Goal: Task Accomplishment & Management: Complete application form

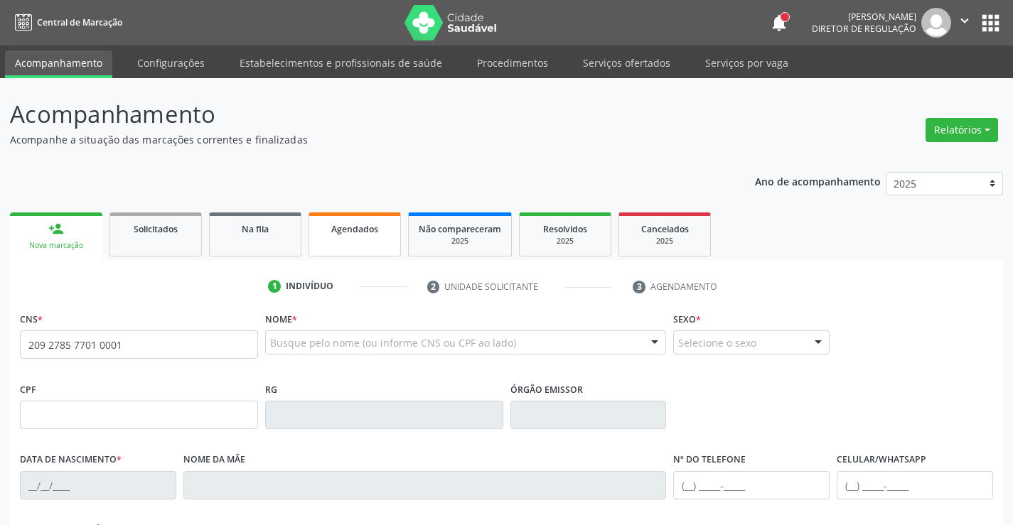
type input "209 2785 7701 0001"
type input "136.743.934-50"
type input "07[DATE]"
type input "Edleuza dos Santos Freires"
type input "[PHONE_NUMBER]"
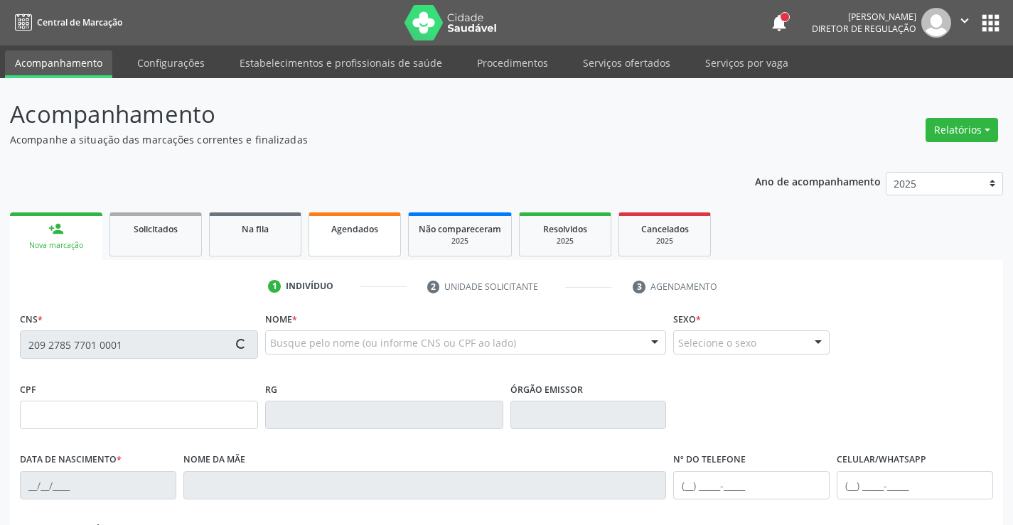
type input "30"
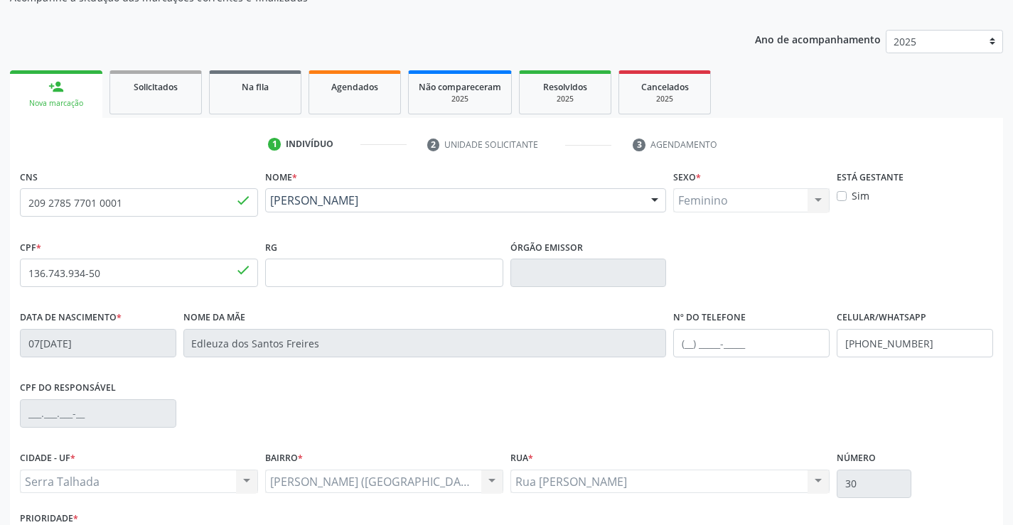
scroll to position [245, 0]
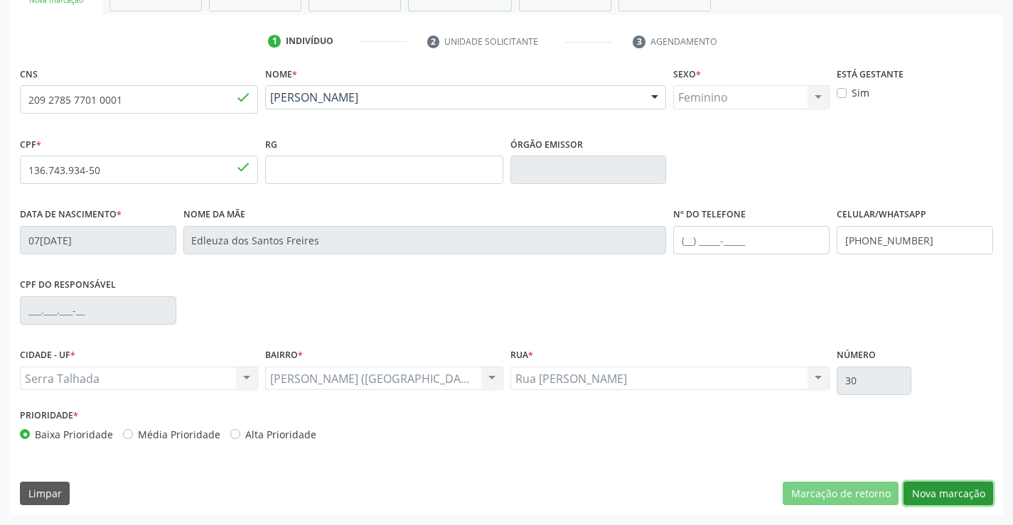
click at [966, 496] on button "Nova marcação" at bounding box center [949, 494] width 90 height 24
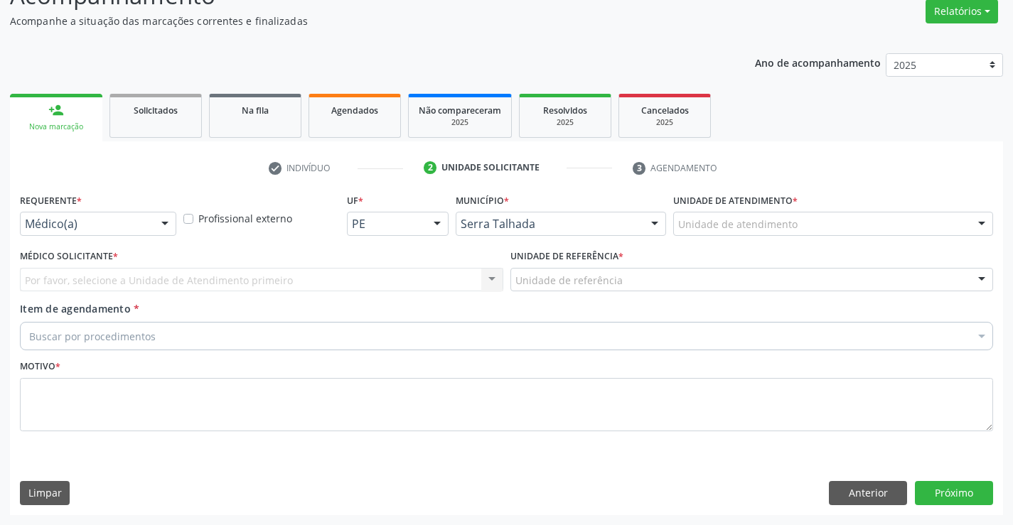
scroll to position [119, 0]
click at [157, 226] on div at bounding box center [164, 225] width 21 height 24
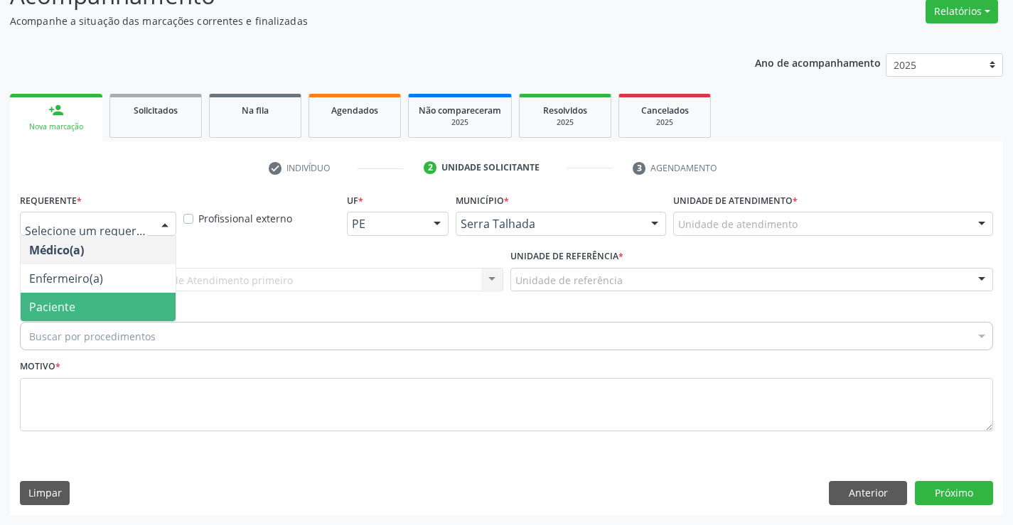
click at [109, 303] on span "Paciente" at bounding box center [98, 307] width 155 height 28
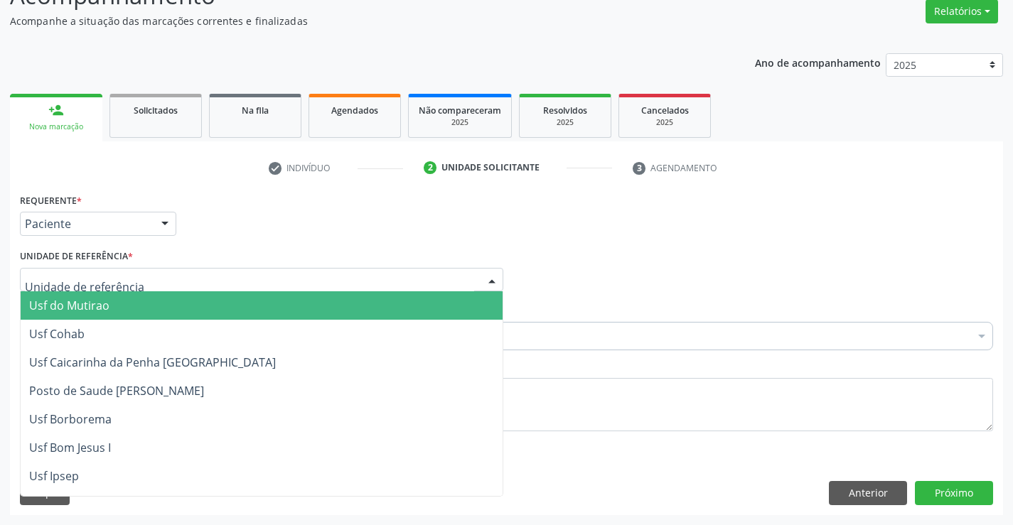
click at [140, 282] on div at bounding box center [262, 280] width 484 height 24
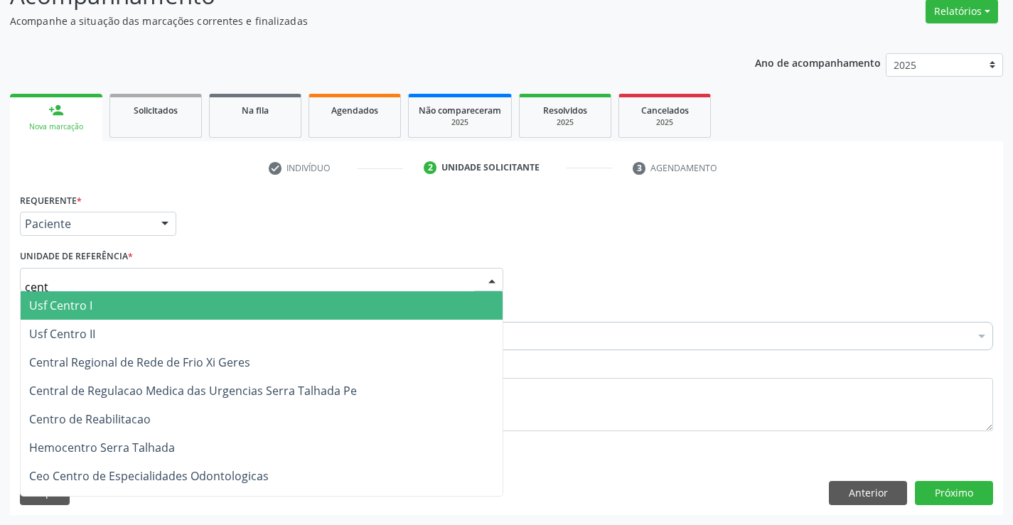
type input "centr"
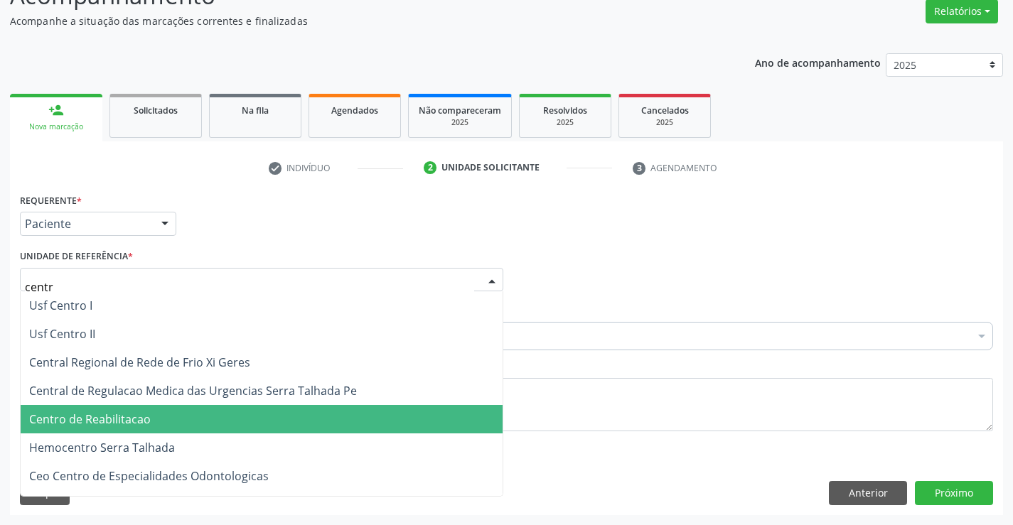
click at [156, 413] on span "Centro de Reabilitacao" at bounding box center [262, 419] width 482 height 28
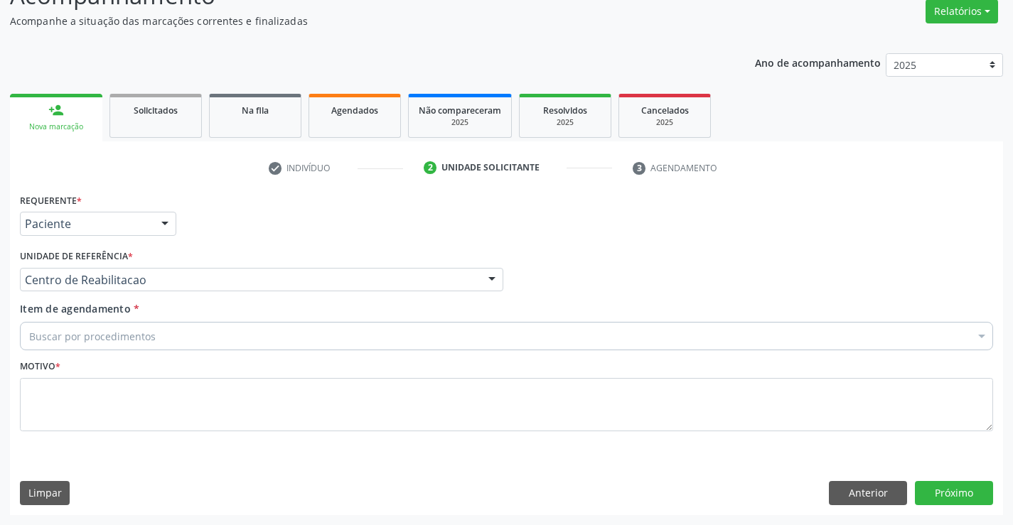
click at [204, 333] on div "Buscar por procedimentos" at bounding box center [506, 336] width 973 height 28
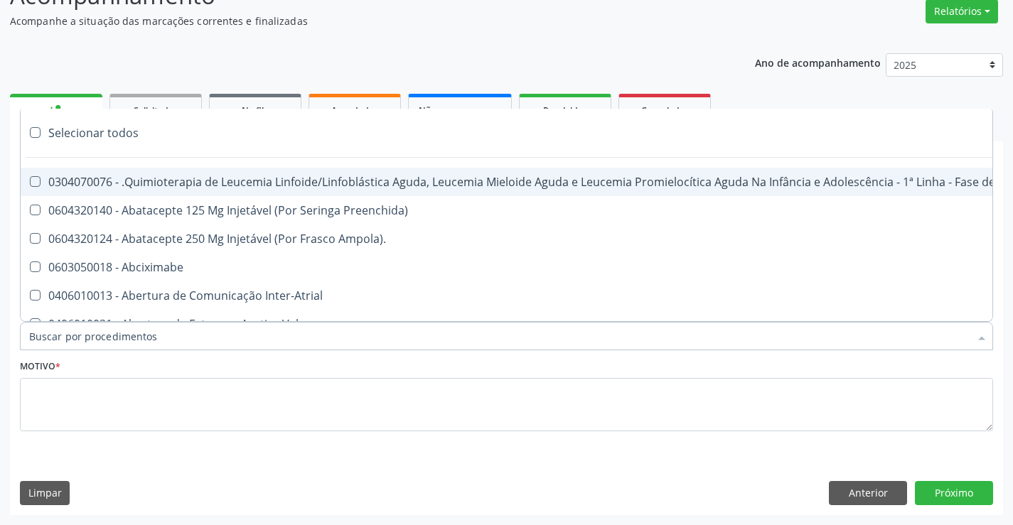
click at [166, 334] on input "Item de agendamento *" at bounding box center [499, 336] width 941 height 28
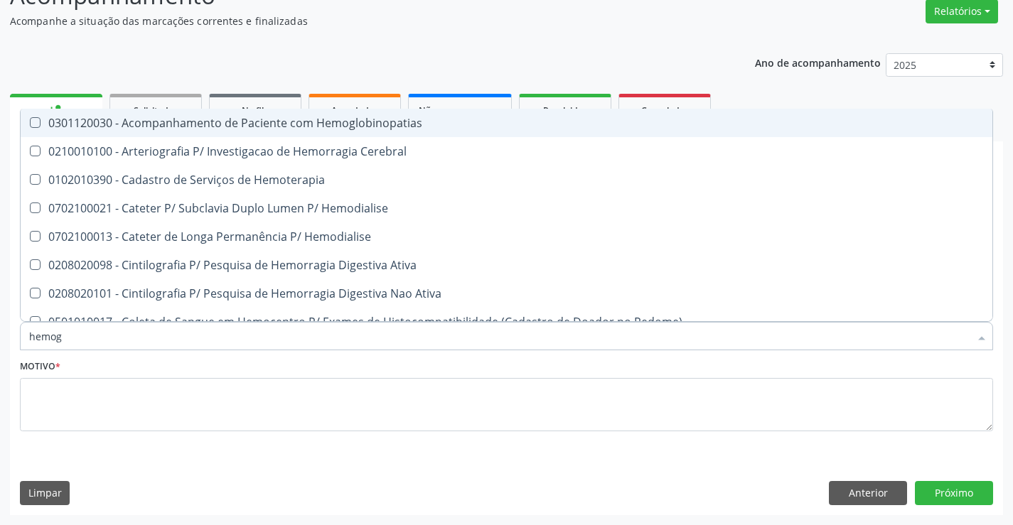
type input "hemogr"
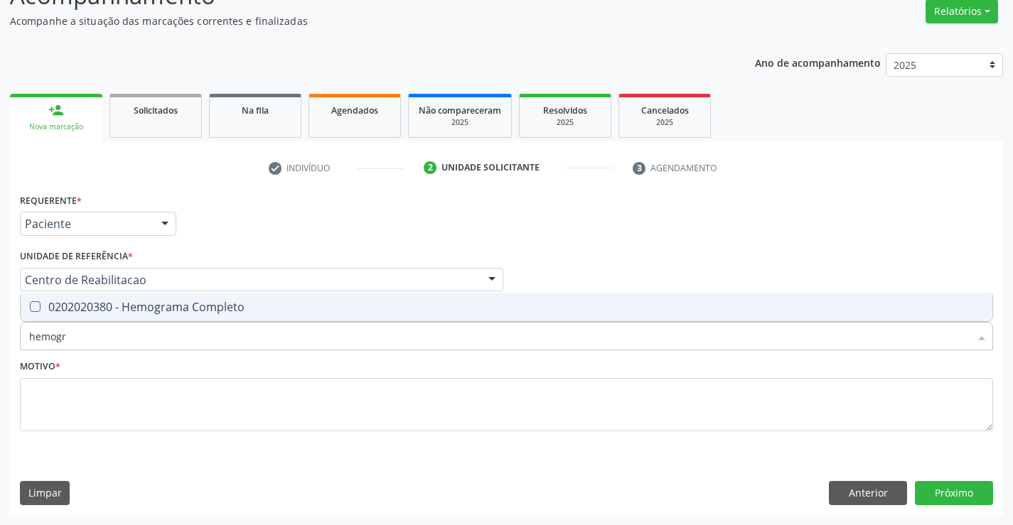
click at [147, 309] on div "0202020380 - Hemograma Completo" at bounding box center [506, 306] width 955 height 11
checkbox Completo "true"
drag, startPoint x: 95, startPoint y: 347, endPoint x: 0, endPoint y: 346, distance: 94.6
click at [0, 346] on div "Acompanhamento Acompanhe a situação das marcações correntes e finalizadas Relat…" at bounding box center [506, 242] width 1013 height 566
type input "gr"
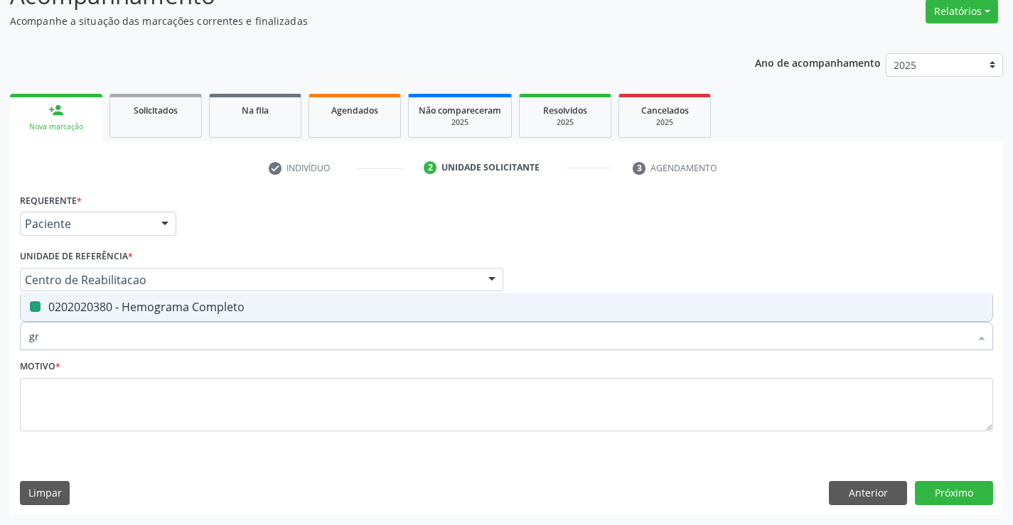
checkbox Completo "false"
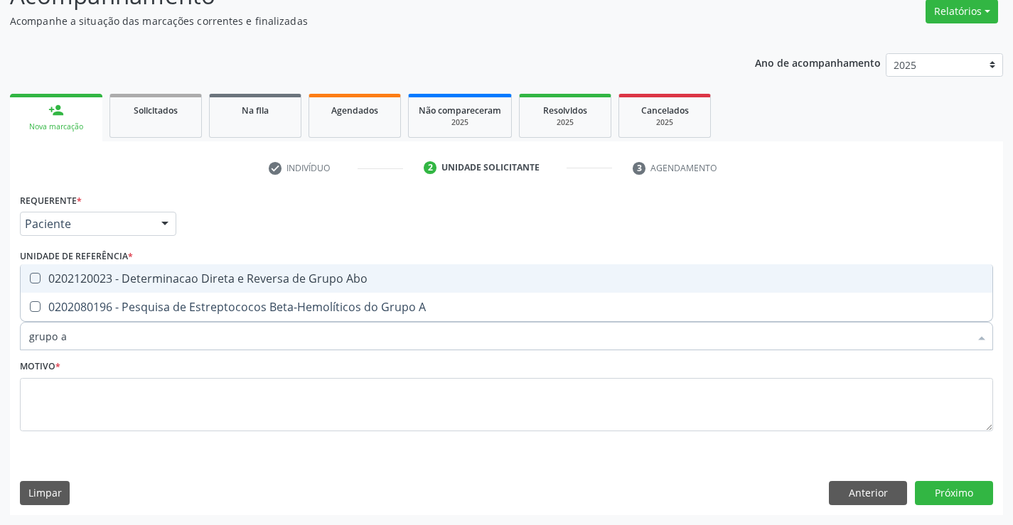
type input "grupo ab"
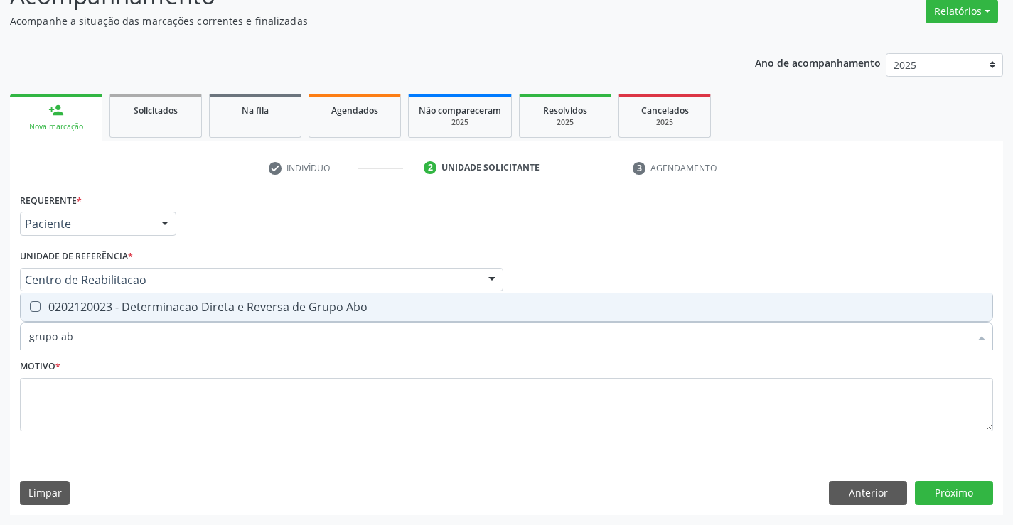
click at [85, 309] on div "0202120023 - Determinacao Direta e Reversa de Grupo Abo" at bounding box center [506, 306] width 955 height 11
checkbox Abo "true"
drag, startPoint x: 96, startPoint y: 340, endPoint x: 0, endPoint y: 338, distance: 96.0
click at [0, 346] on div "Acompanhamento Acompanhe a situação das marcações correntes e finalizadas Relat…" at bounding box center [506, 242] width 1013 height 566
type input "fa"
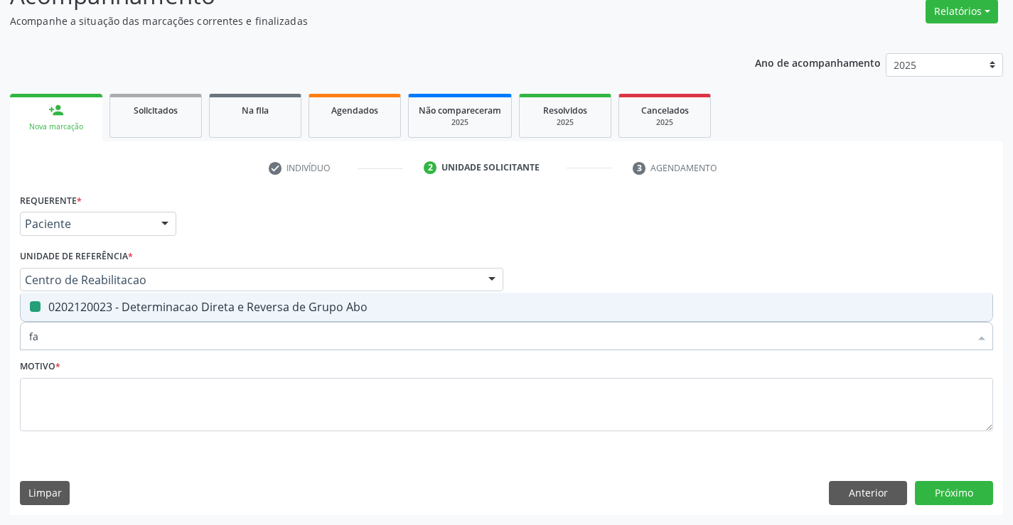
checkbox Abo "false"
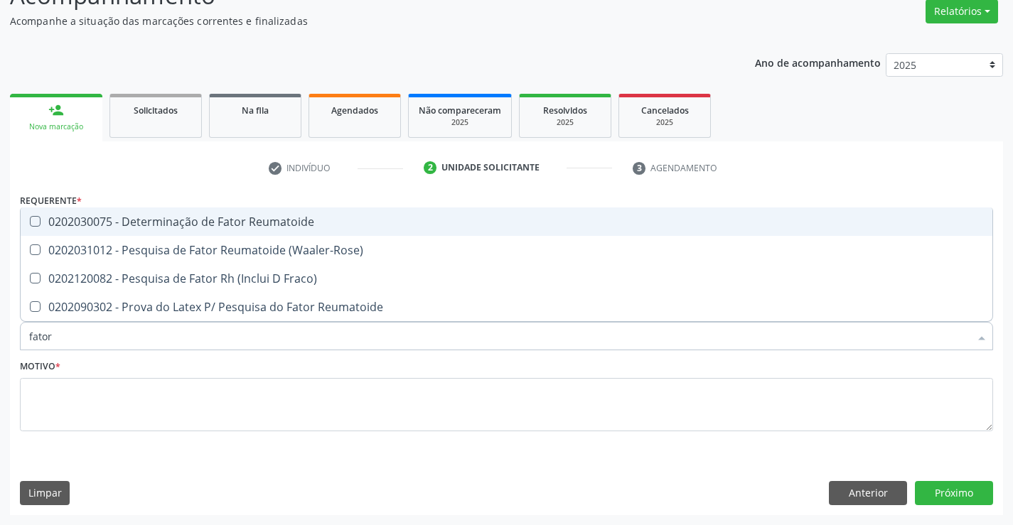
type input "fator r"
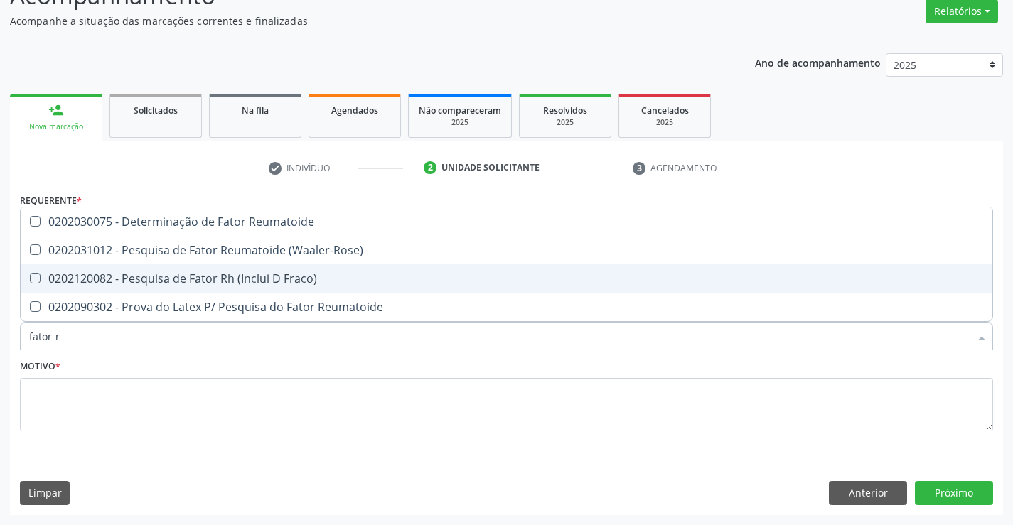
click at [346, 274] on div "0202120082 - Pesquisa de Fator Rh (Inclui D Fraco)" at bounding box center [506, 278] width 955 height 11
checkbox Fraco\) "true"
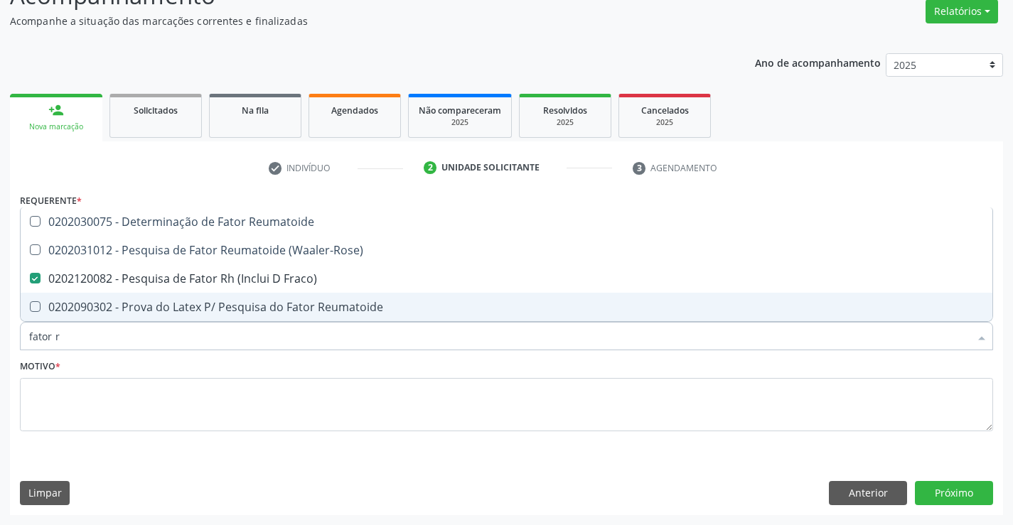
drag, startPoint x: 92, startPoint y: 336, endPoint x: 10, endPoint y: 336, distance: 81.8
click at [10, 336] on div "Requerente * Paciente Médico(a) Enfermeiro(a) Paciente Nenhum resultado encontr…" at bounding box center [506, 352] width 993 height 325
type input "gl"
checkbox Fraco\) "false"
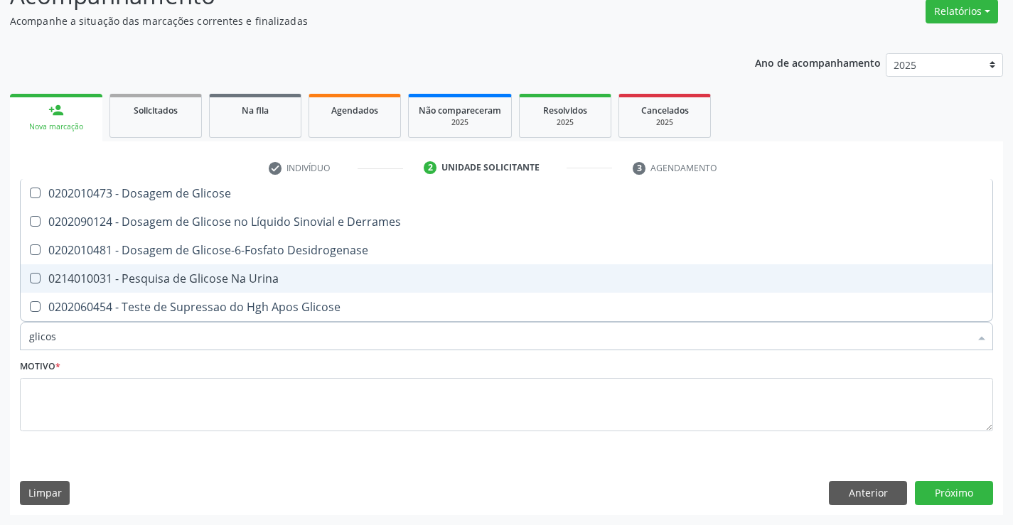
type input "glicose"
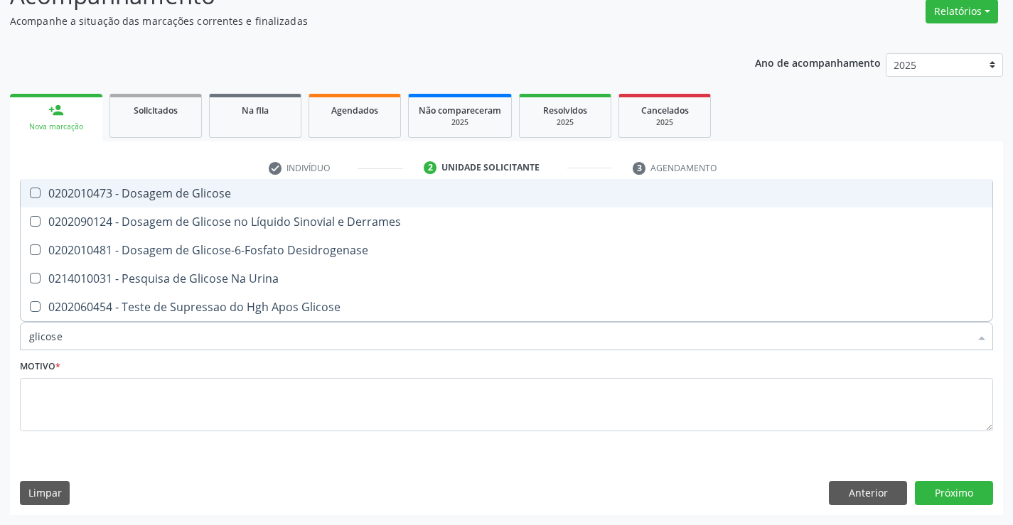
click at [147, 198] on div "0202010473 - Dosagem de Glicose" at bounding box center [506, 193] width 955 height 11
checkbox Glicose "true"
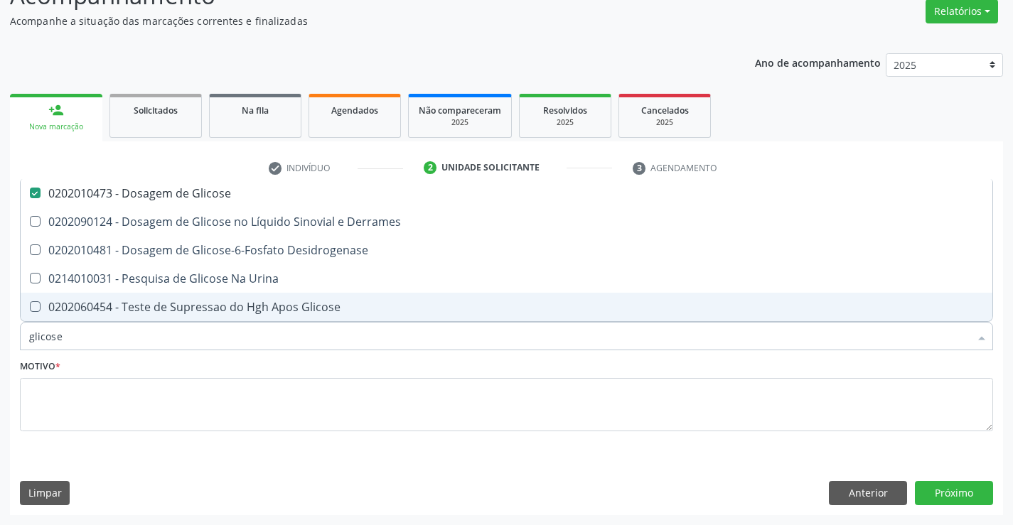
drag, startPoint x: 73, startPoint y: 338, endPoint x: 0, endPoint y: 348, distance: 73.9
click at [0, 348] on div "Acompanhamento Acompanhe a situação das marcações correntes e finalizadas Relat…" at bounding box center [506, 242] width 1013 height 566
type input "ts"
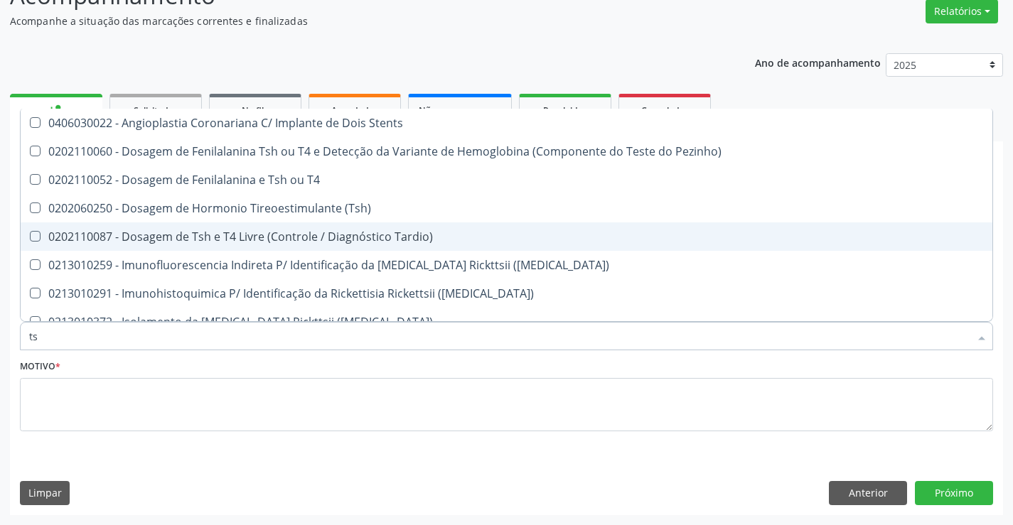
checkbox Stents "false"
type input "tsh"
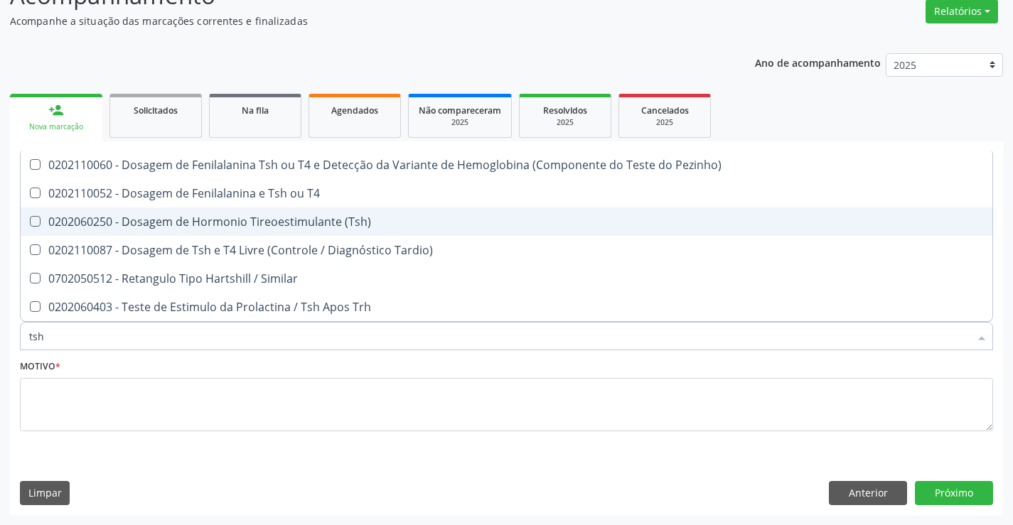
click at [417, 225] on div "0202060250 - Dosagem de Hormonio Tireoestimulante (Tsh)" at bounding box center [506, 221] width 955 height 11
checkbox \(Tsh\) "true"
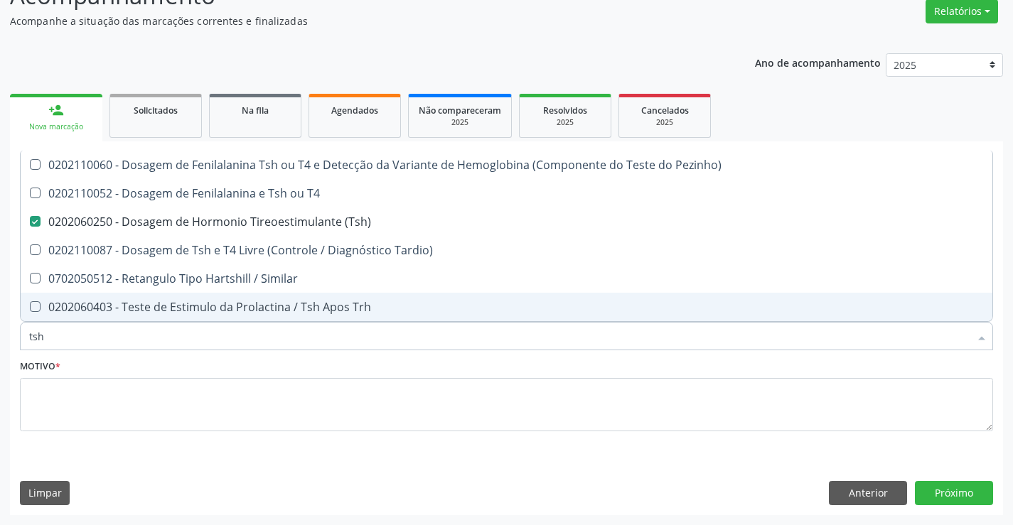
drag, startPoint x: 86, startPoint y: 334, endPoint x: 0, endPoint y: 338, distance: 86.1
click at [0, 338] on div "Acompanhamento Acompanhe a situação das marcações correntes e finalizadas Relat…" at bounding box center [506, 242] width 1013 height 566
type input "t"
checkbox \(Tsh\) "false"
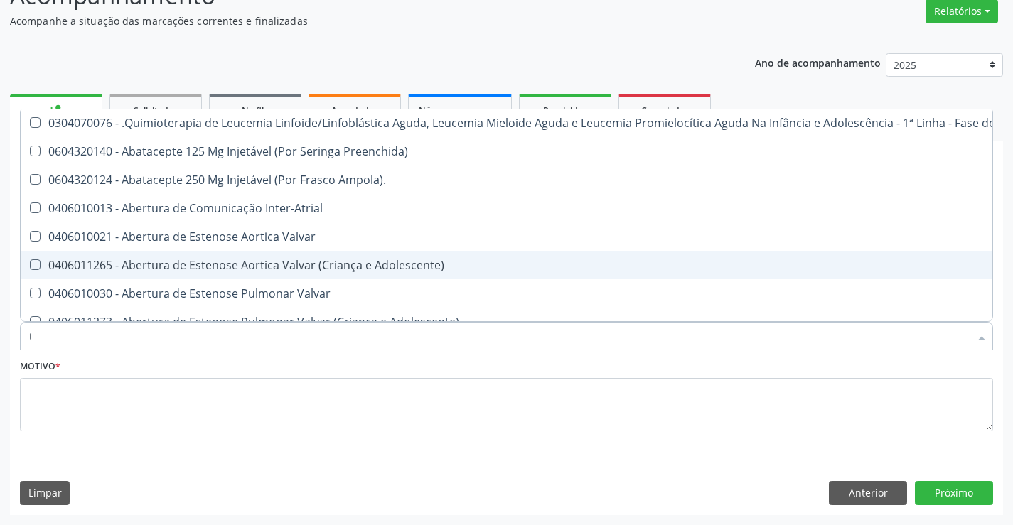
type input "t4"
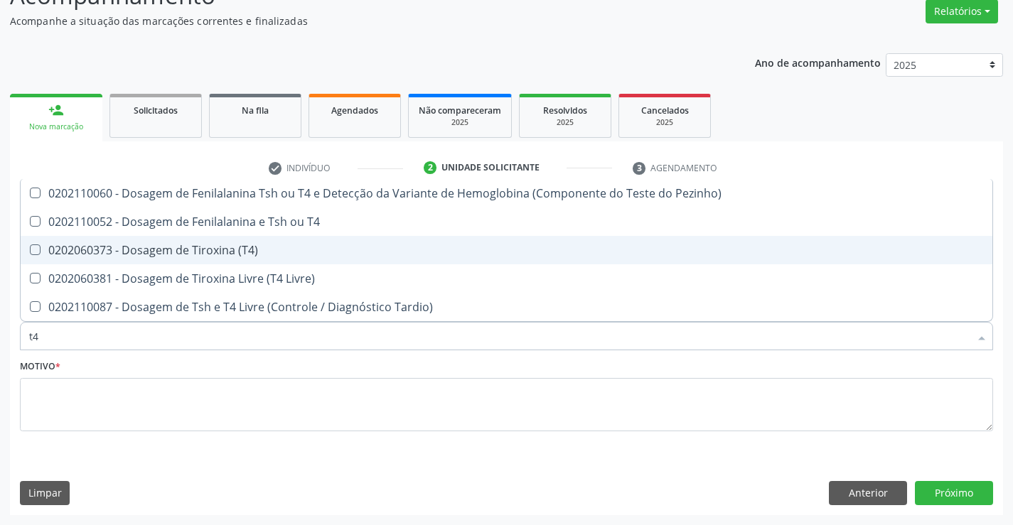
click at [333, 246] on div "0202060373 - Dosagem de Tiroxina (T4)" at bounding box center [506, 250] width 955 height 11
checkbox \(T4\) "true"
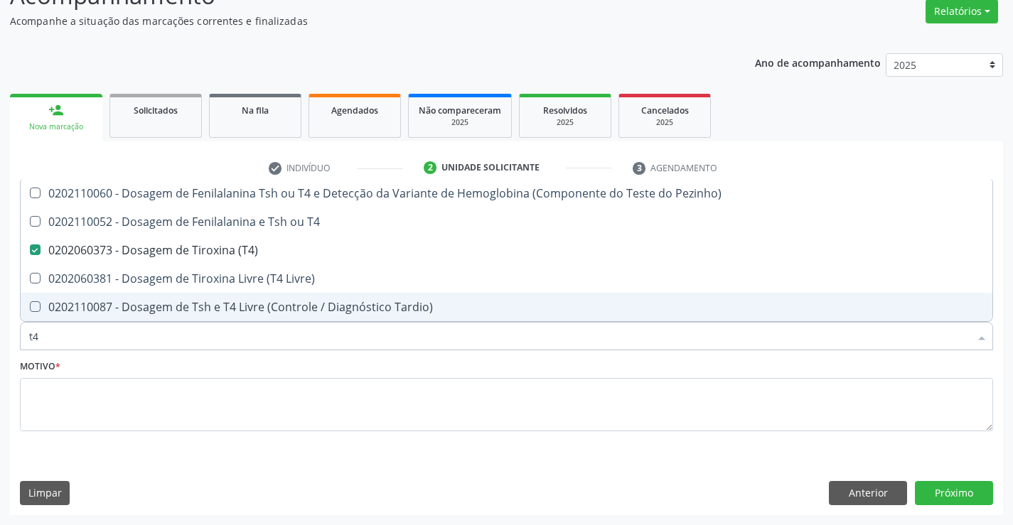
drag, startPoint x: 48, startPoint y: 331, endPoint x: 0, endPoint y: 336, distance: 47.9
click at [0, 336] on div "Acompanhamento Acompanhe a situação das marcações correntes e finalizadas Relat…" at bounding box center [506, 242] width 1013 height 566
type input "v"
checkbox \(T4\) "false"
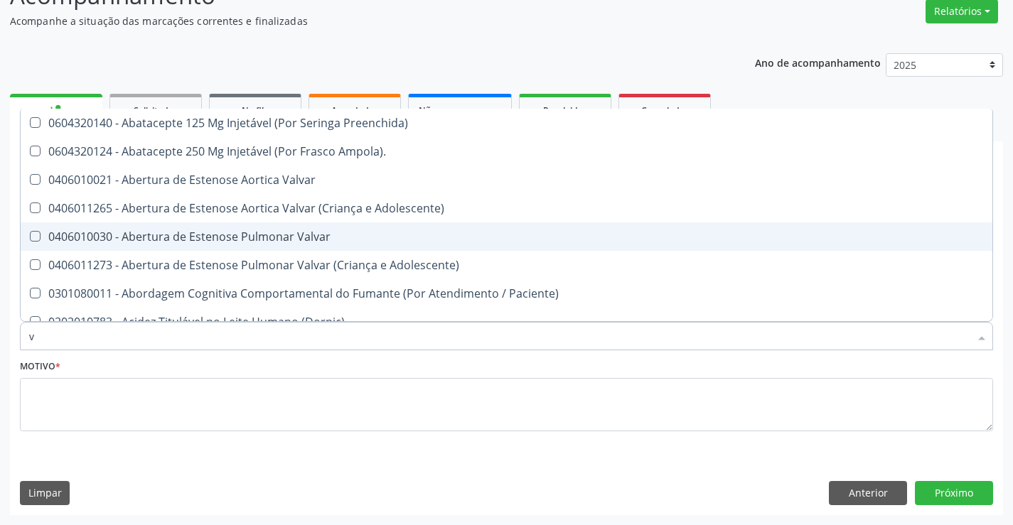
type input "vi"
checkbox Abo "false"
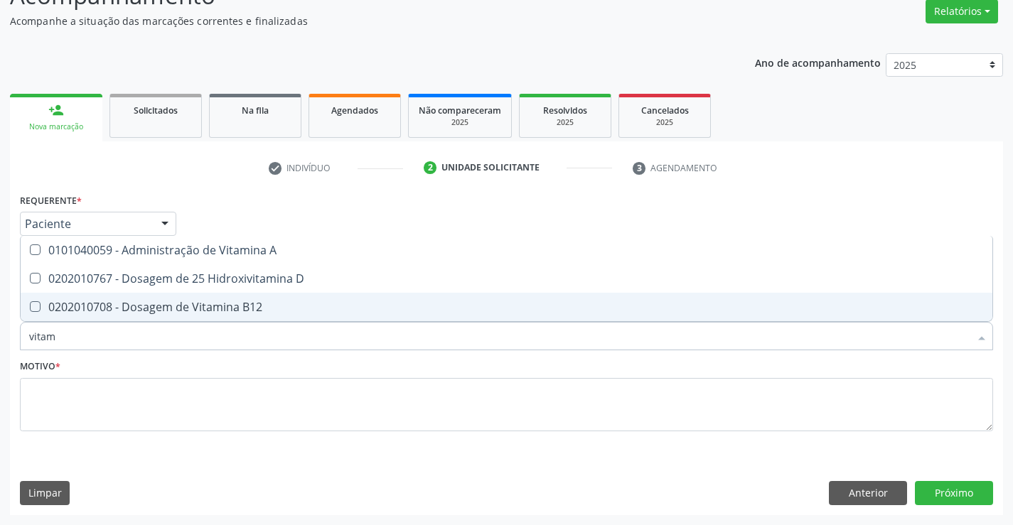
type input "vitami"
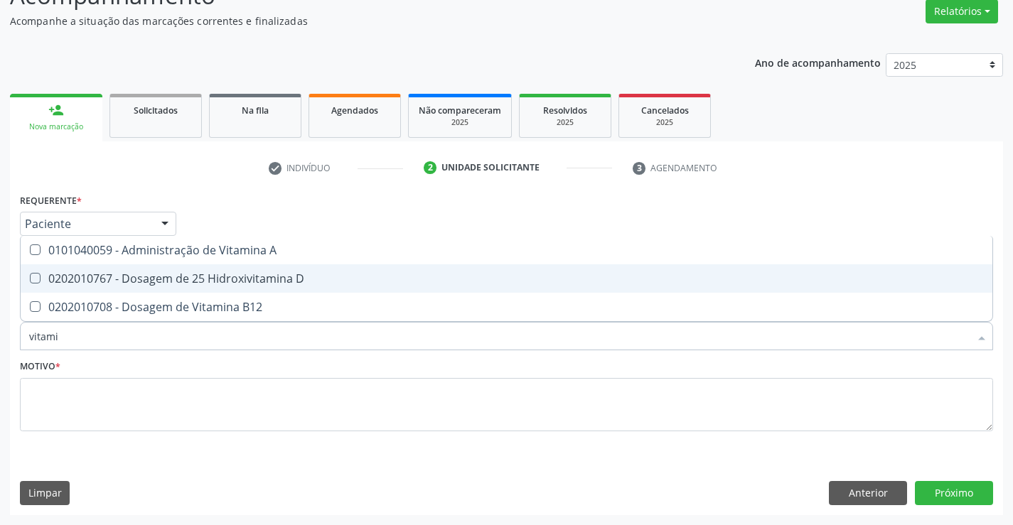
click at [304, 282] on div "0202010767 - Dosagem de 25 Hidroxivitamina D" at bounding box center [506, 278] width 955 height 11
checkbox D "true"
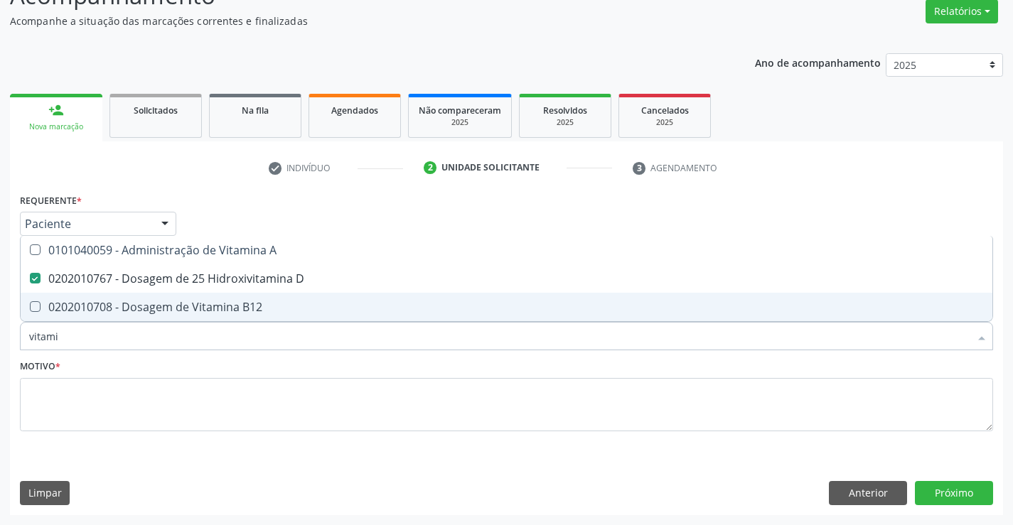
drag, startPoint x: 83, startPoint y: 336, endPoint x: 0, endPoint y: 331, distance: 83.4
click at [0, 335] on div "Acompanhamento Acompanhe a situação das marcações correntes e finalizadas Relat…" at bounding box center [506, 242] width 1013 height 566
type input "t"
checkbox D "false"
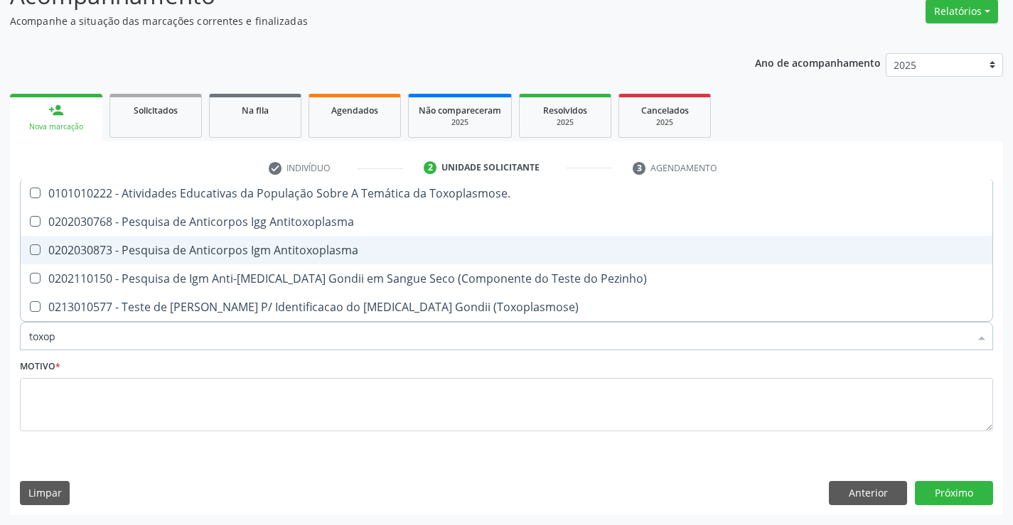
type input "toxopl"
click at [272, 240] on span "0202030873 - Pesquisa de Anticorpos Igm Antitoxoplasma" at bounding box center [507, 250] width 972 height 28
checkbox Antitoxoplasma "true"
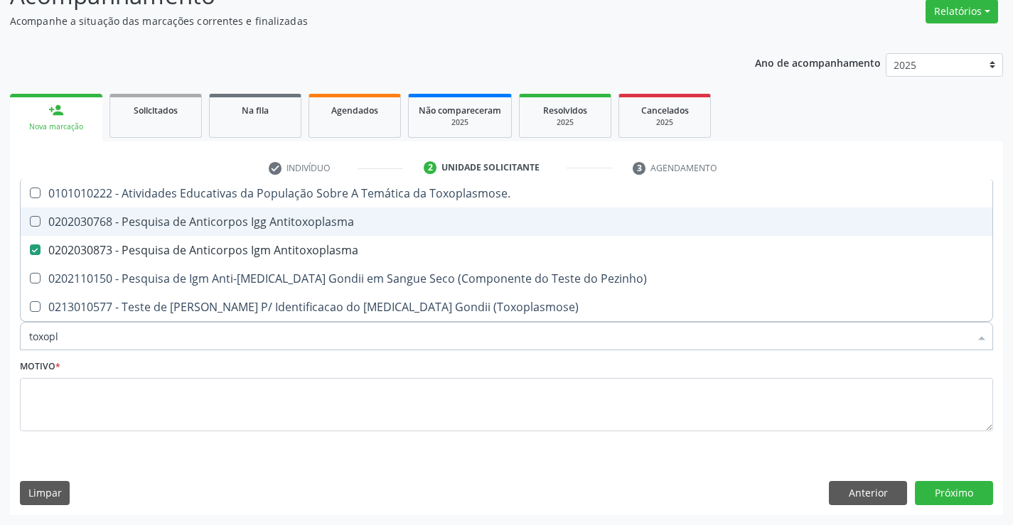
click at [258, 219] on div "0202030768 - Pesquisa de Anticorpos Igg Antitoxoplasma" at bounding box center [506, 221] width 955 height 11
checkbox Antitoxoplasma "true"
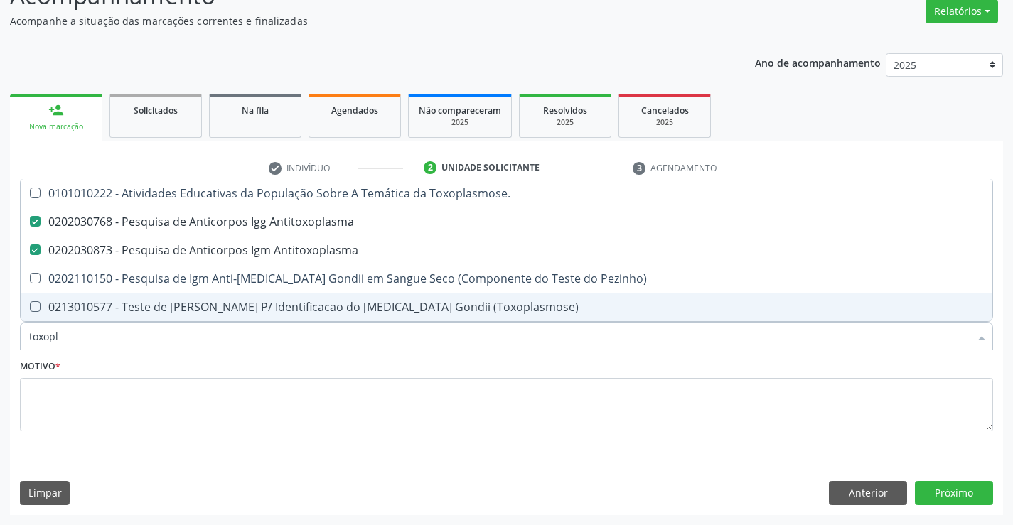
drag, startPoint x: 78, startPoint y: 335, endPoint x: 7, endPoint y: 338, distance: 71.2
click at [7, 338] on div "Acompanhamento Acompanhe a situação das marcações correntes e finalizadas Relat…" at bounding box center [506, 242] width 1013 height 566
type input "r"
checkbox Antitoxoplasma "false"
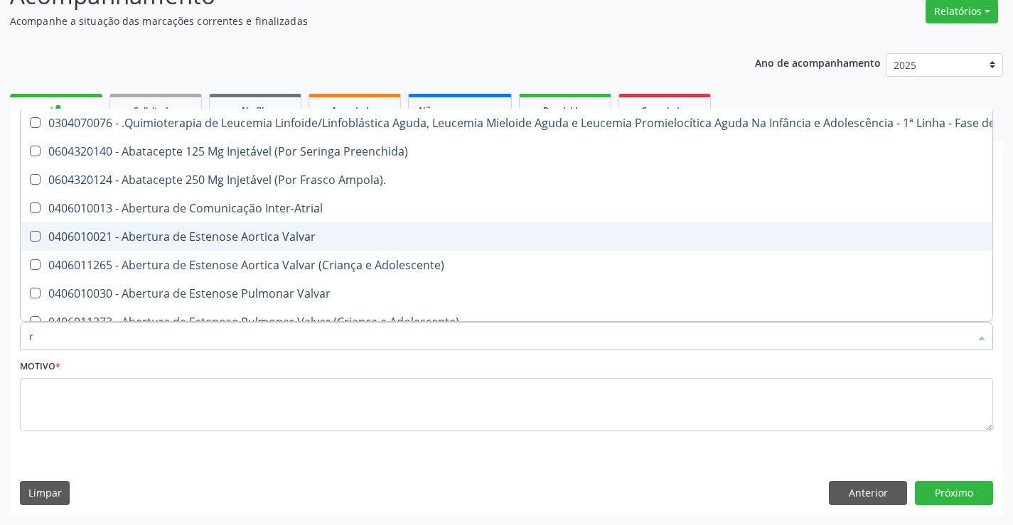
type input "ru"
checkbox Fígado "true"
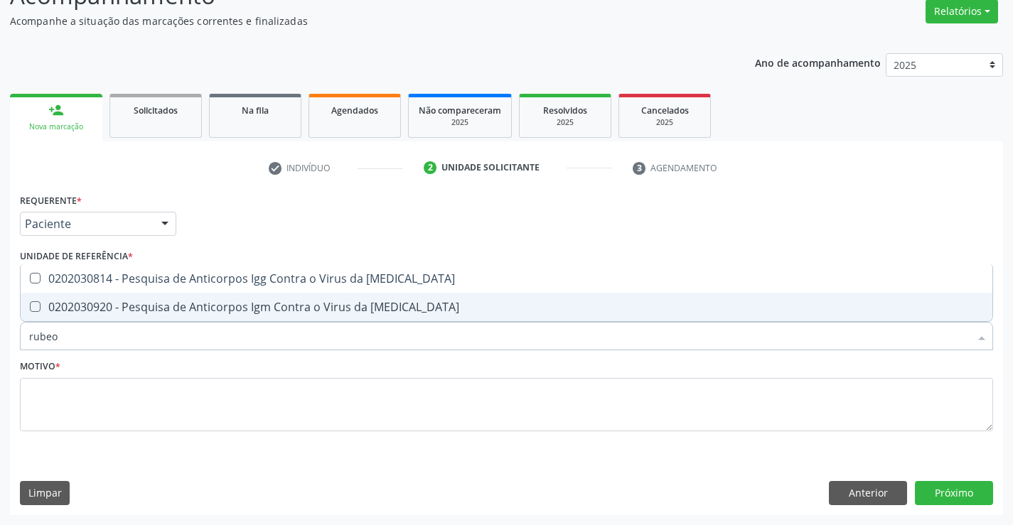
type input "rubeol"
click at [42, 311] on div "0202030920 - Pesquisa de Anticorpos Igm Contra o Virus da [MEDICAL_DATA]" at bounding box center [506, 306] width 955 height 11
checkbox Rubeola "true"
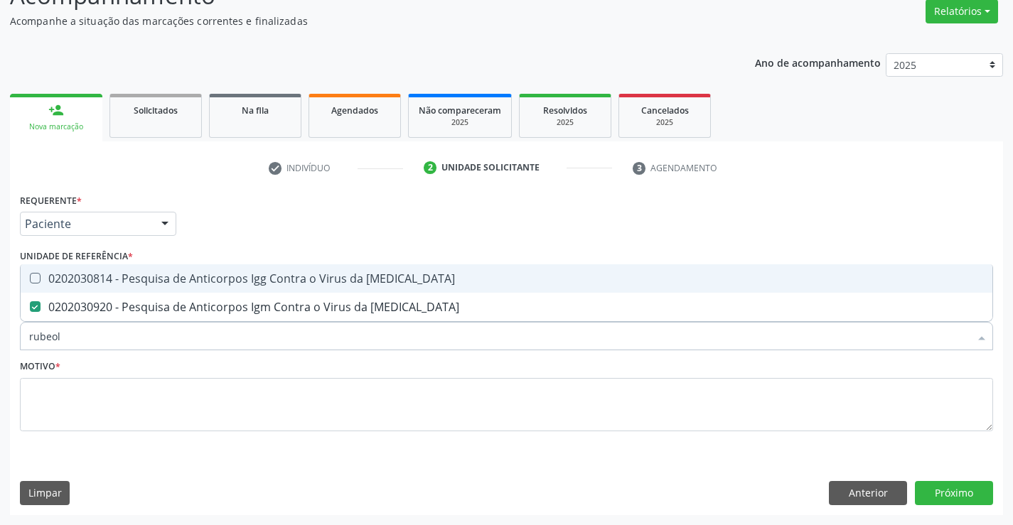
click at [48, 279] on div "0202030814 - Pesquisa de Anticorpos Igg Contra o Virus da [MEDICAL_DATA]" at bounding box center [506, 278] width 955 height 11
checkbox Rubeola "true"
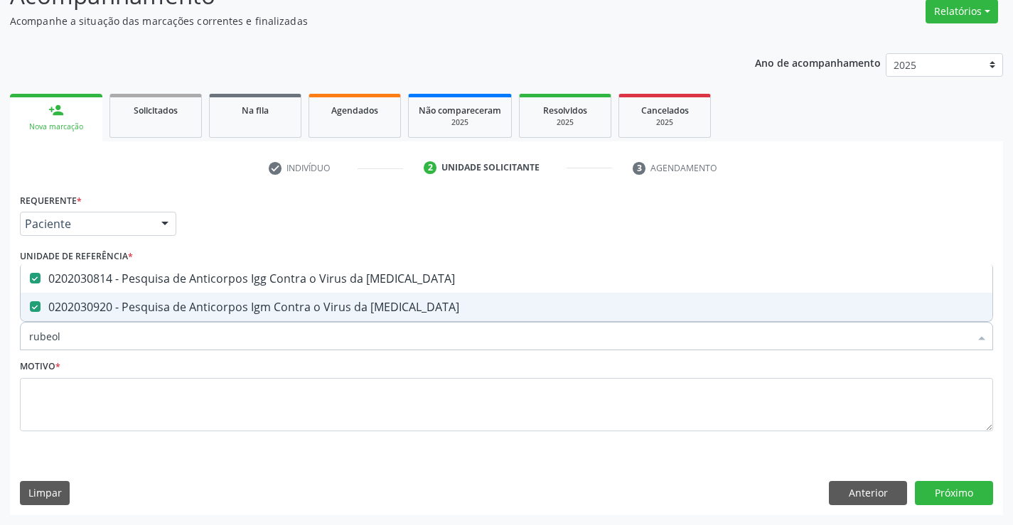
click at [0, 341] on div "Acompanhamento Acompanhe a situação das marcações correntes e finalizadas Relat…" at bounding box center [506, 242] width 1013 height 566
type input "ci"
checkbox Rubeola "false"
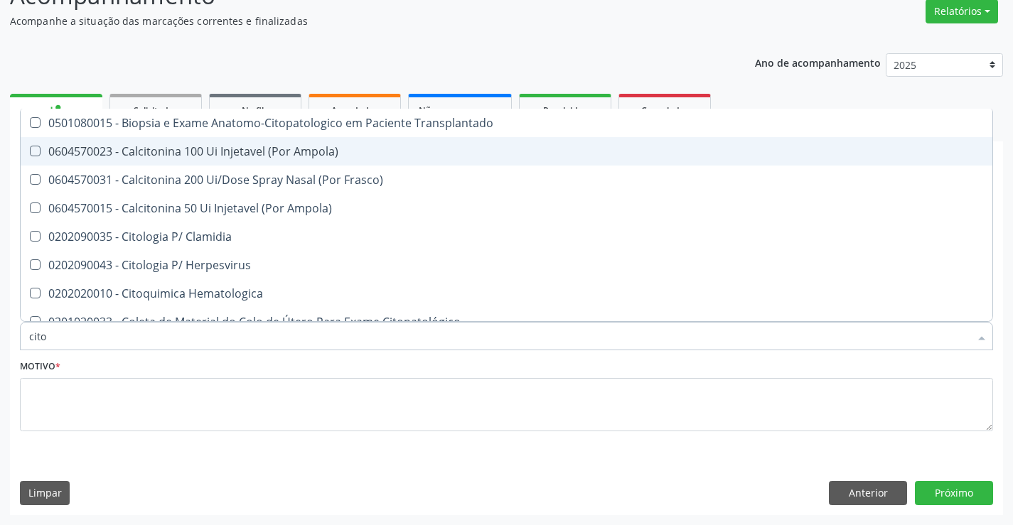
type input "citom"
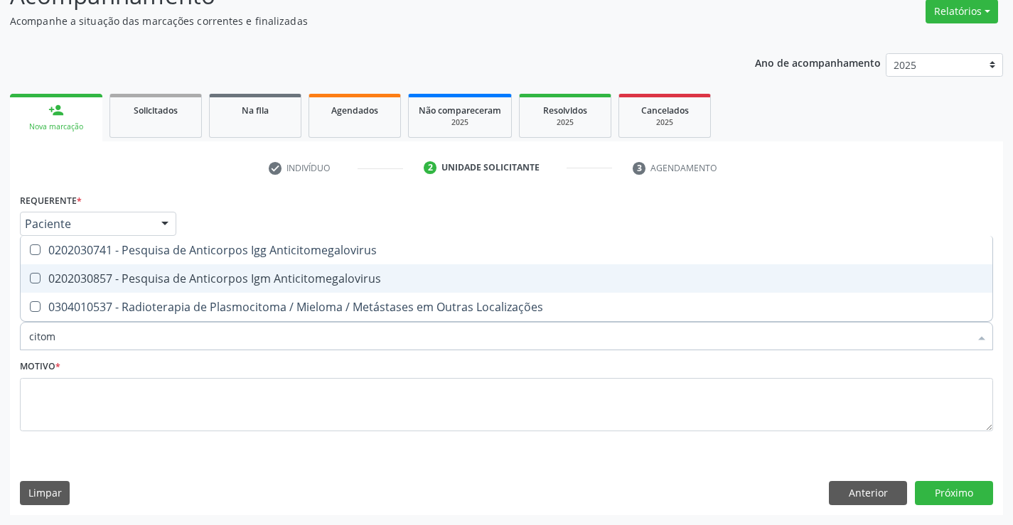
click at [75, 277] on div "0202030857 - Pesquisa de Anticorpos Igm Anticitomegalovirus" at bounding box center [506, 278] width 955 height 11
checkbox Anticitomegalovirus "true"
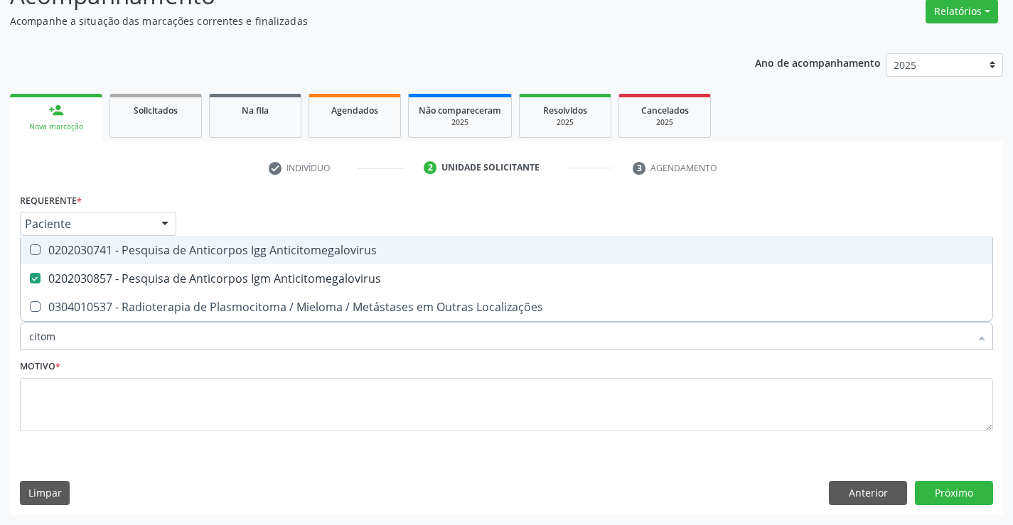
click at [75, 252] on div "0202030741 - Pesquisa de Anticorpos Igg Anticitomegalovirus" at bounding box center [506, 250] width 955 height 11
checkbox Anticitomegalovirus "true"
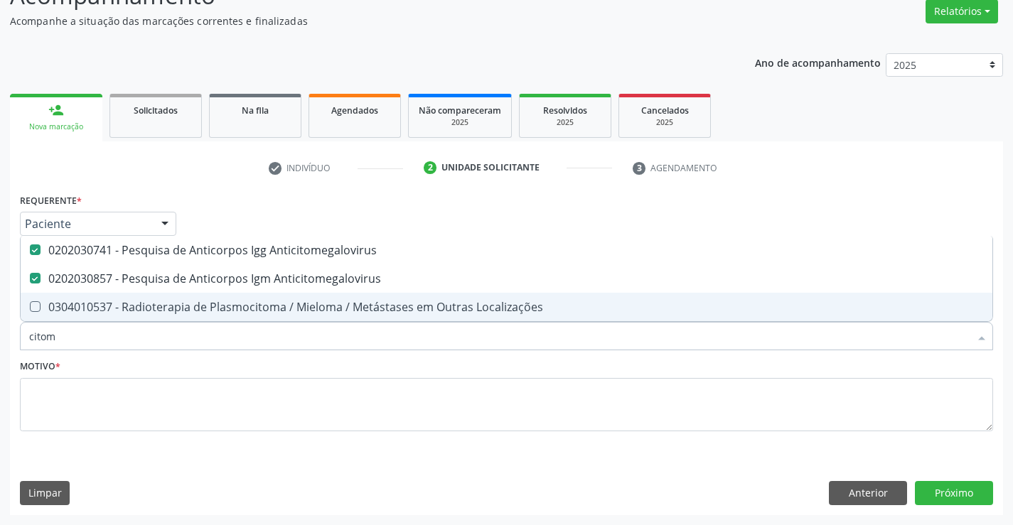
drag, startPoint x: 87, startPoint y: 339, endPoint x: 8, endPoint y: 345, distance: 79.8
click at [8, 345] on div "Acompanhamento Acompanhe a situação das marcações correntes e finalizadas Relat…" at bounding box center [506, 242] width 1013 height 566
type input "u"
checkbox Anticitomegalovirus "false"
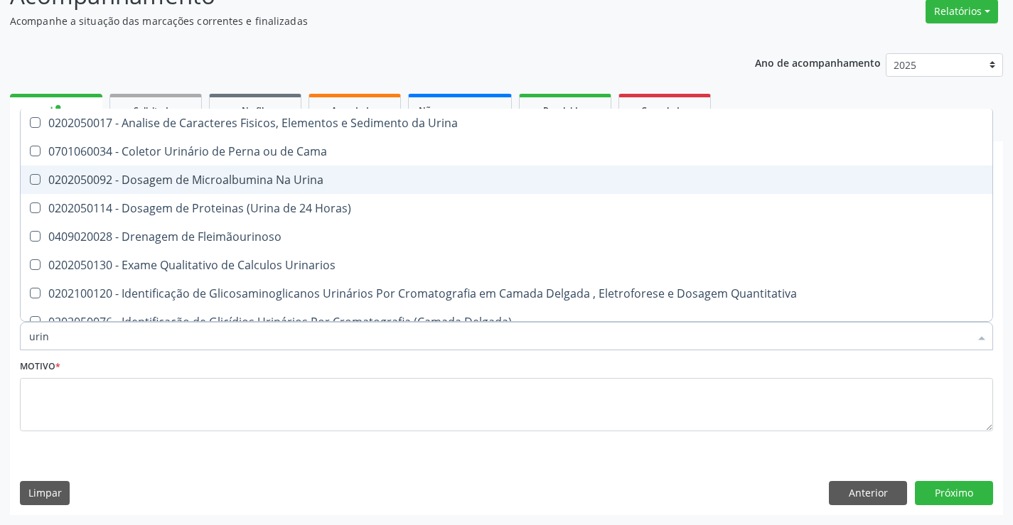
type input "urina"
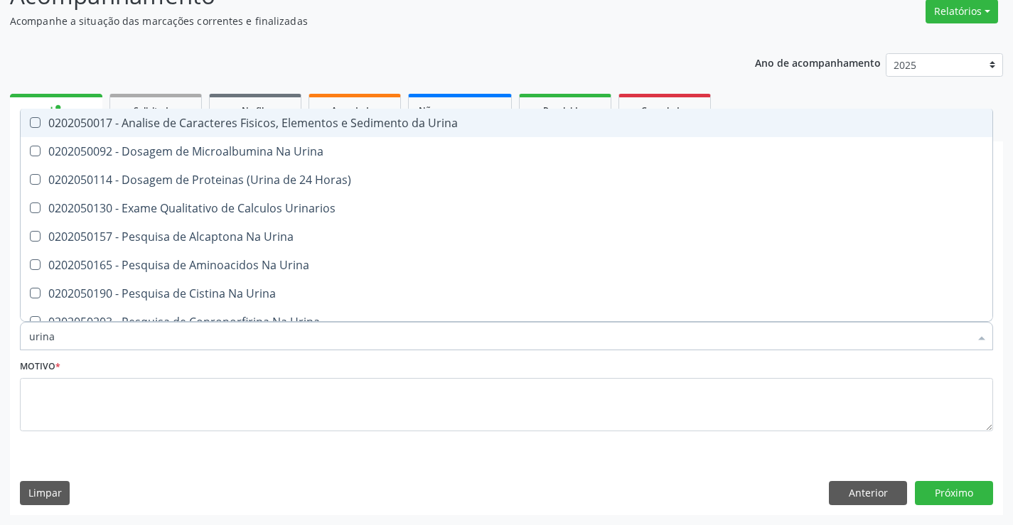
click at [73, 127] on div "0202050017 - Analise de Caracteres Fisicos, Elementos e Sedimento da Urina" at bounding box center [506, 122] width 955 height 11
checkbox Urina "true"
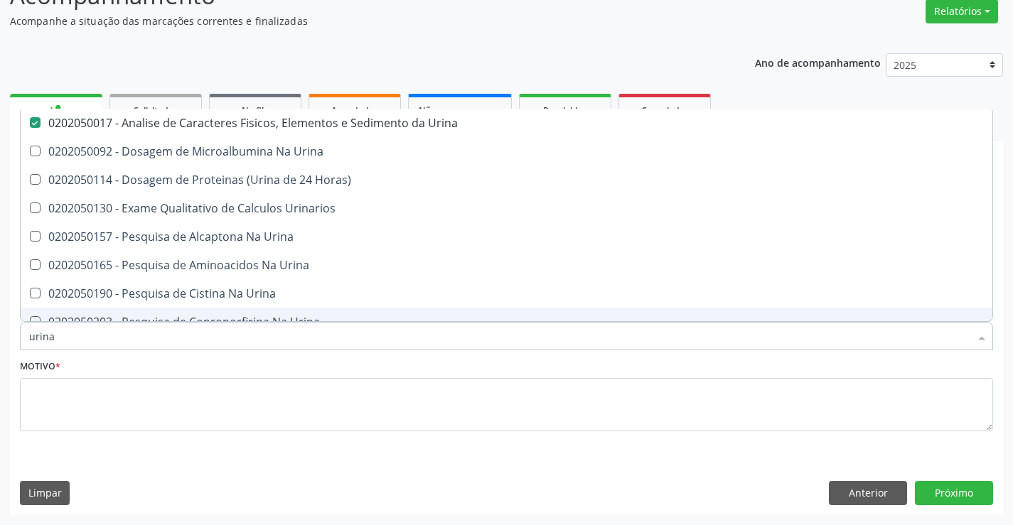
drag, startPoint x: 64, startPoint y: 341, endPoint x: 0, endPoint y: 340, distance: 64.0
click at [0, 340] on div "Acompanhamento Acompanhe a situação das marcações correntes e finalizadas Relat…" at bounding box center [506, 242] width 1013 height 566
type input "c"
checkbox Urina "false"
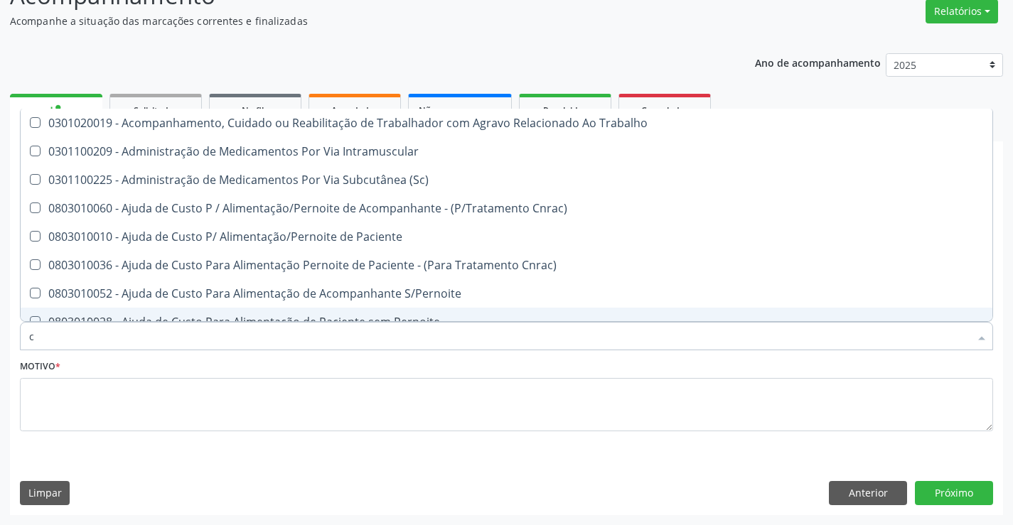
type input "cu"
checkbox Cranianos "false"
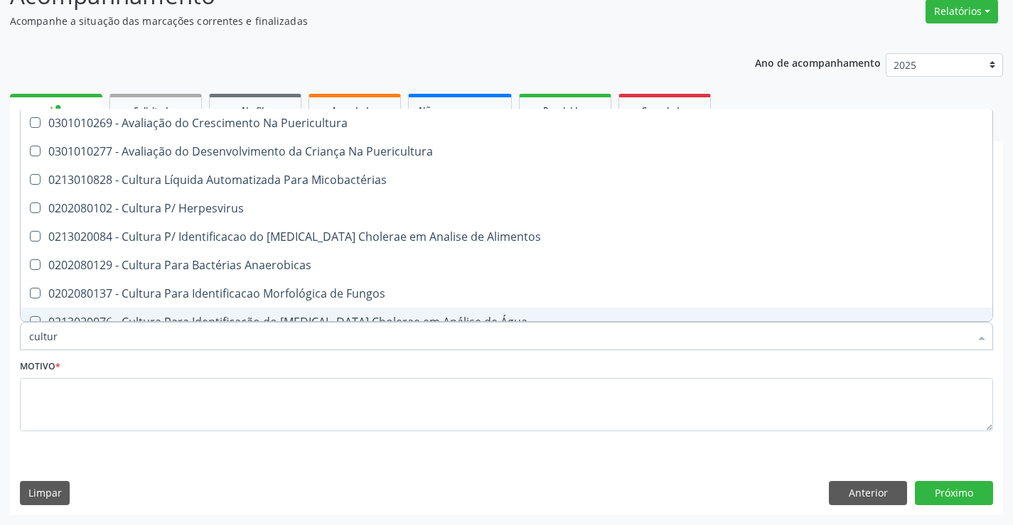
type input "cultura"
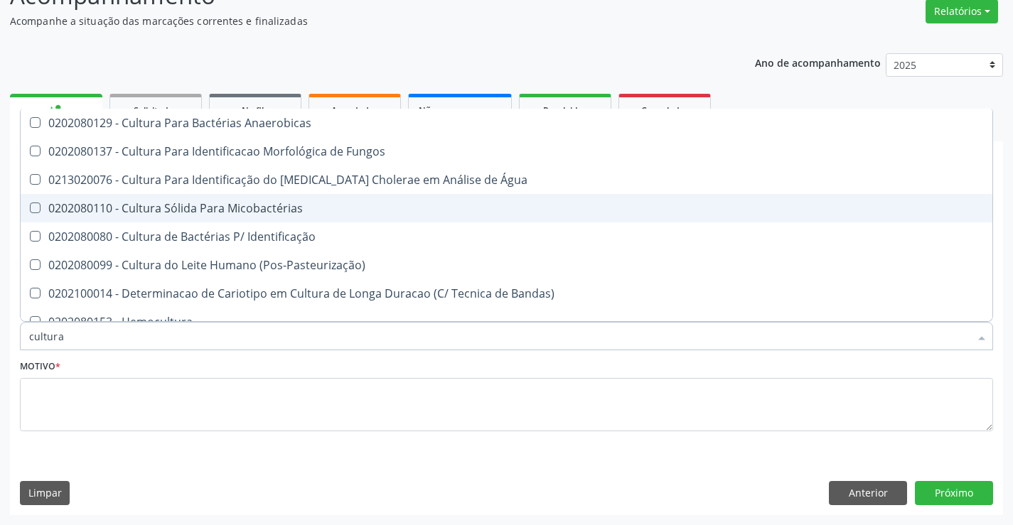
scroll to position [157, 0]
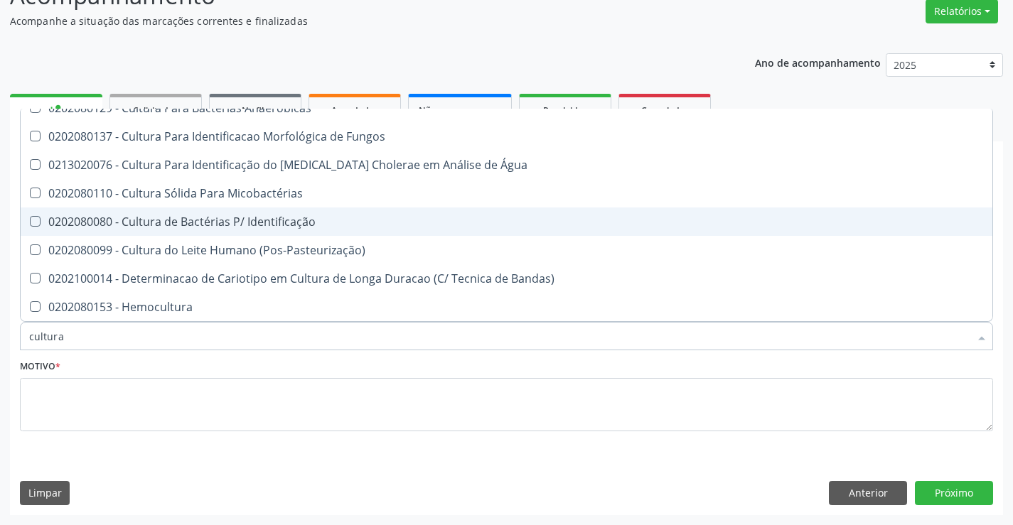
click at [419, 214] on span "0202080080 - Cultura de Bactérias P/ Identificação" at bounding box center [507, 222] width 972 height 28
checkbox Identificação "true"
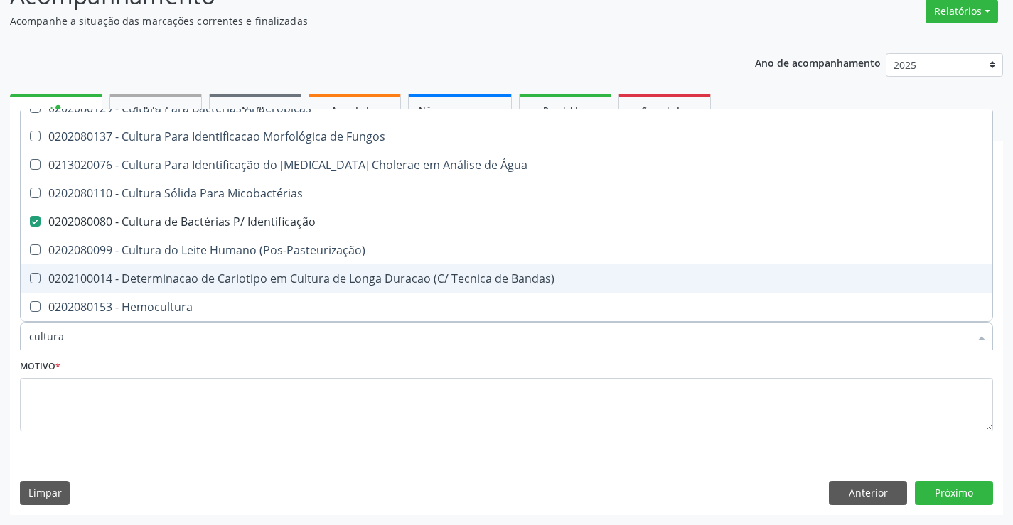
drag, startPoint x: 80, startPoint y: 345, endPoint x: 0, endPoint y: 346, distance: 80.4
click at [0, 346] on div "Acompanhamento Acompanhe a situação das marcações correntes e finalizadas Relat…" at bounding box center [506, 242] width 1013 height 566
type input "a"
checkbox Identificação "false"
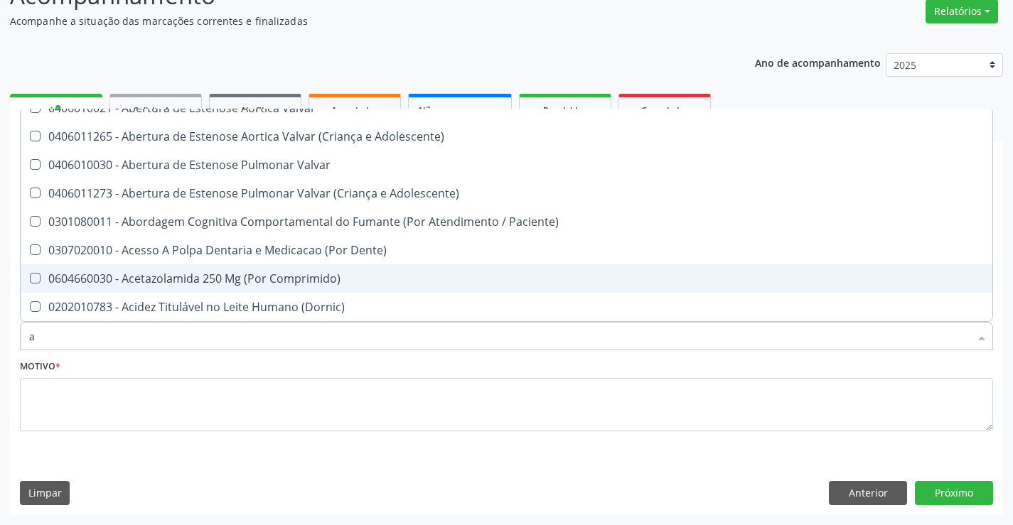
type input "an"
checkbox Quadril "true"
checkbox Urina "false"
checkbox Haff\ "true"
checkbox Biologica "true"
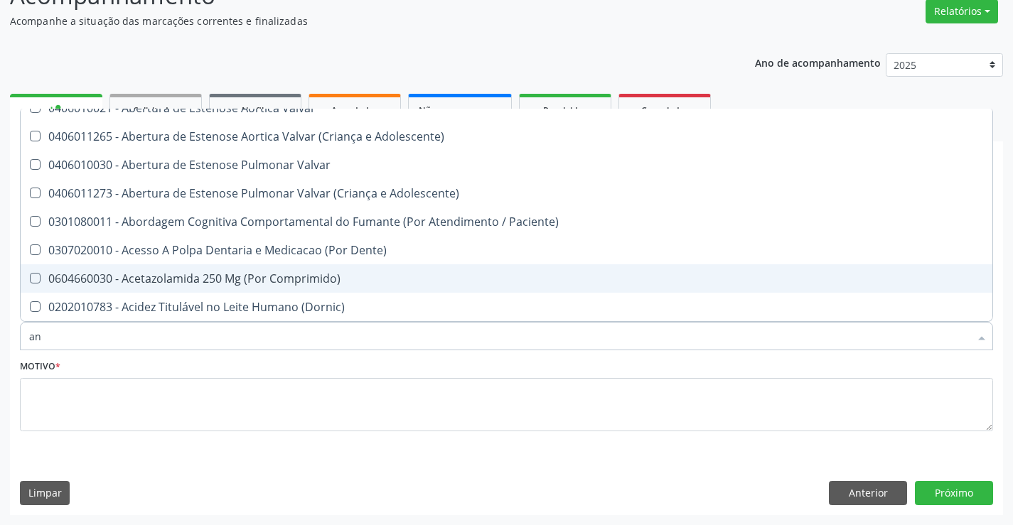
checkbox Glenoidal "true"
checkbox Biologica "true"
checkbox Joelho "true"
checkbox Sanitário "true"
checkbox Hematopoéticas "true"
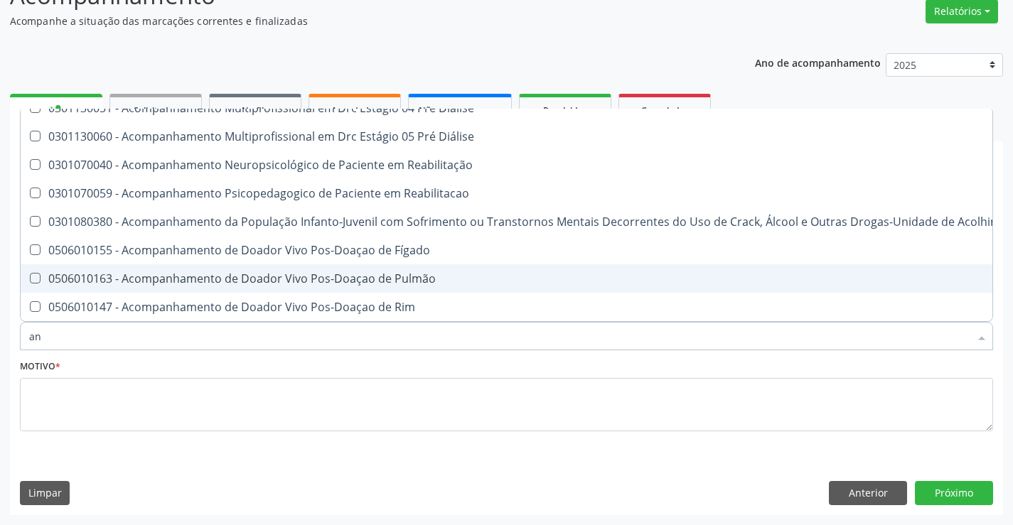
type input "ant"
checkbox Urina "false"
checkbox Dente\) "true"
checkbox Aorto-Pulmonar "true"
checkbox Base "true"
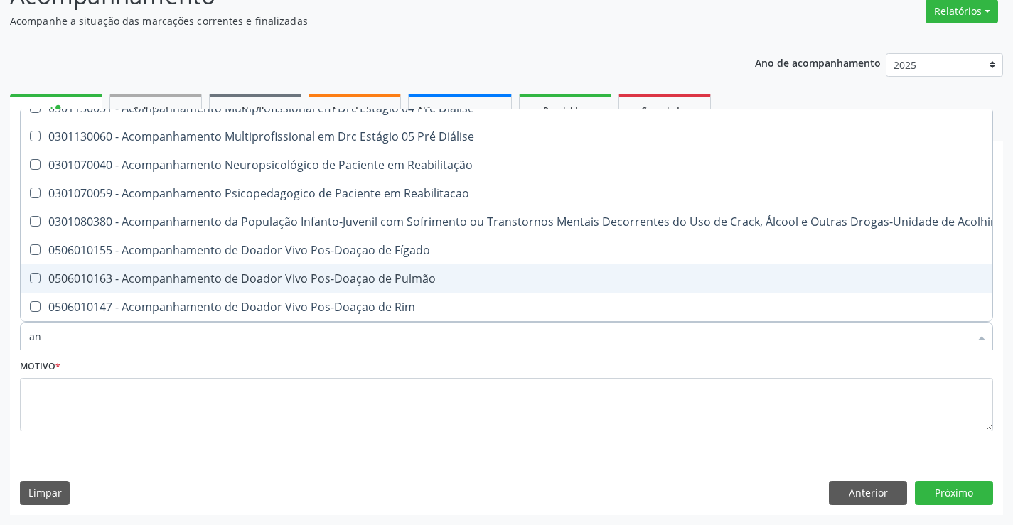
checkbox Adolescente\) "true"
checkbox Aórtico "true"
checkbox Osseo "true"
checkbox Complementar\) "true"
checkbox \(Tsh\) "false"
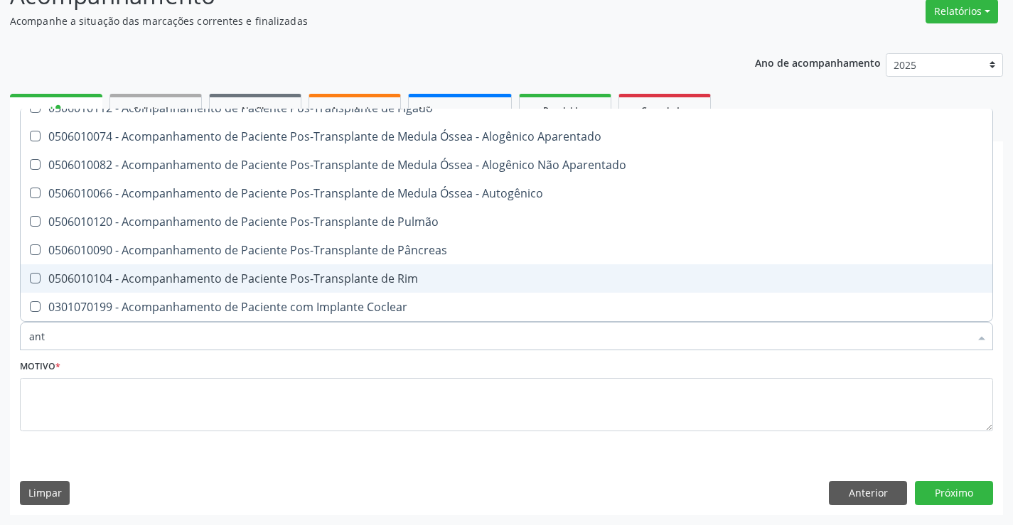
type input "anti"
checkbox Coclear "true"
checkbox Risco "true"
checkbox Ml\) "true"
checkbox Parceria\) "true"
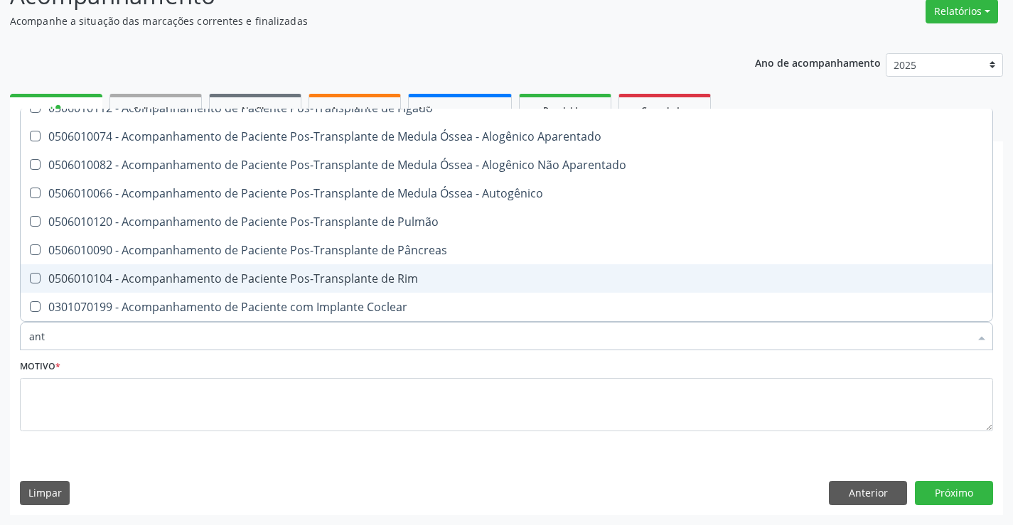
checkbox Gestante "true"
checkbox Pernoite "true"
checkbox \(Tsh\) "false"
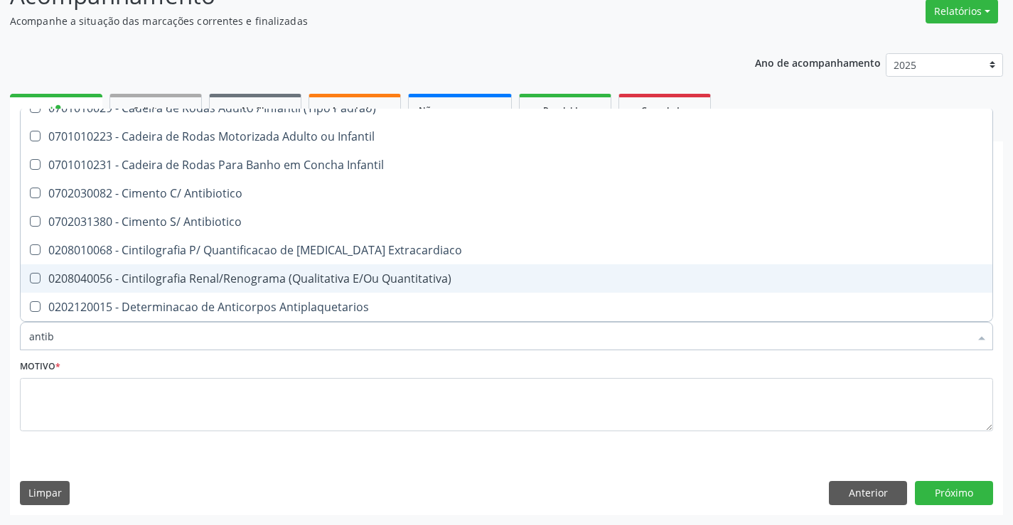
scroll to position [0, 0]
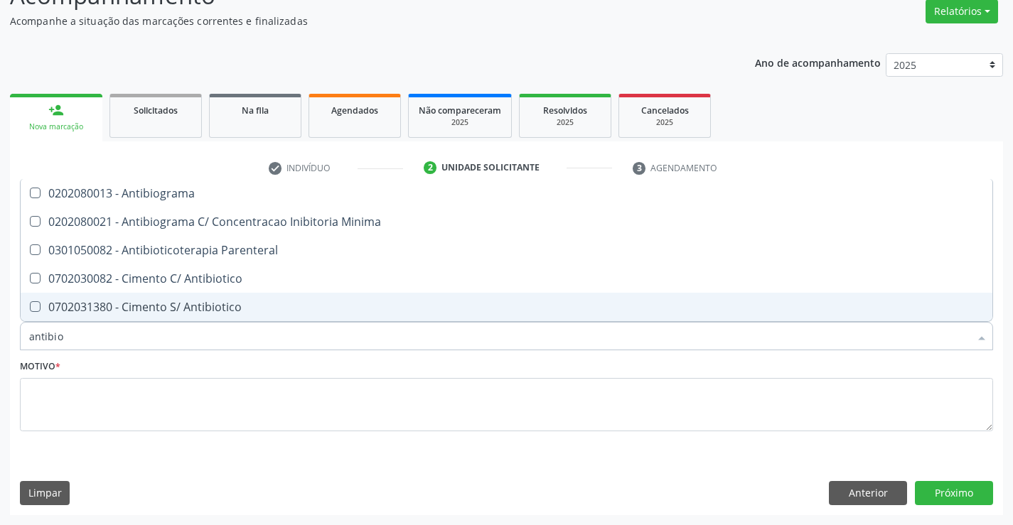
type input "antibiog"
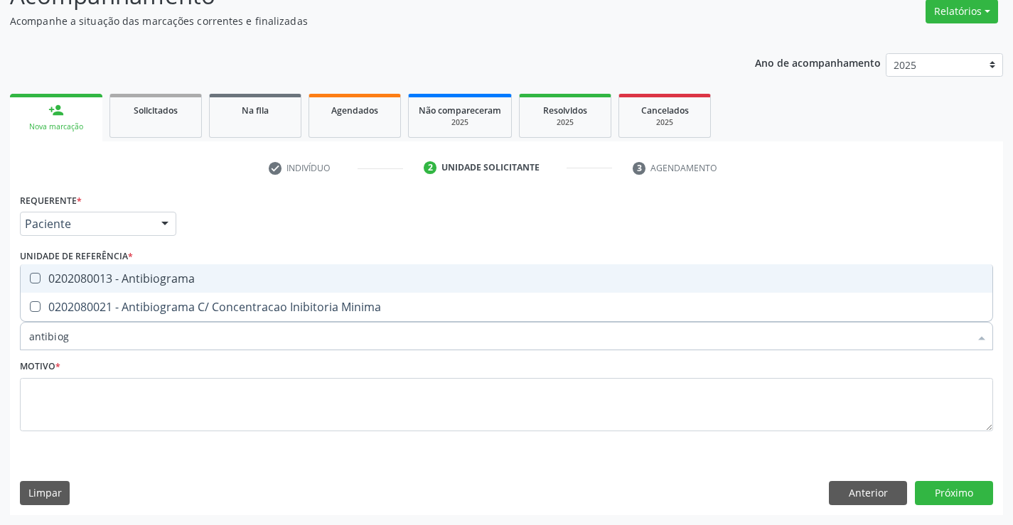
click at [107, 275] on div "0202080013 - Antibiograma" at bounding box center [506, 278] width 955 height 11
checkbox Antibiograma "true"
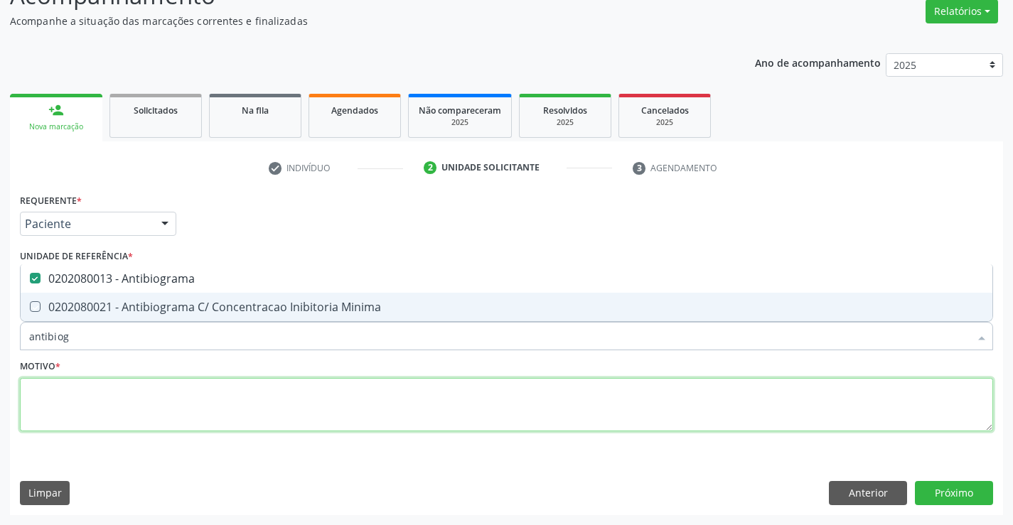
click at [114, 397] on textarea at bounding box center [506, 405] width 973 height 54
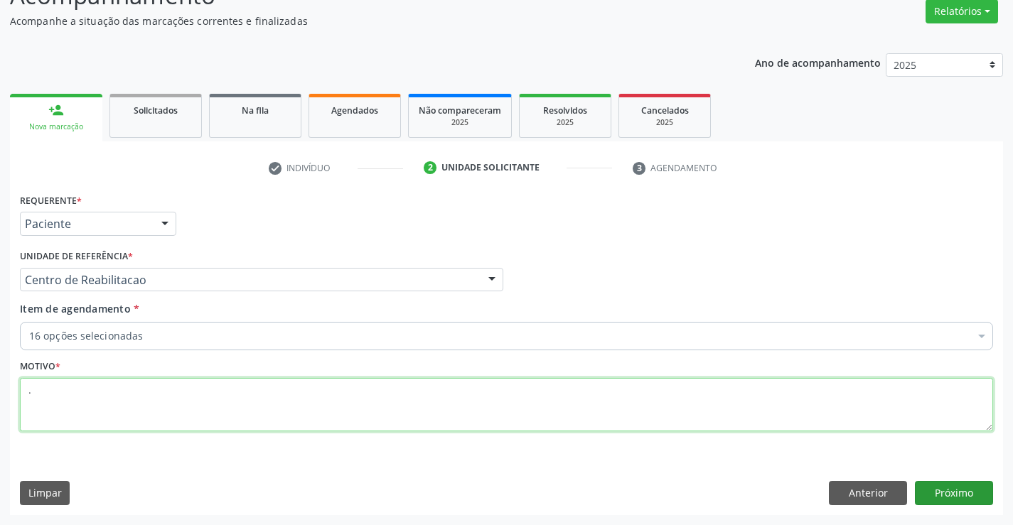
type textarea "."
click at [924, 482] on button "Próximo" at bounding box center [954, 493] width 78 height 24
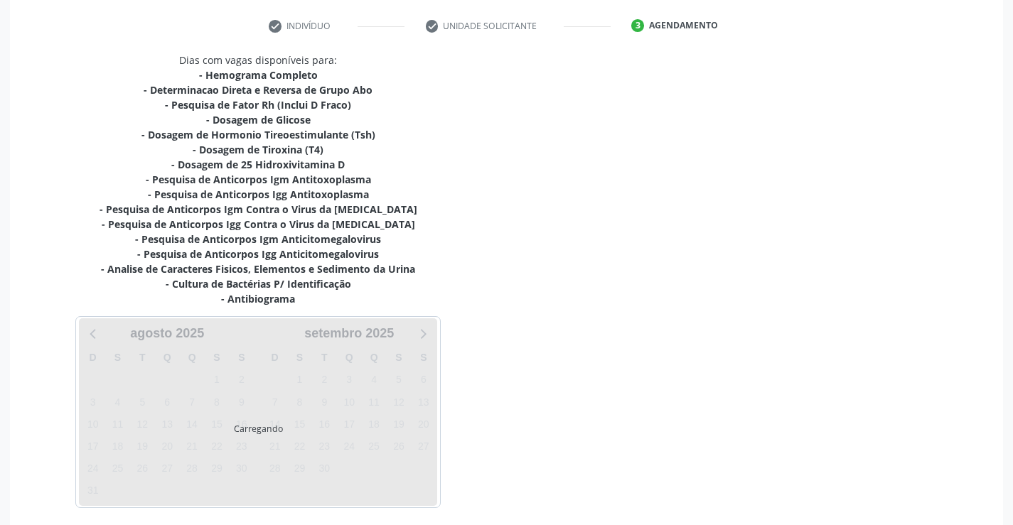
scroll to position [317, 0]
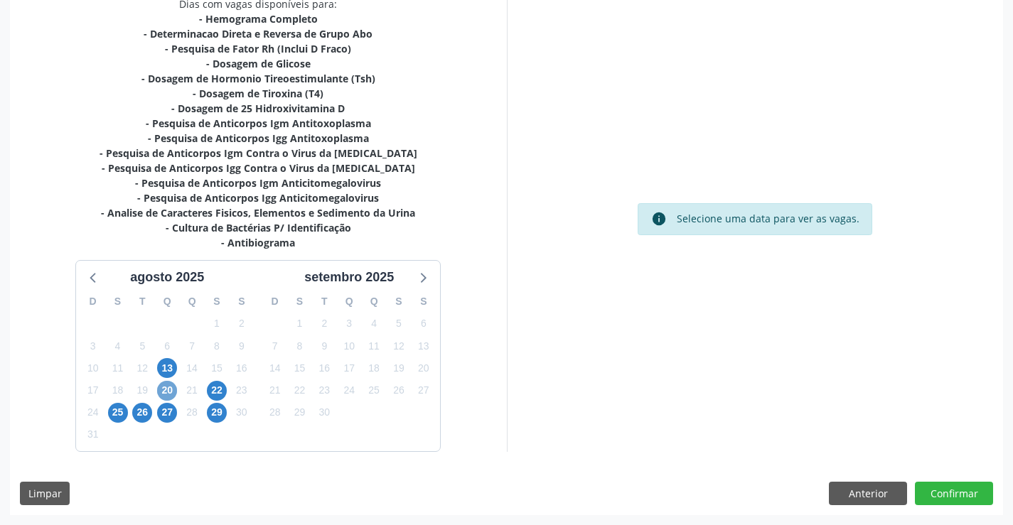
click at [165, 385] on span "20" at bounding box center [167, 391] width 20 height 20
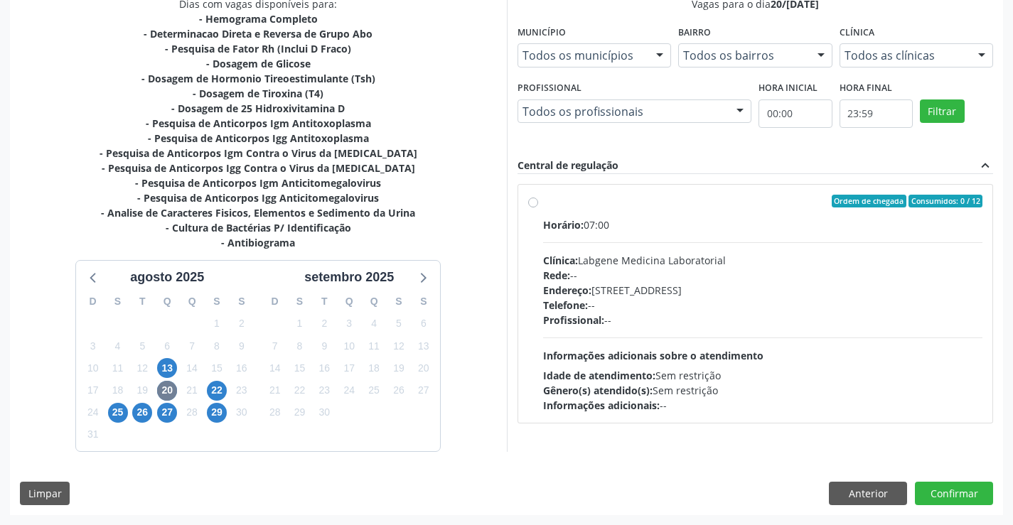
click at [639, 277] on div "Rede: --" at bounding box center [763, 275] width 440 height 15
click at [538, 208] on input "Ordem de chegada Consumidos: 0 / 12 Horário: 07:00 Clínica: Labgene Medicina La…" at bounding box center [533, 201] width 10 height 13
radio input "true"
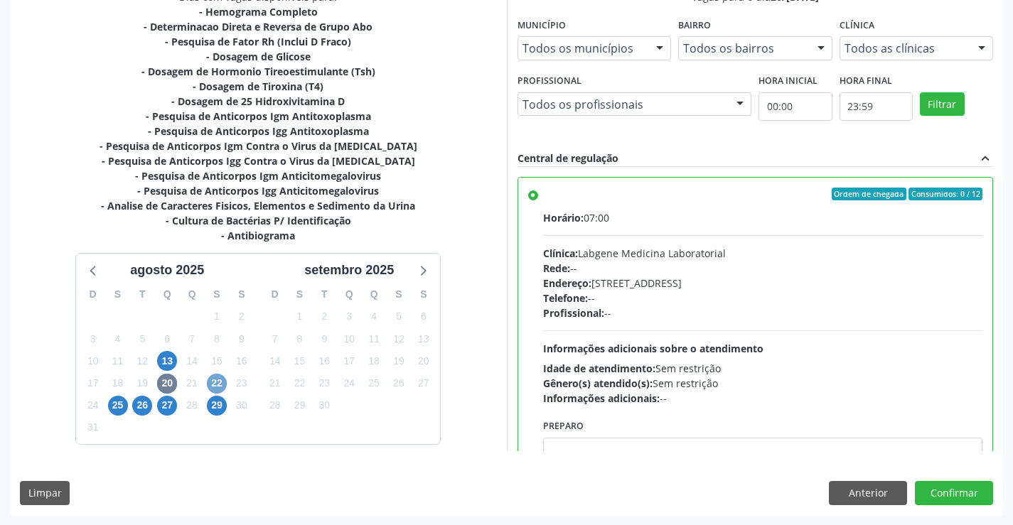
click at [211, 375] on span "22" at bounding box center [217, 384] width 20 height 20
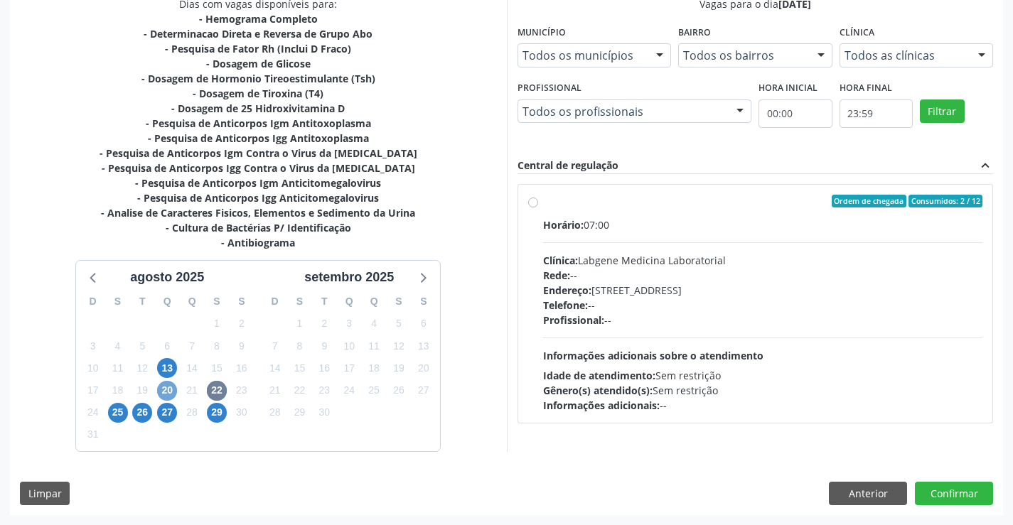
click at [173, 387] on span "20" at bounding box center [167, 391] width 20 height 20
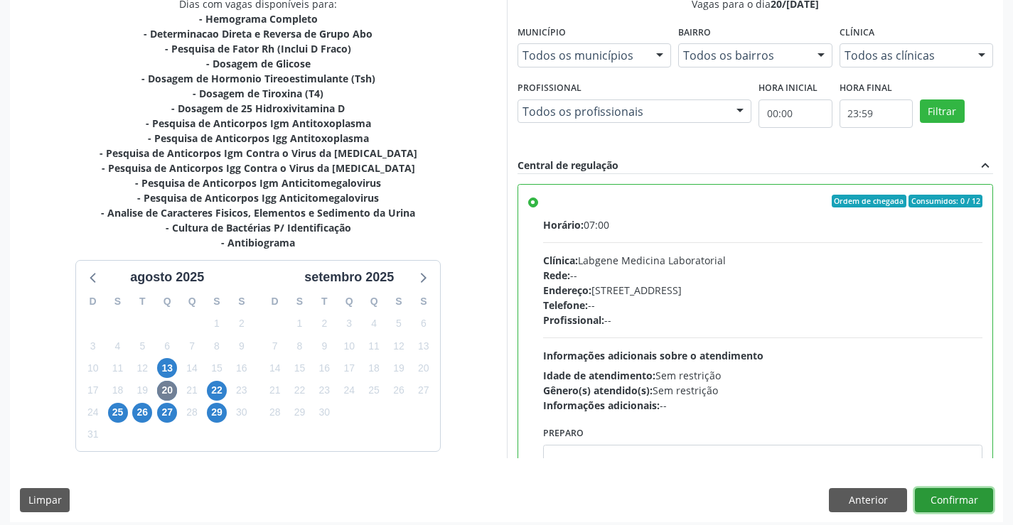
click at [976, 508] on button "Confirmar" at bounding box center [954, 500] width 78 height 24
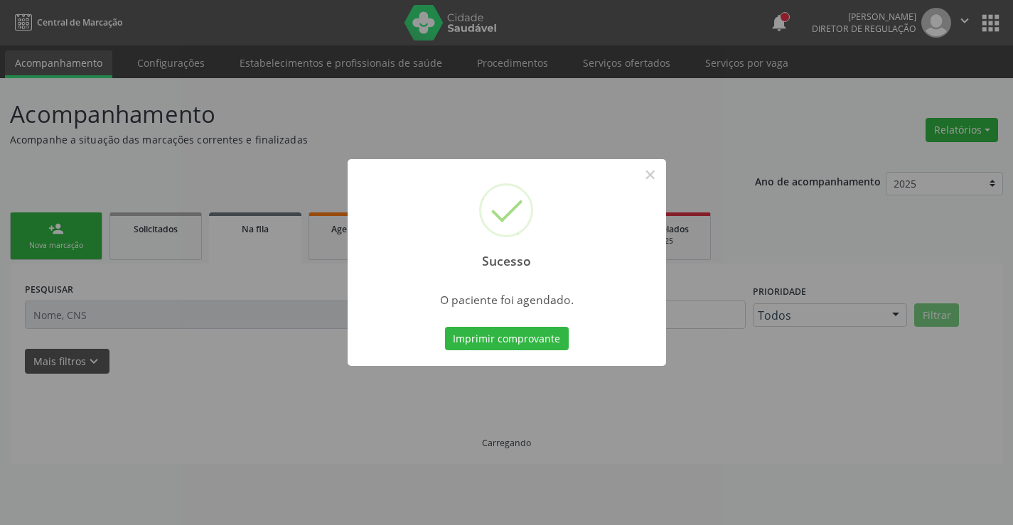
scroll to position [0, 0]
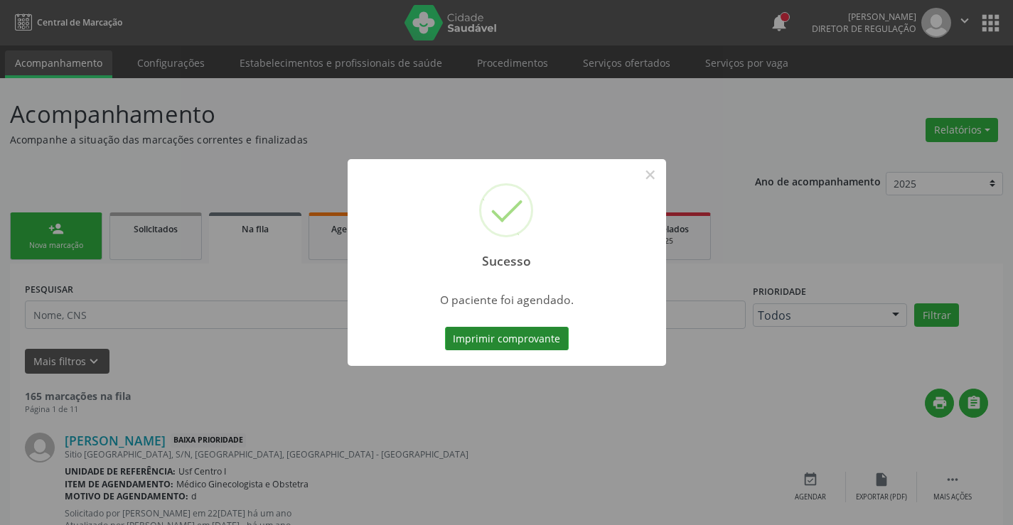
click at [546, 339] on button "Imprimir comprovante" at bounding box center [507, 339] width 124 height 24
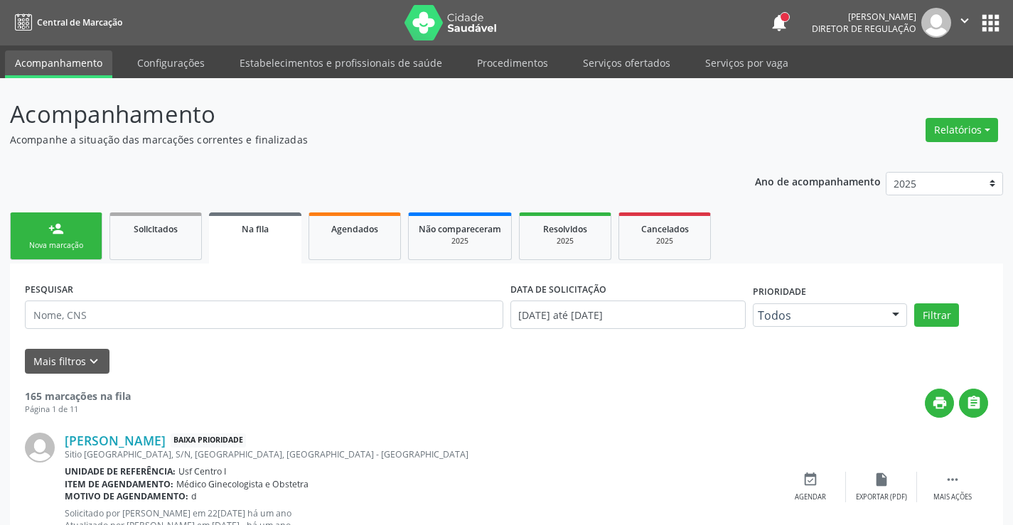
click at [80, 245] on div "Nova marcação" at bounding box center [56, 245] width 71 height 11
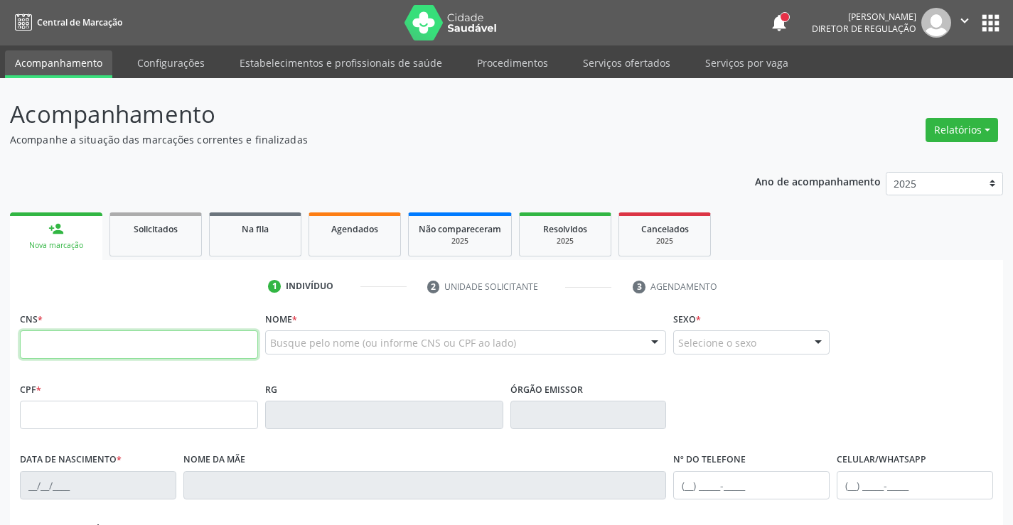
click at [102, 335] on input "text" at bounding box center [139, 345] width 238 height 28
type input "898 0041 5513 6955"
type input "128.001.294-33"
type input "[DATE]"
type input "[PERSON_NAME]"
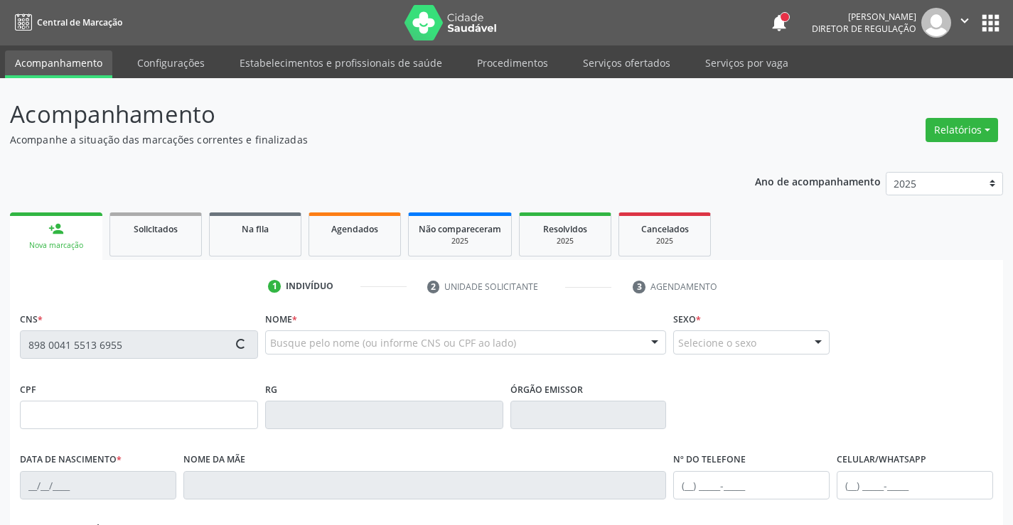
type input "[PHONE_NUMBER]"
type input "10"
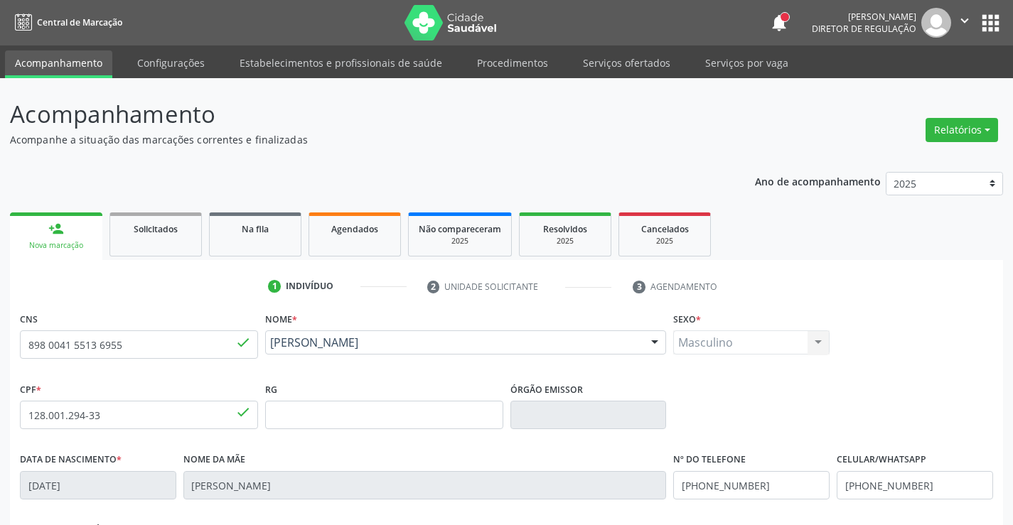
scroll to position [245, 0]
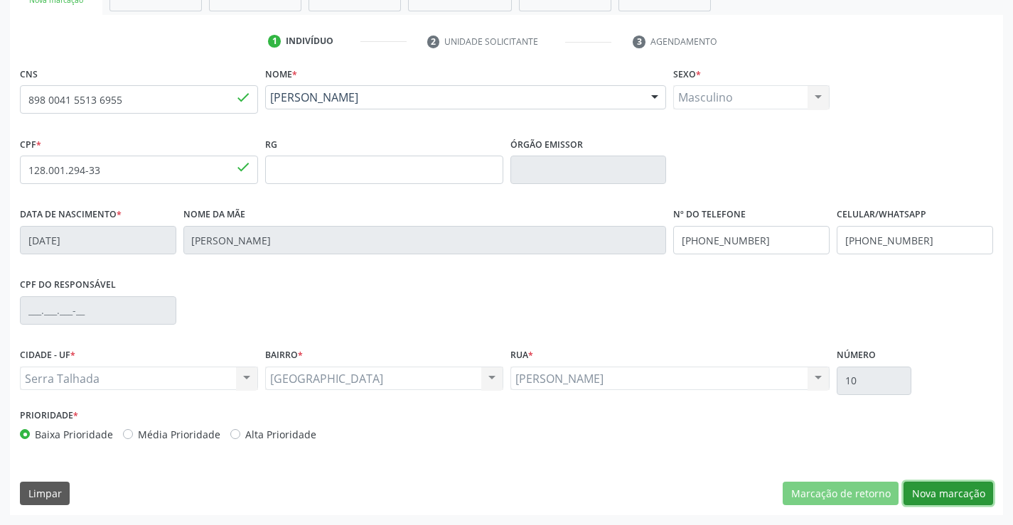
click at [935, 490] on button "Nova marcação" at bounding box center [949, 494] width 90 height 24
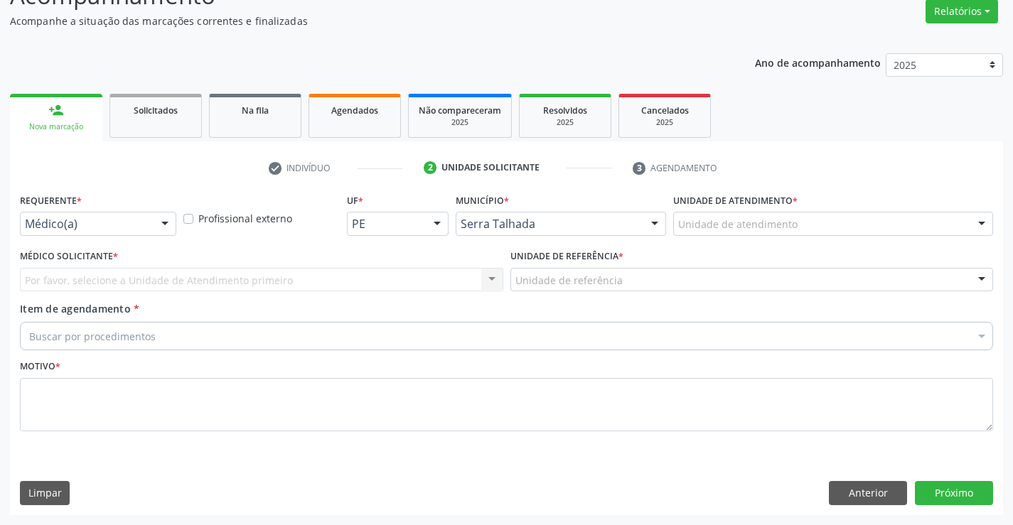
scroll to position [119, 0]
click at [127, 210] on div "Requerente * Médico(a) Médico(a) Enfermeiro(a) Paciente Nenhum resultado encont…" at bounding box center [98, 213] width 156 height 46
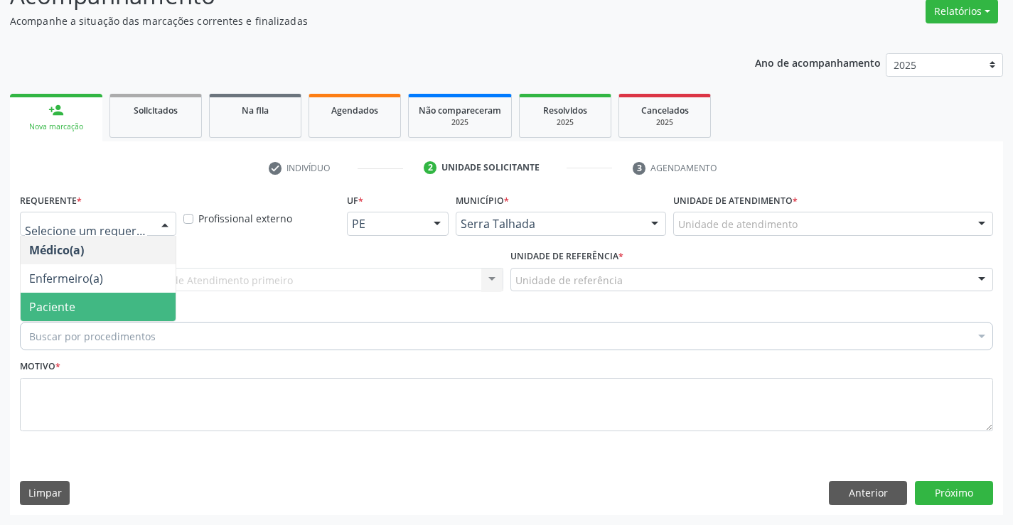
click at [117, 294] on span "Paciente" at bounding box center [98, 307] width 155 height 28
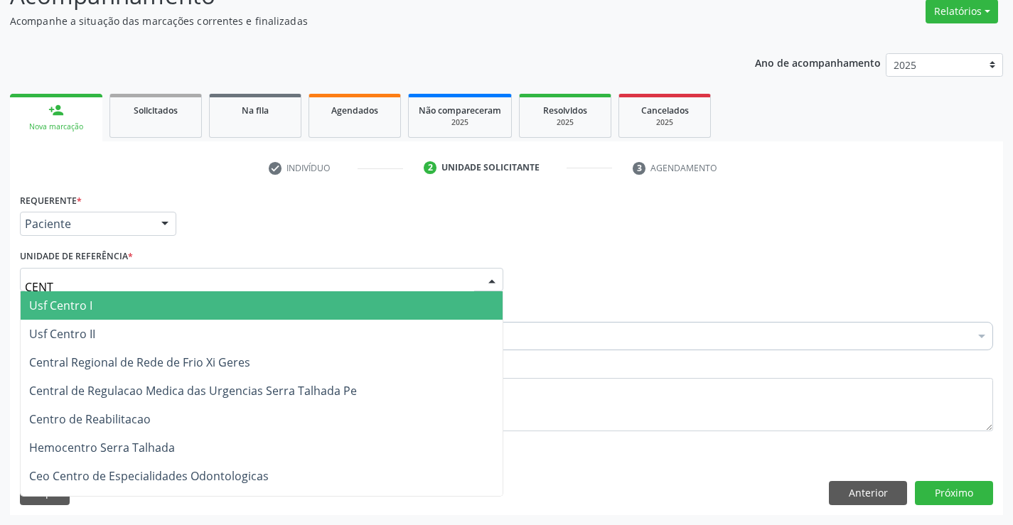
type input "CENTR"
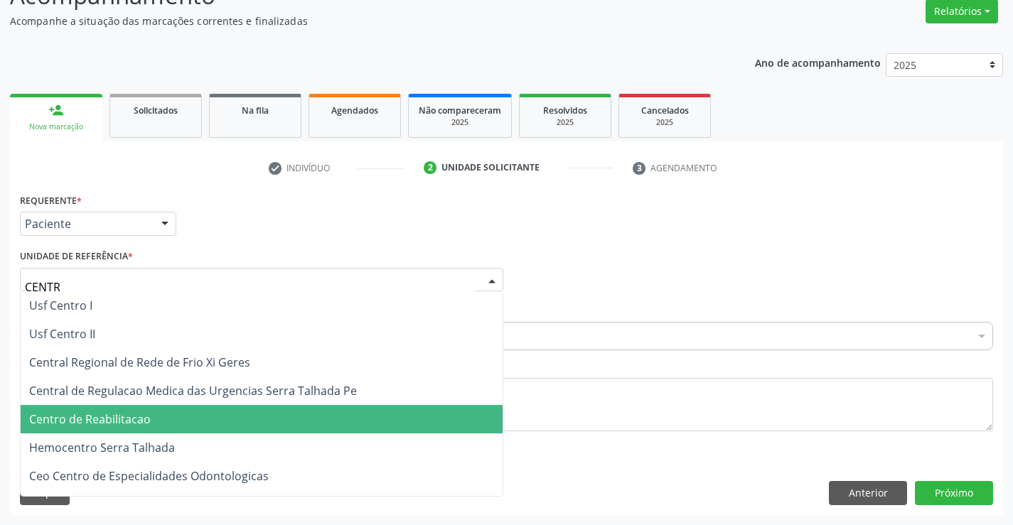
click at [156, 417] on span "Centro de Reabilitacao" at bounding box center [262, 419] width 482 height 28
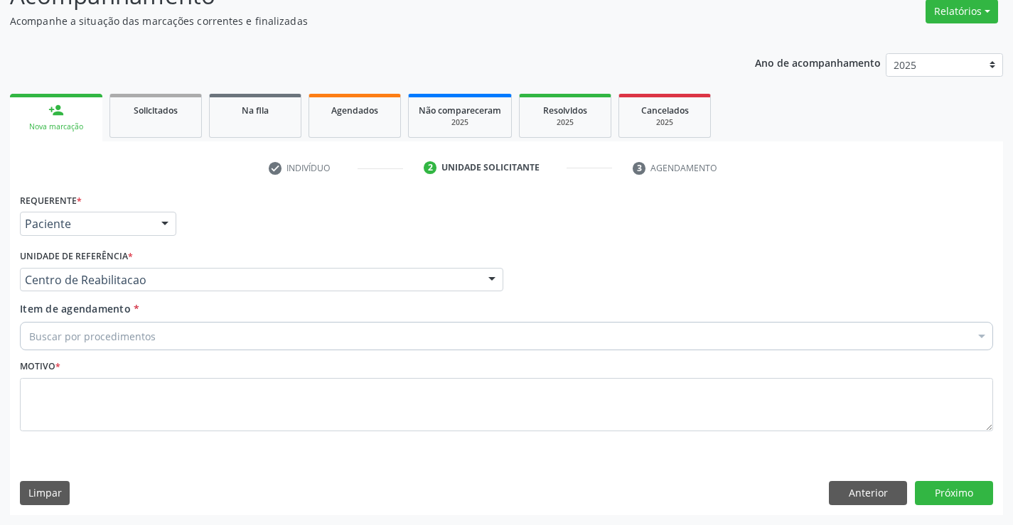
click at [159, 333] on div "Buscar por procedimentos" at bounding box center [506, 336] width 973 height 28
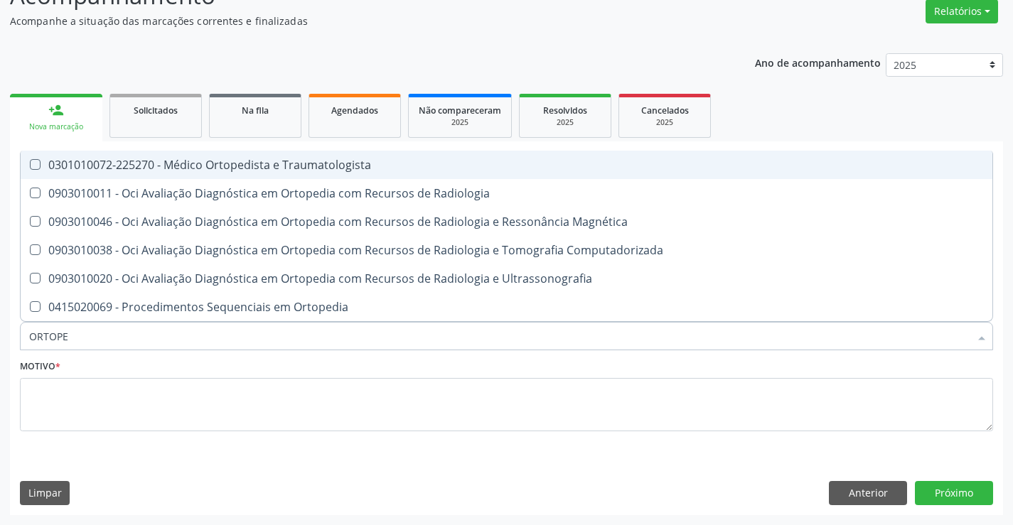
type input "ORTOPED"
click at [288, 155] on span "0301010072-225270 - Médico Ortopedista e Traumatologista" at bounding box center [507, 165] width 972 height 28
checkbox Traumatologista "true"
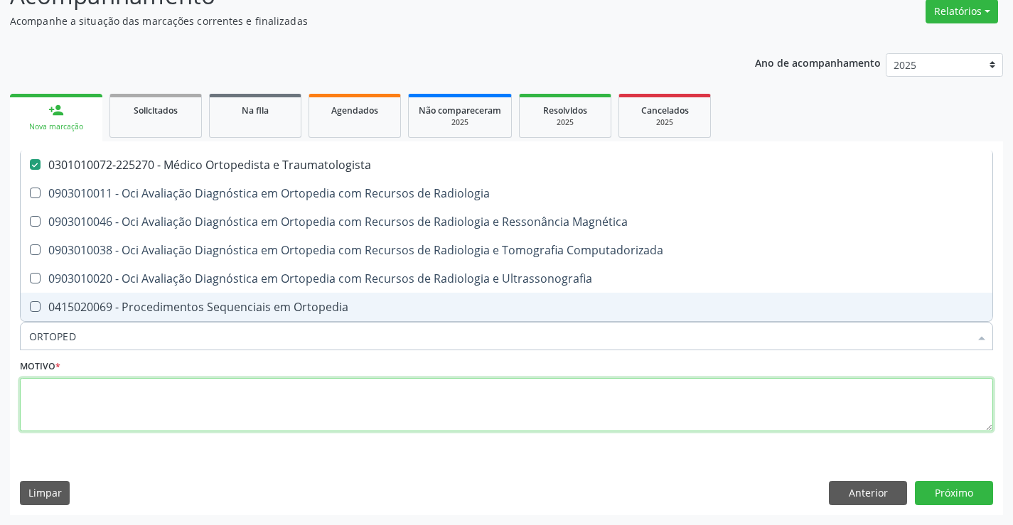
click at [199, 384] on textarea at bounding box center [506, 405] width 973 height 54
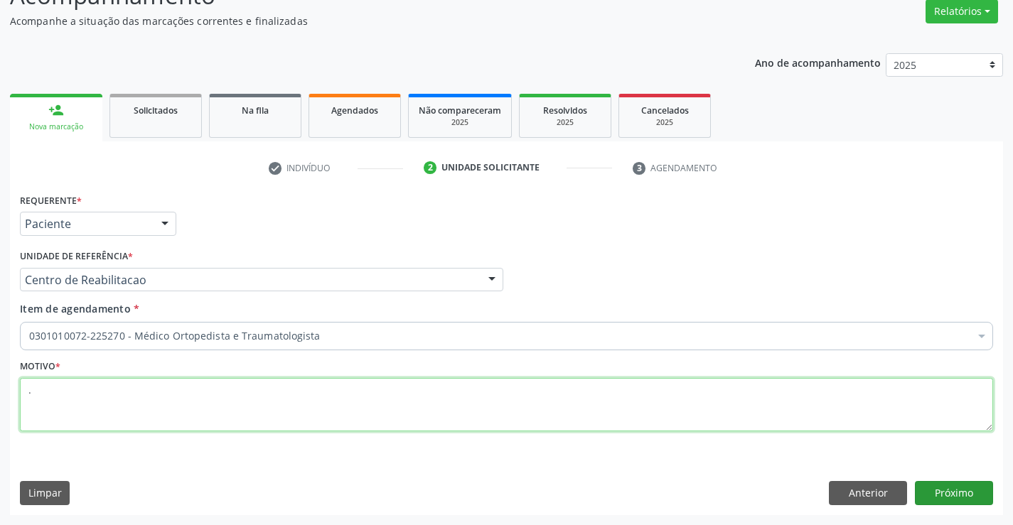
type textarea "."
click at [956, 490] on button "Próximo" at bounding box center [954, 493] width 78 height 24
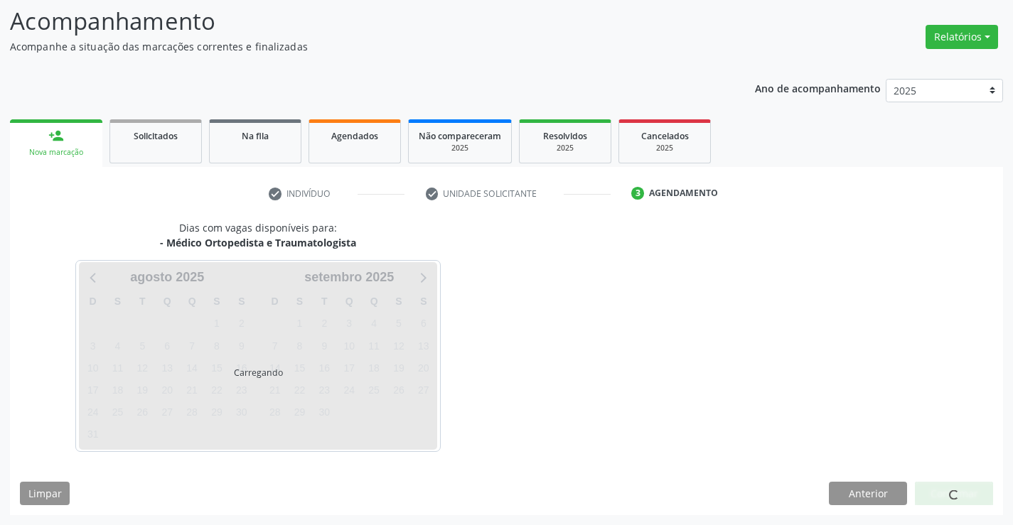
scroll to position [93, 0]
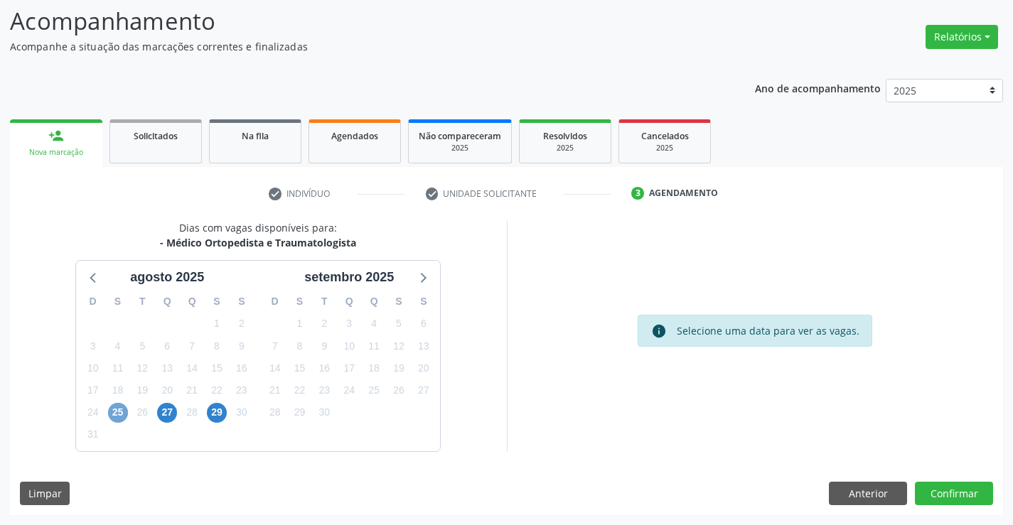
click at [124, 410] on span "25" at bounding box center [118, 413] width 20 height 20
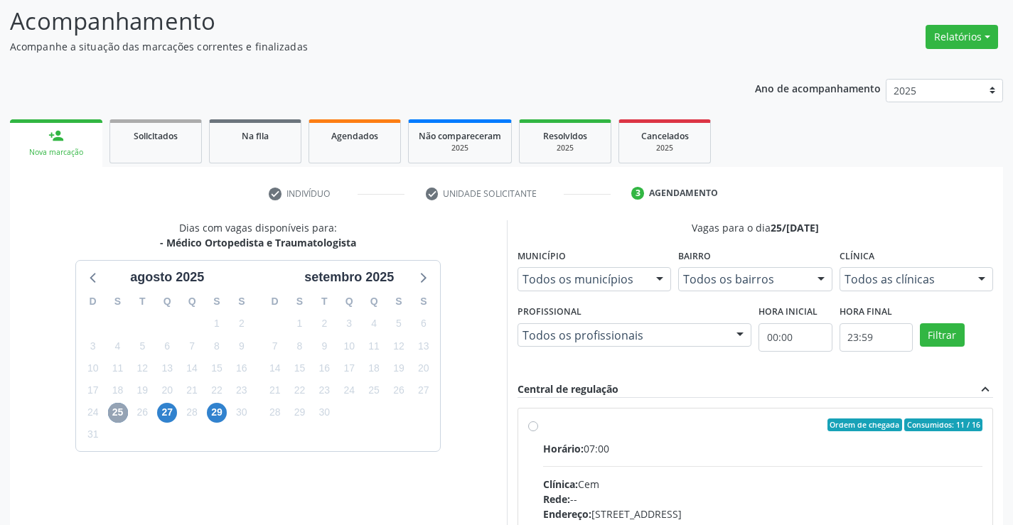
scroll to position [299, 0]
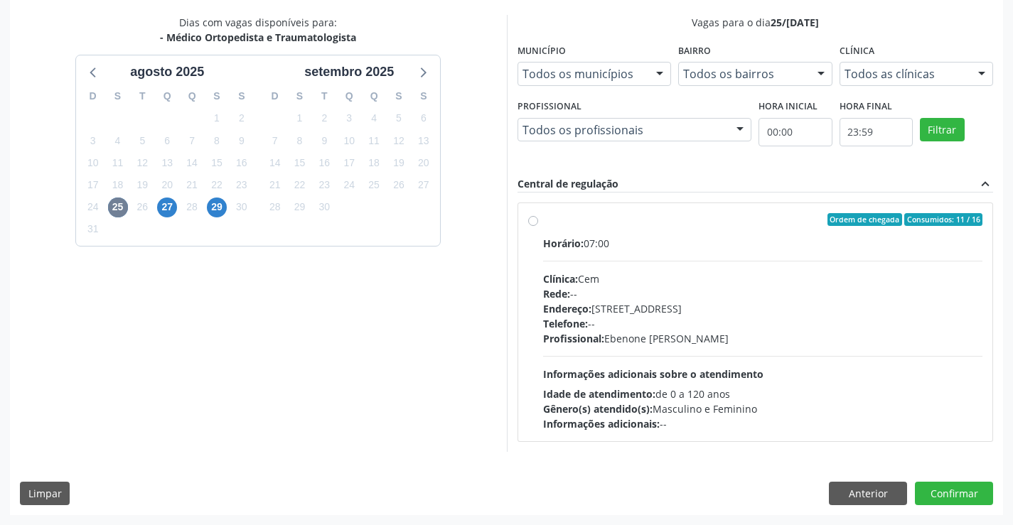
click at [571, 319] on span "Telefone:" at bounding box center [565, 324] width 45 height 14
click at [538, 226] on input "Ordem de chegada Consumidos: 11 / 16 Horário: 07:00 Clínica: Cem Rede: -- Ender…" at bounding box center [533, 219] width 10 height 13
radio input "true"
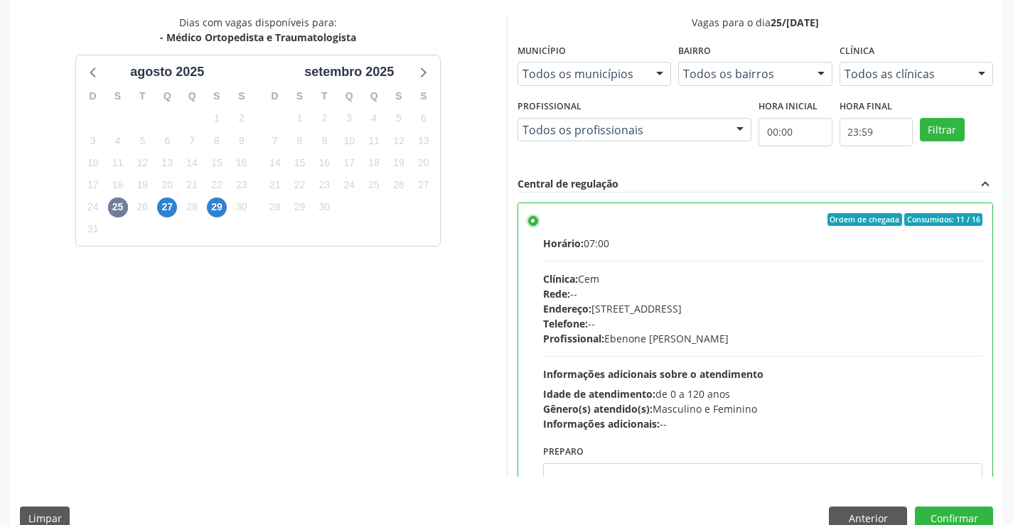
scroll to position [324, 0]
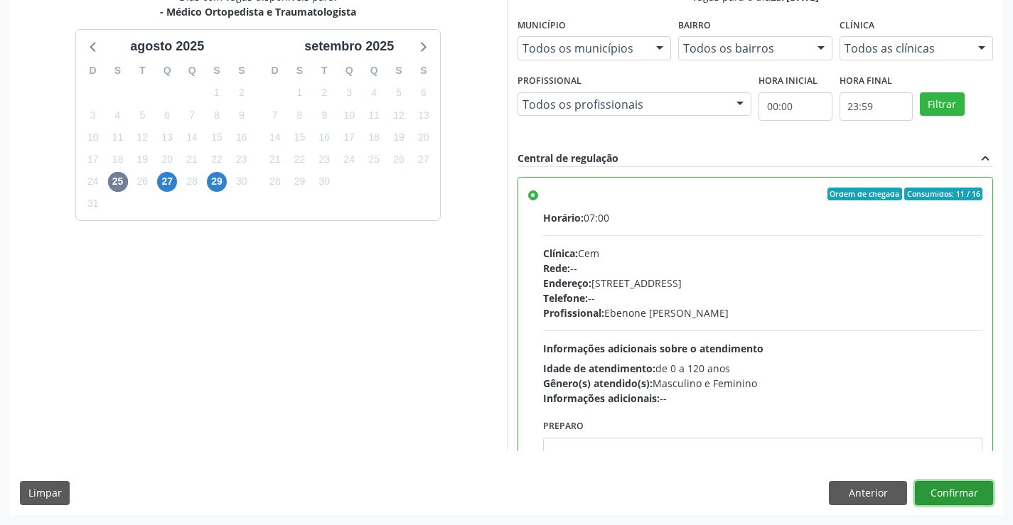
click at [961, 491] on button "Confirmar" at bounding box center [954, 493] width 78 height 24
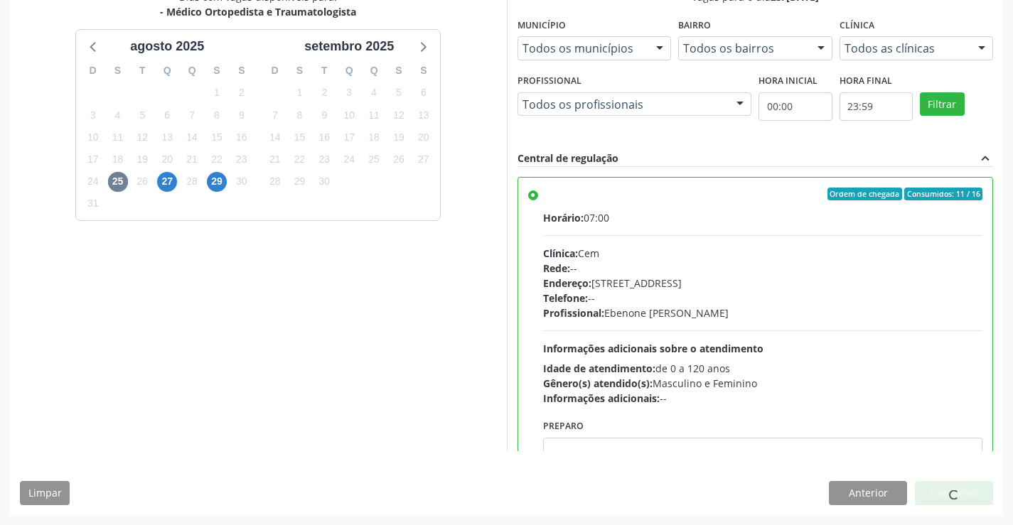
scroll to position [0, 0]
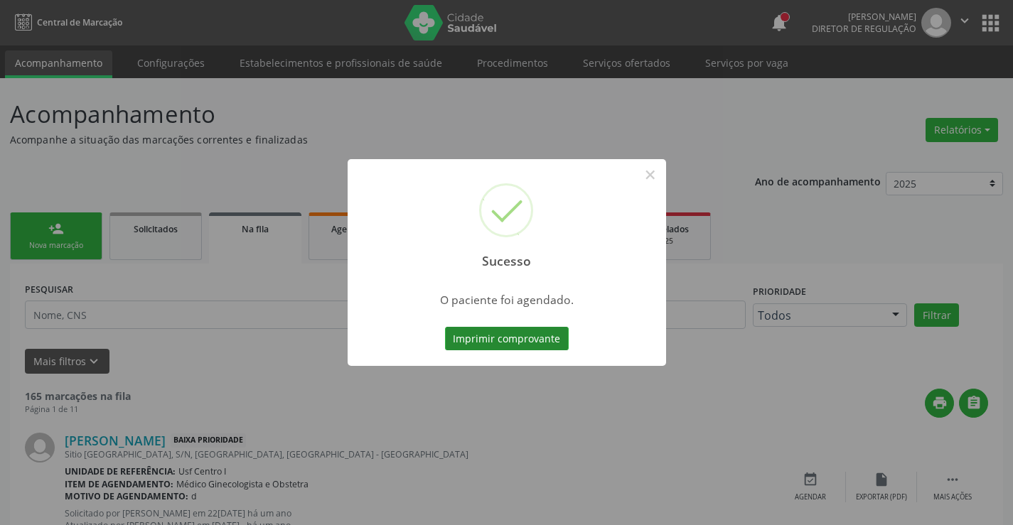
click at [484, 335] on button "Imprimir comprovante" at bounding box center [507, 339] width 124 height 24
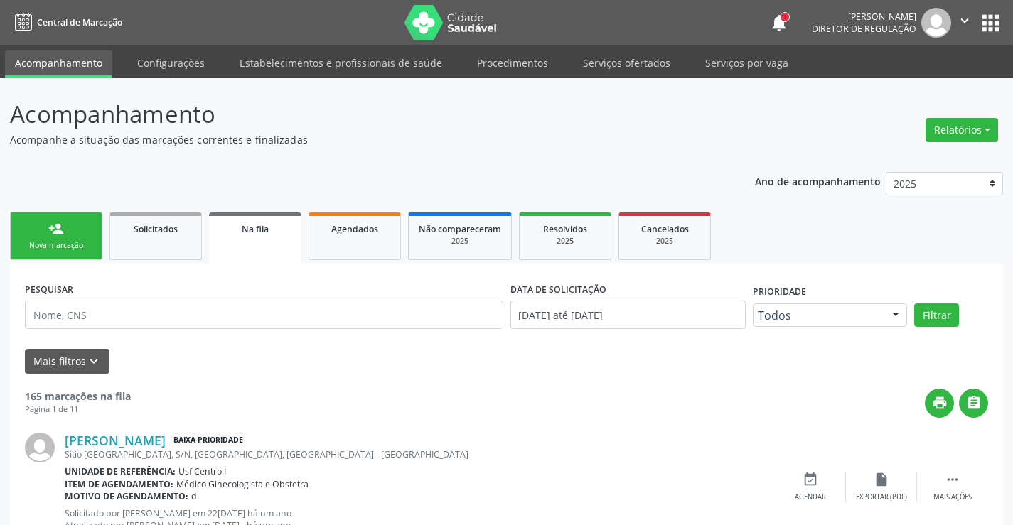
click at [80, 229] on link "person_add Nova marcação" at bounding box center [56, 237] width 92 height 48
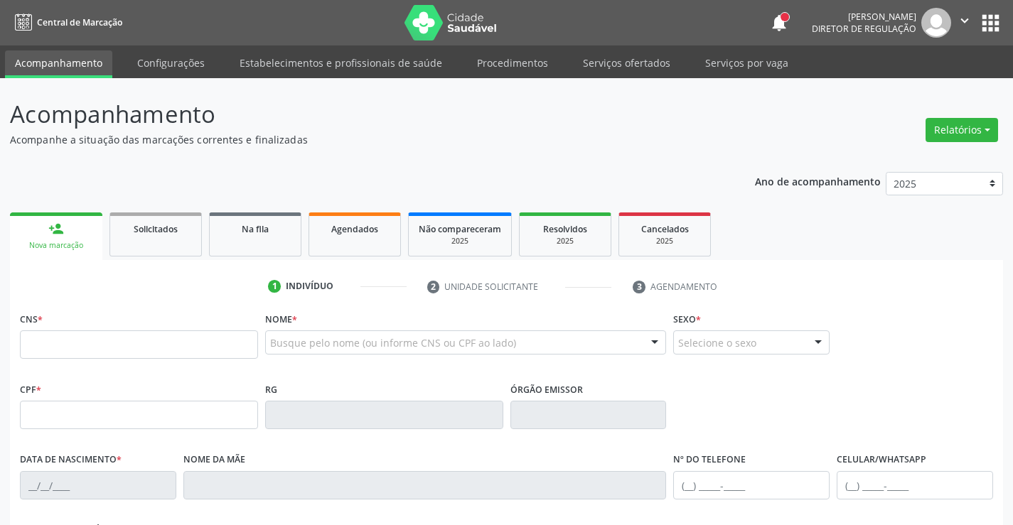
click at [129, 360] on fieldset "CNS *" at bounding box center [139, 339] width 238 height 60
click at [129, 344] on input "text" at bounding box center [139, 345] width 238 height 28
type input "706 3017 6900 2872"
type input "172.854.054-26"
type input "04/[DATE]"
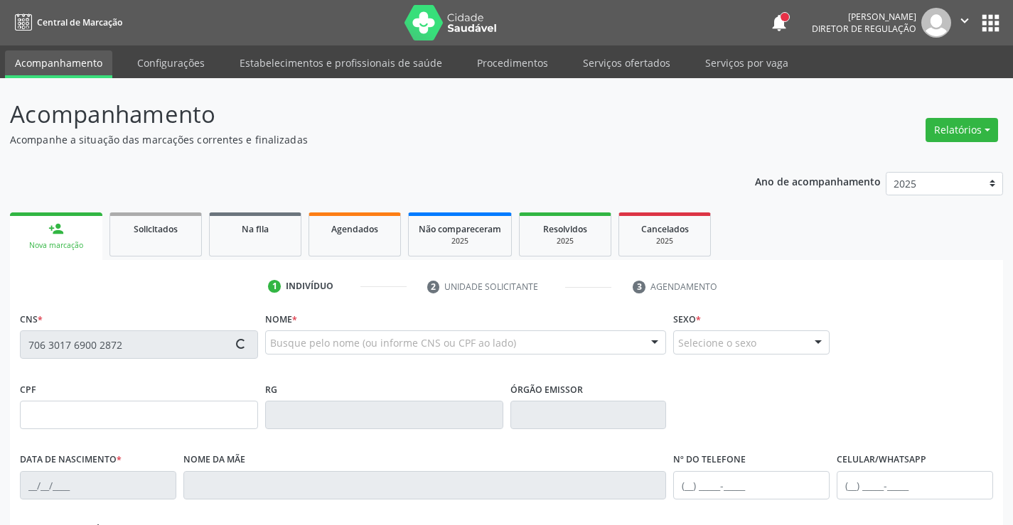
type input "[PERSON_NAME]"
type input "[PHONE_NUMBER]"
type input "106"
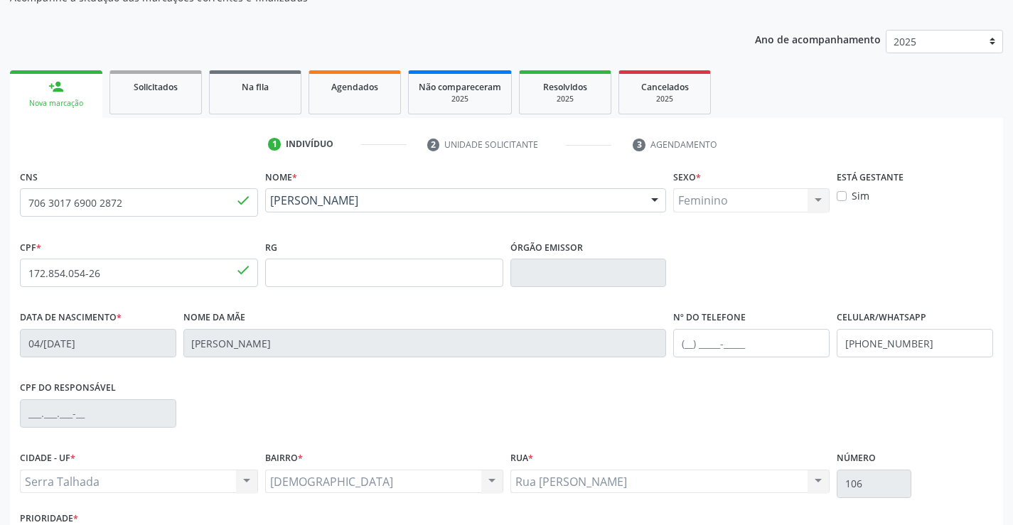
scroll to position [245, 0]
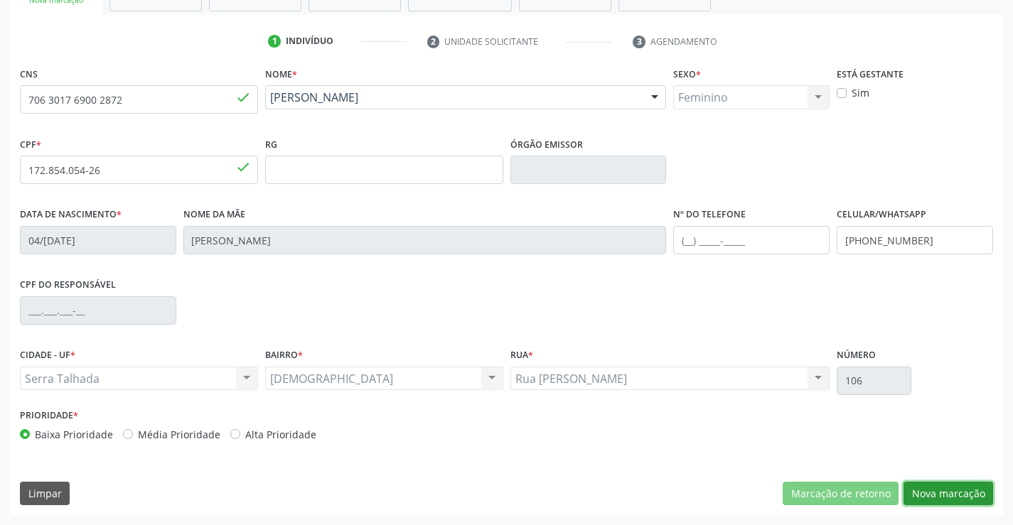
click at [954, 497] on button "Nova marcação" at bounding box center [949, 494] width 90 height 24
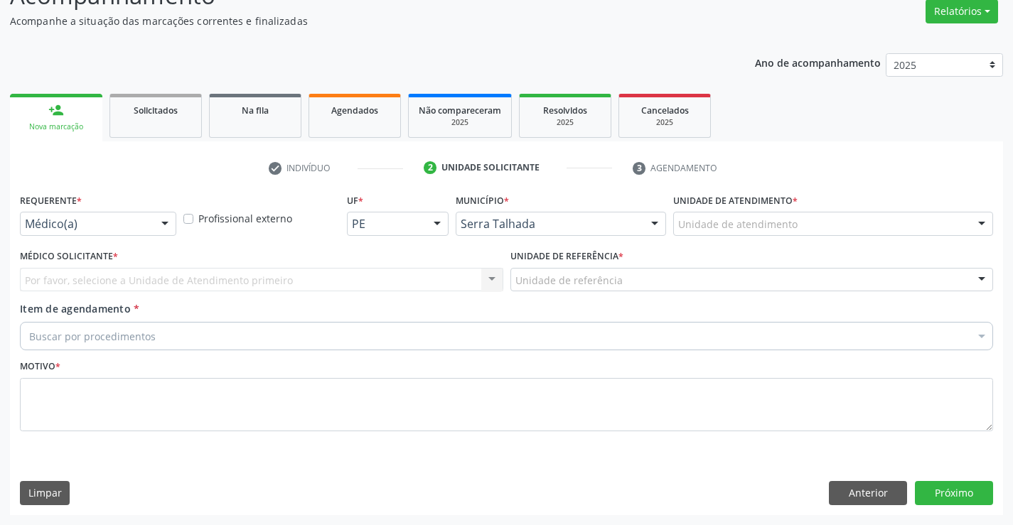
scroll to position [119, 0]
click at [168, 230] on div at bounding box center [164, 225] width 21 height 24
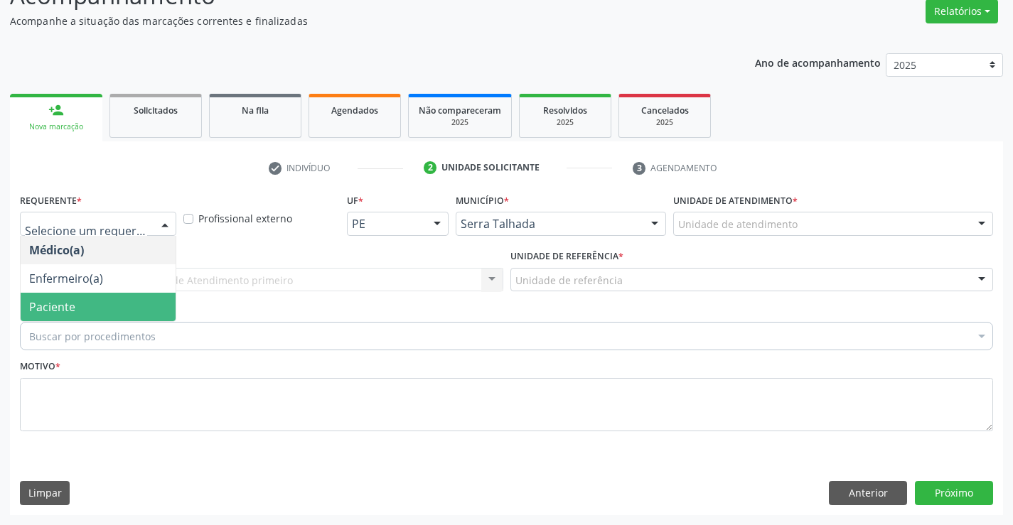
click at [149, 306] on span "Paciente" at bounding box center [98, 307] width 155 height 28
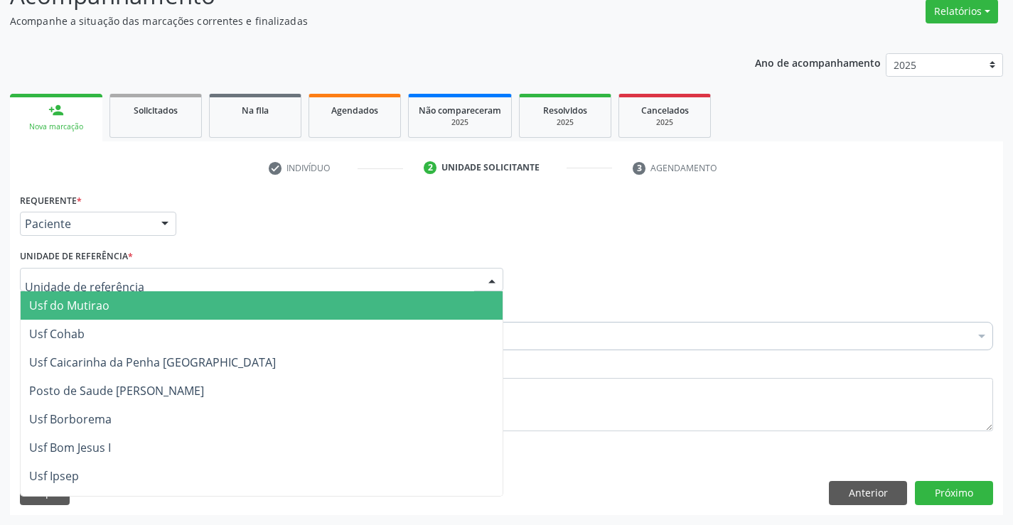
click at [150, 283] on div at bounding box center [262, 280] width 484 height 24
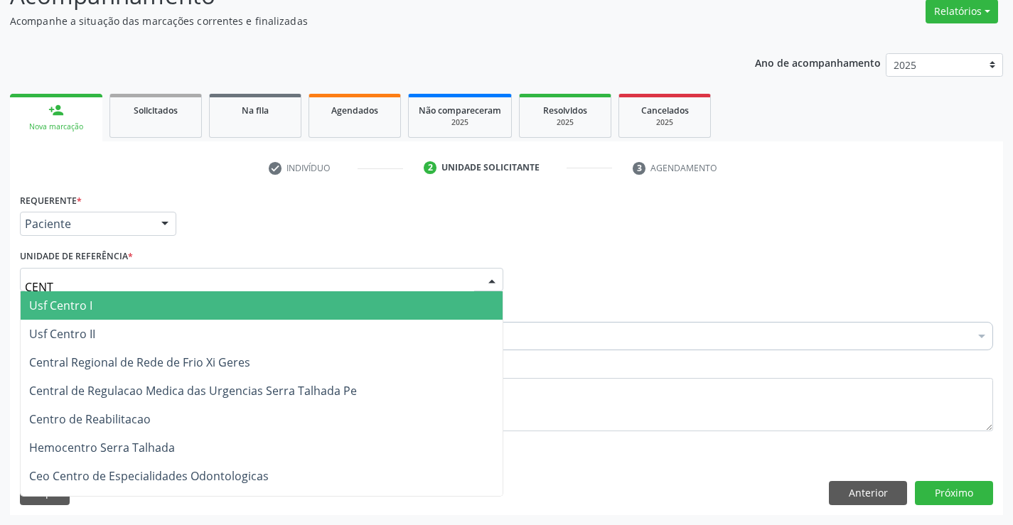
type input "CENTR"
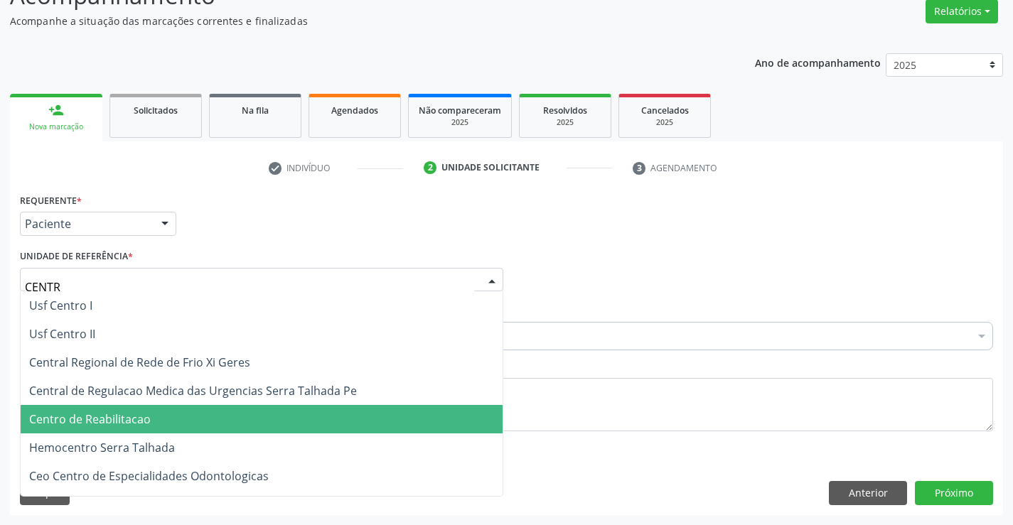
click at [85, 413] on span "Centro de Reabilitacao" at bounding box center [90, 420] width 122 height 16
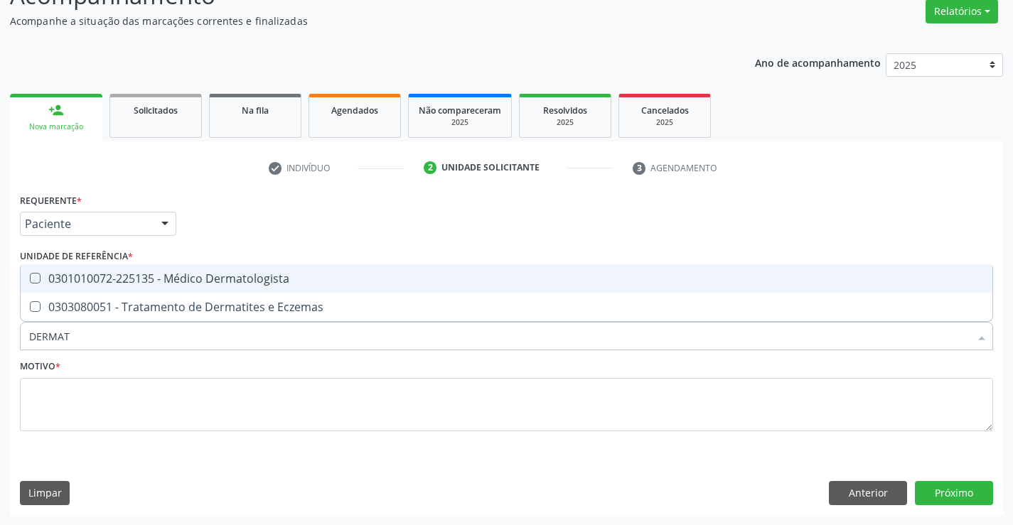
type input "DERMATO"
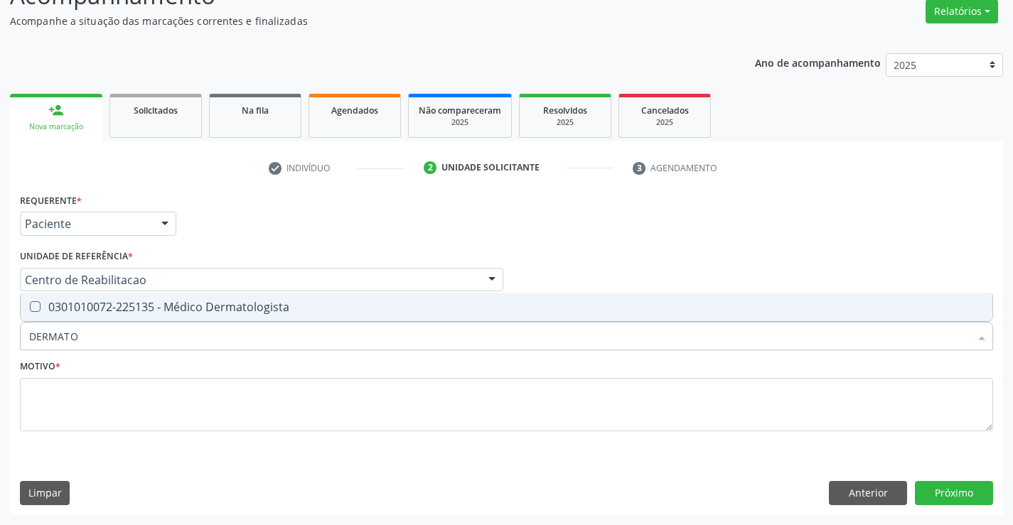
click at [127, 301] on div "0301010072-225135 - Médico Dermatologista" at bounding box center [506, 306] width 955 height 11
checkbox Dermatologista "true"
click at [127, 390] on textarea at bounding box center [506, 405] width 973 height 54
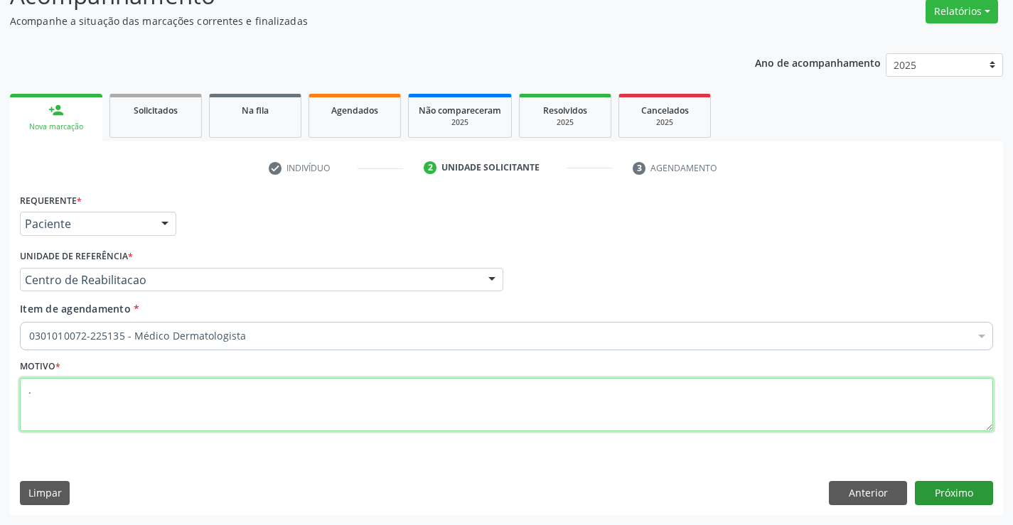
type textarea "."
click at [967, 498] on button "Próximo" at bounding box center [954, 493] width 78 height 24
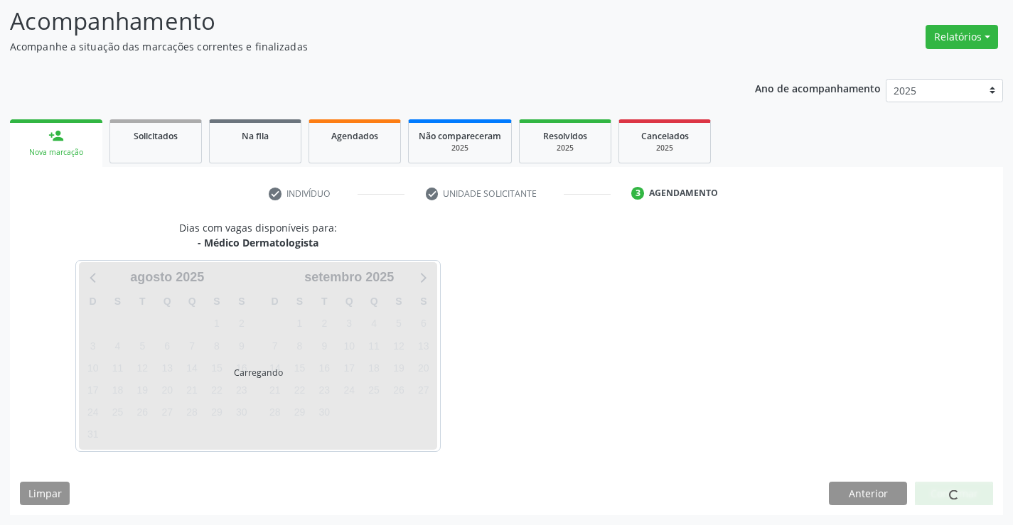
scroll to position [93, 0]
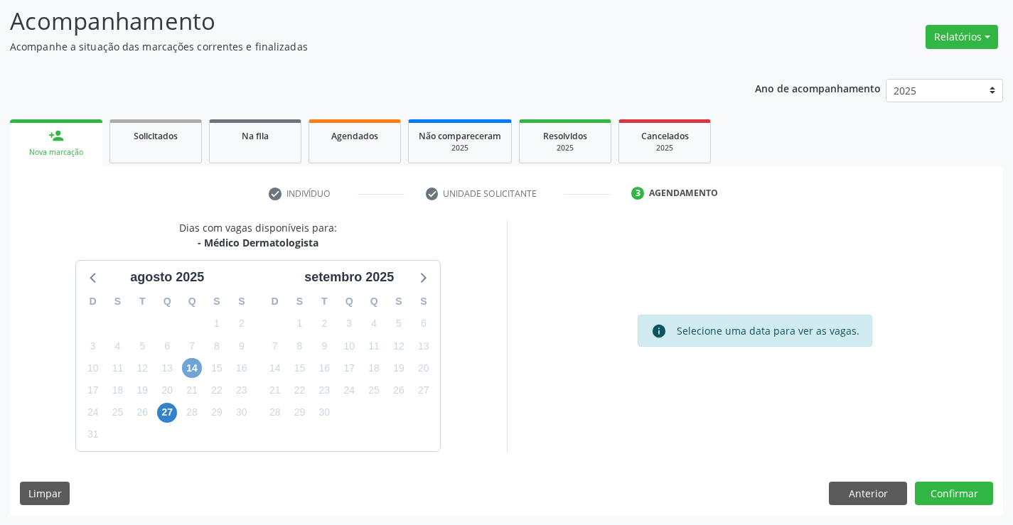
click at [190, 375] on span "14" at bounding box center [192, 368] width 20 height 20
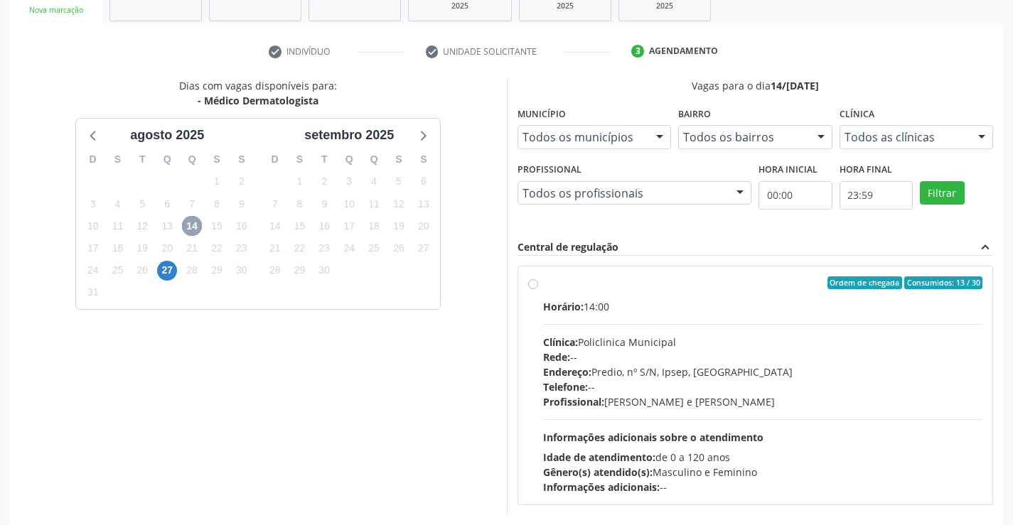
scroll to position [299, 0]
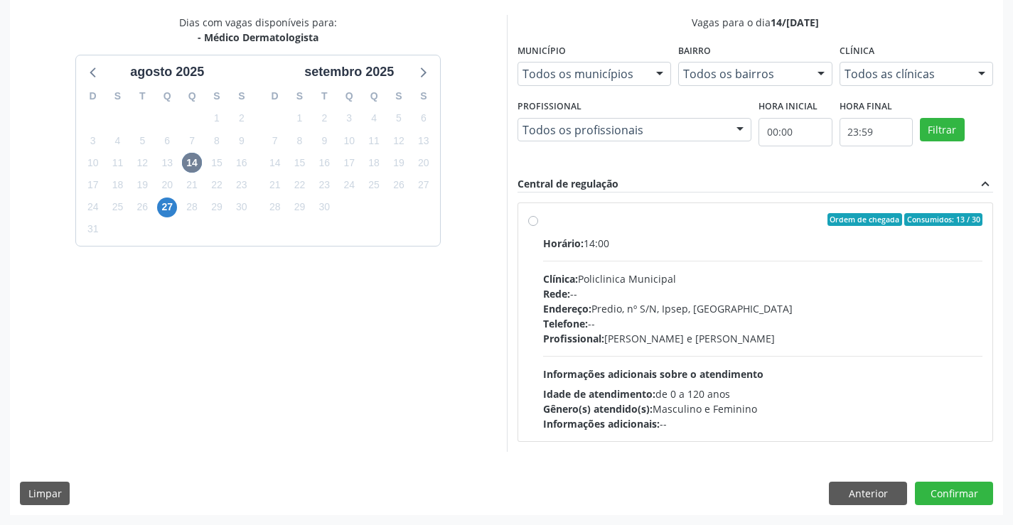
click at [673, 375] on span "Informações adicionais sobre o atendimento" at bounding box center [653, 375] width 220 height 14
click at [538, 226] on input "Ordem de chegada Consumidos: 13 / 30 Horário: 14:00 Clínica: Policlinica Munici…" at bounding box center [533, 219] width 10 height 13
radio input "true"
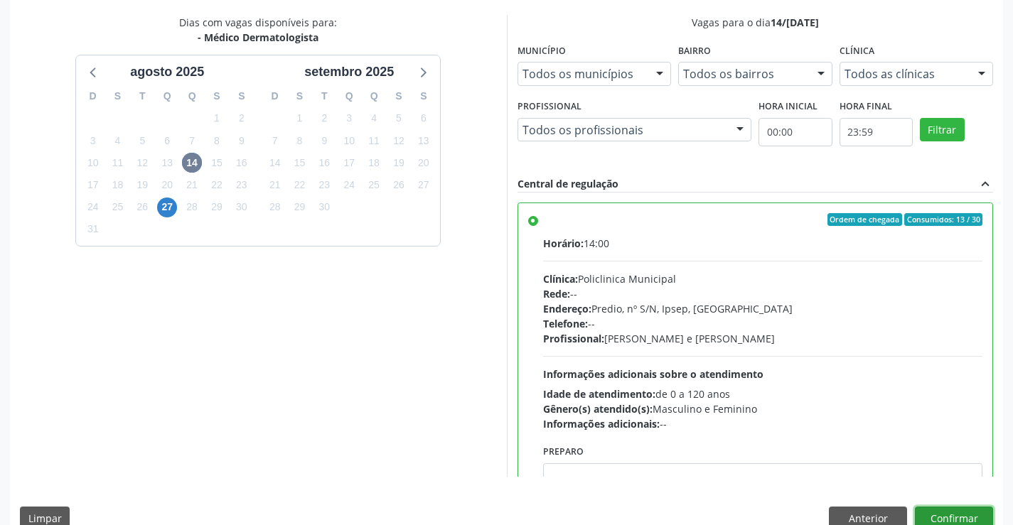
click at [948, 520] on button "Confirmar" at bounding box center [954, 519] width 78 height 24
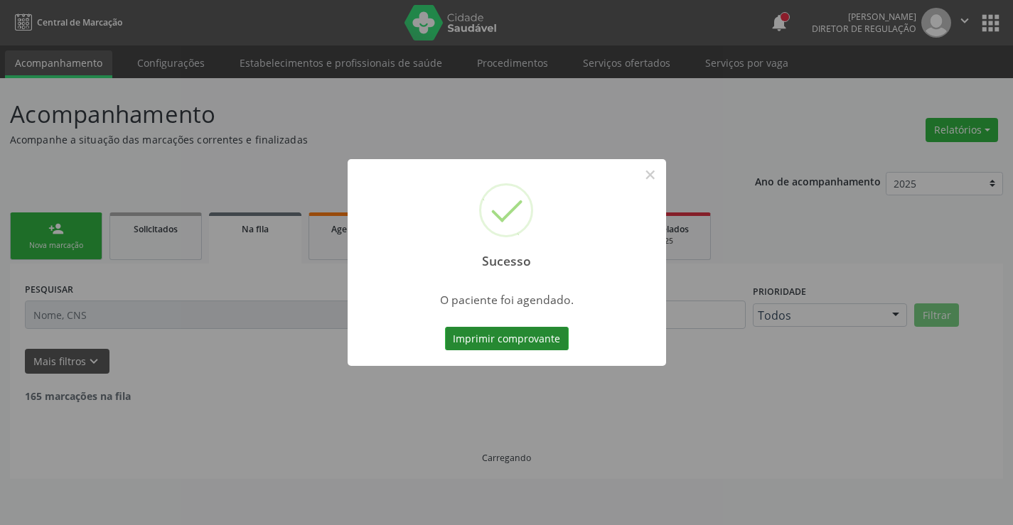
scroll to position [0, 0]
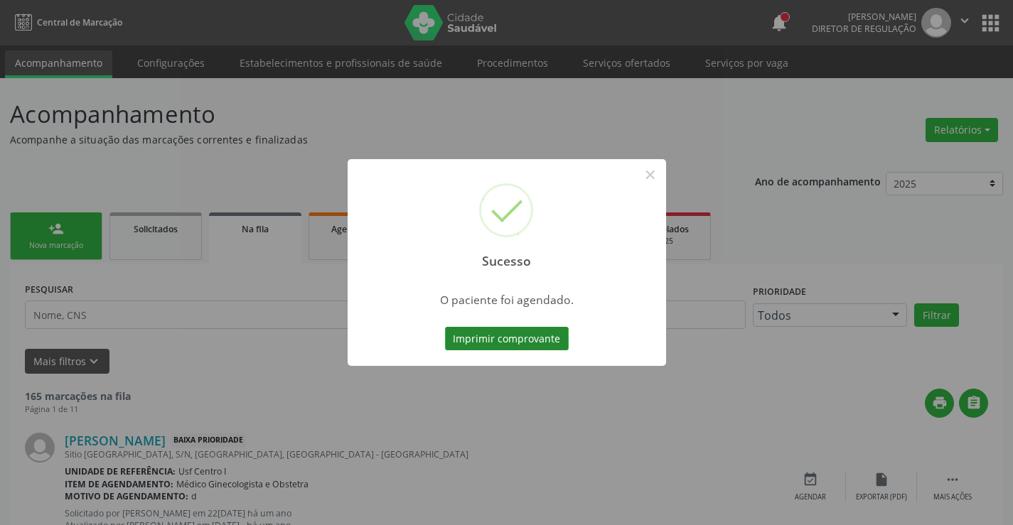
click at [478, 333] on button "Imprimir comprovante" at bounding box center [507, 339] width 124 height 24
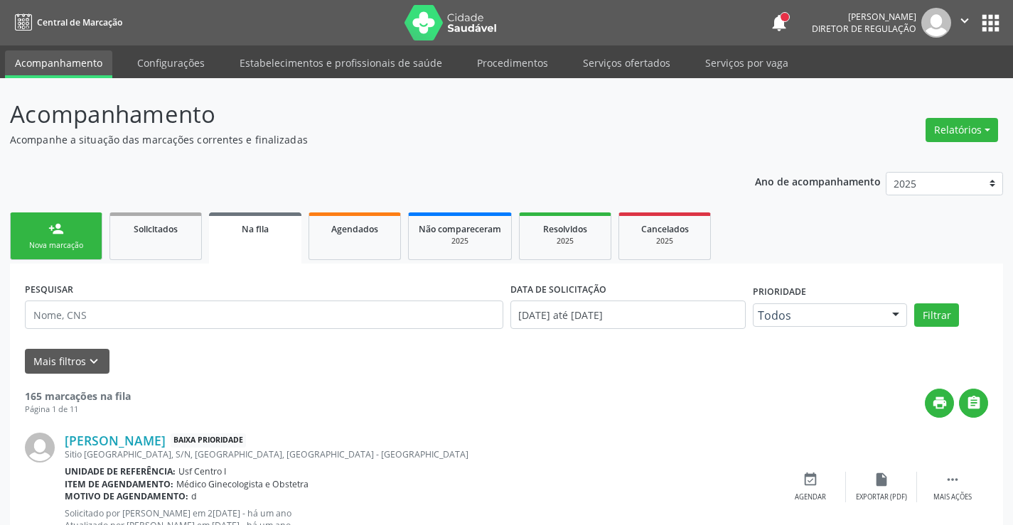
click at [31, 242] on div "Nova marcação" at bounding box center [56, 245] width 71 height 11
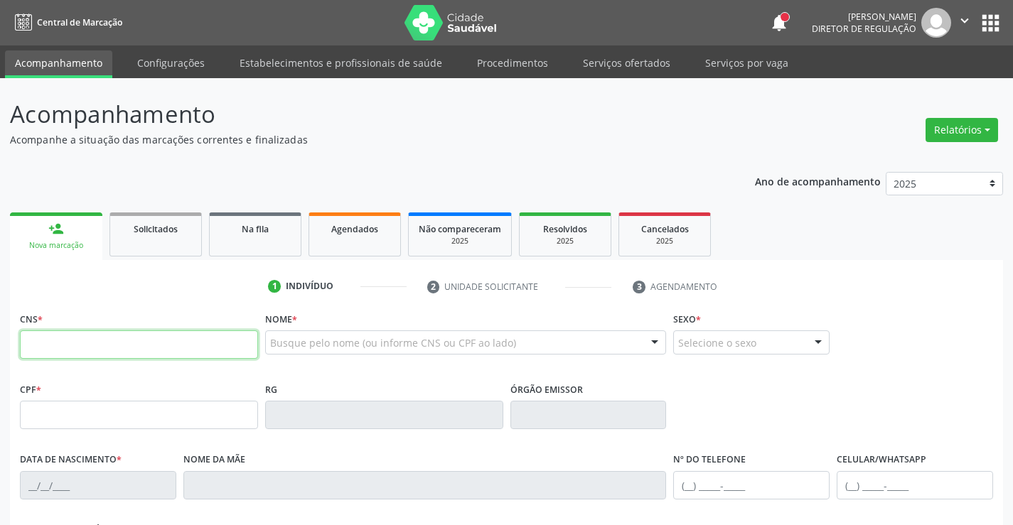
click at [84, 340] on input "text" at bounding box center [139, 345] width 238 height 28
type input "898 0037 1326 9817"
type input "150.911.364-95"
type input "08/05/2000"
type input "Maria Cicera Rodrigues da Silva"
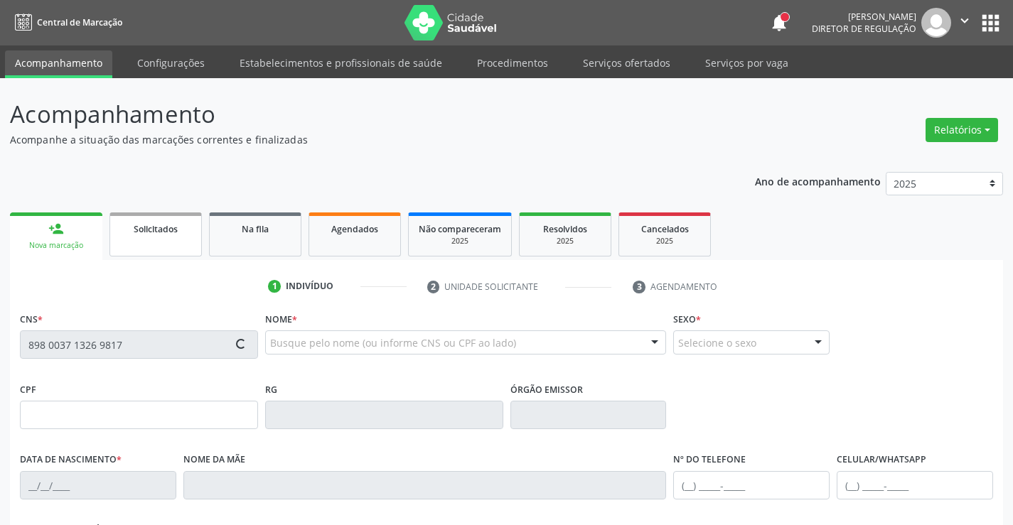
type input "(87) 99999-9999"
type input "(87) 98157-4328"
type input "054.400.314-48"
type input "S/N"
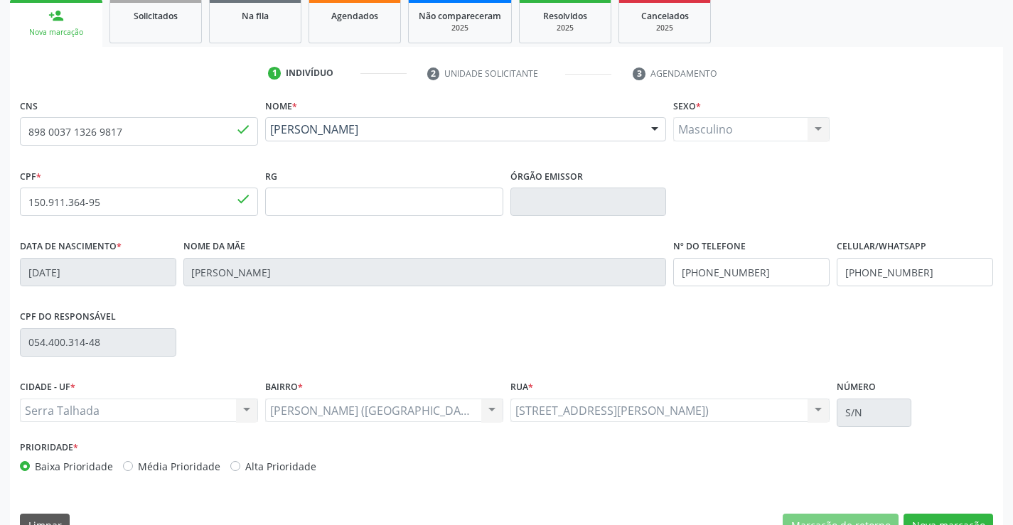
scroll to position [245, 0]
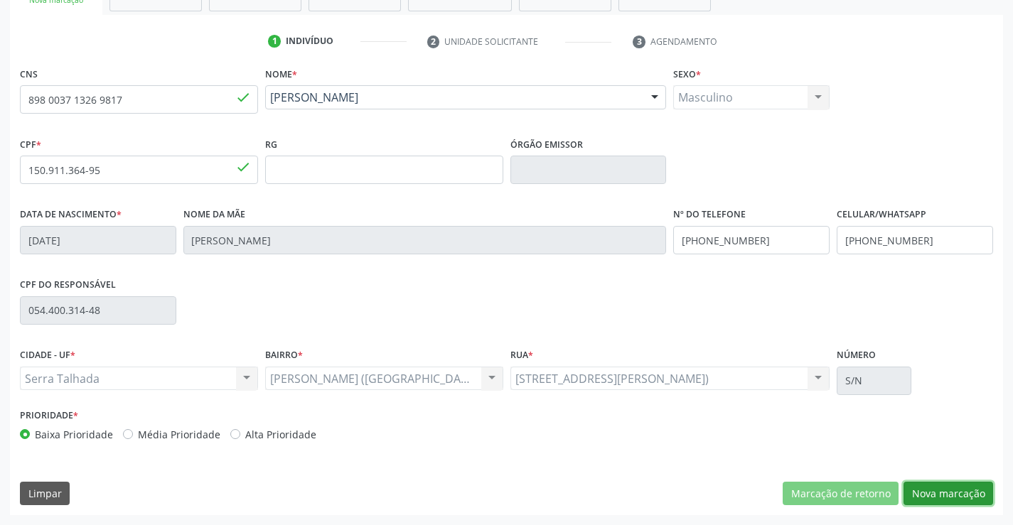
click at [924, 491] on button "Nova marcação" at bounding box center [949, 494] width 90 height 24
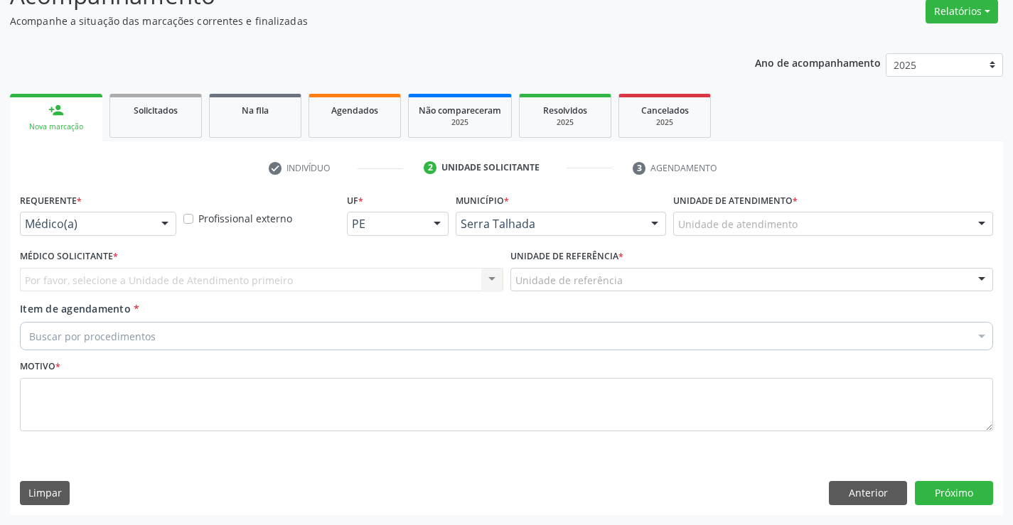
scroll to position [119, 0]
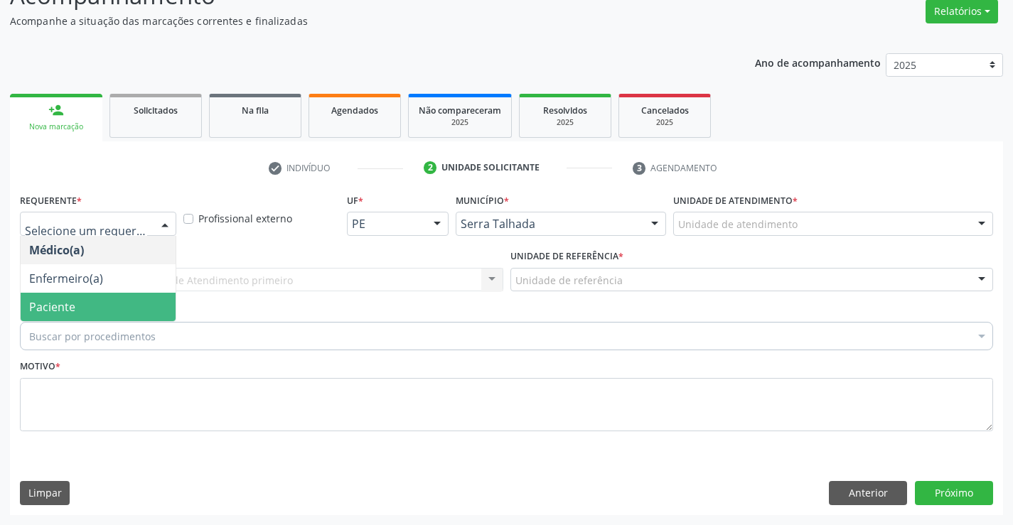
click at [90, 303] on span "Paciente" at bounding box center [98, 307] width 155 height 28
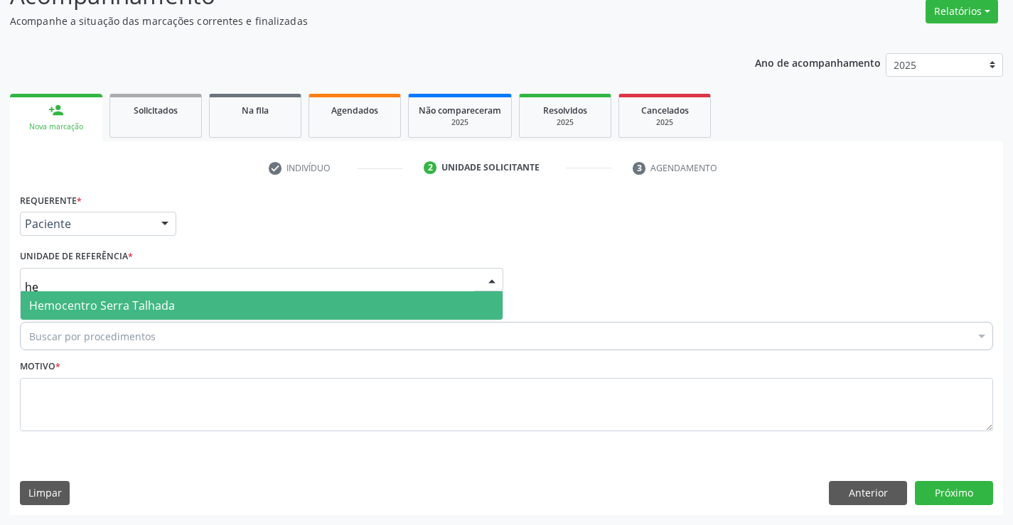
type input "h"
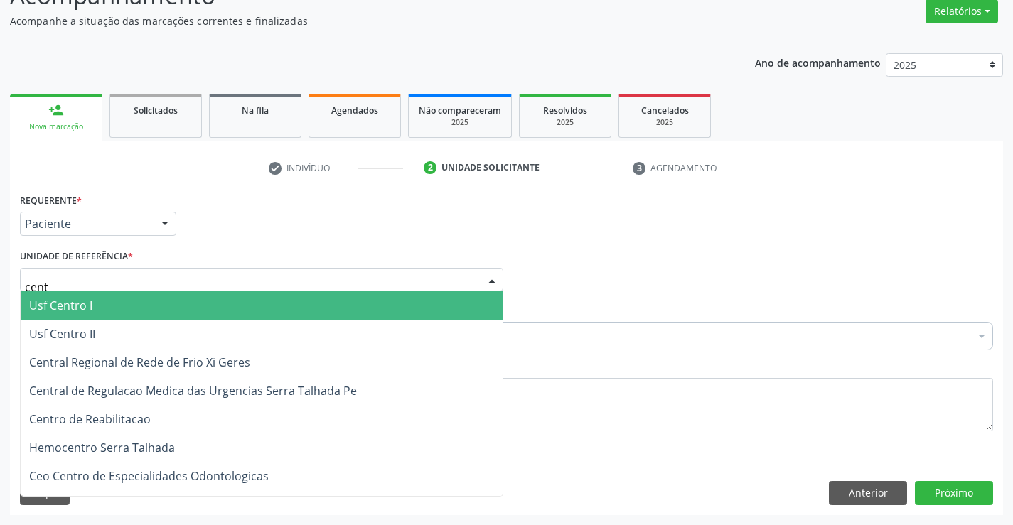
type input "centr"
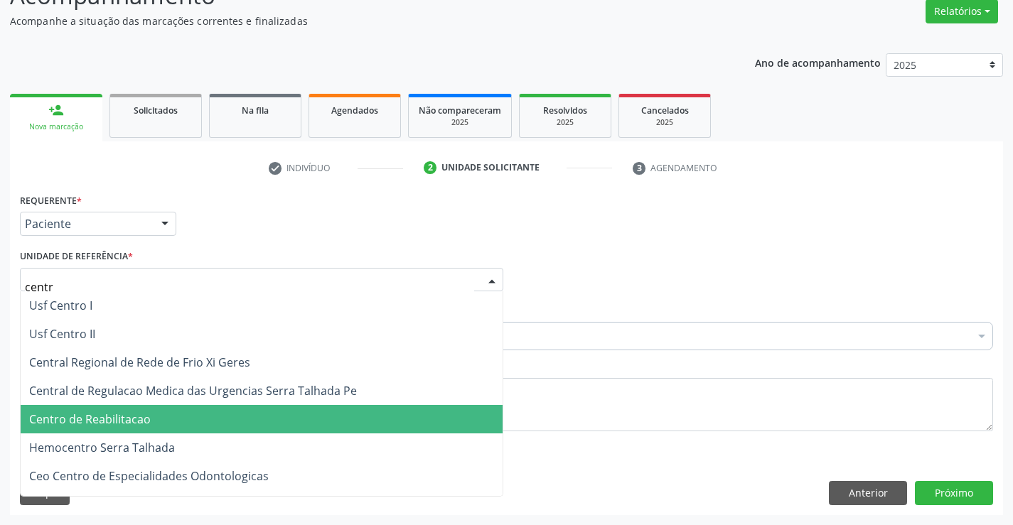
click at [122, 411] on span "Centro de Reabilitacao" at bounding box center [262, 419] width 482 height 28
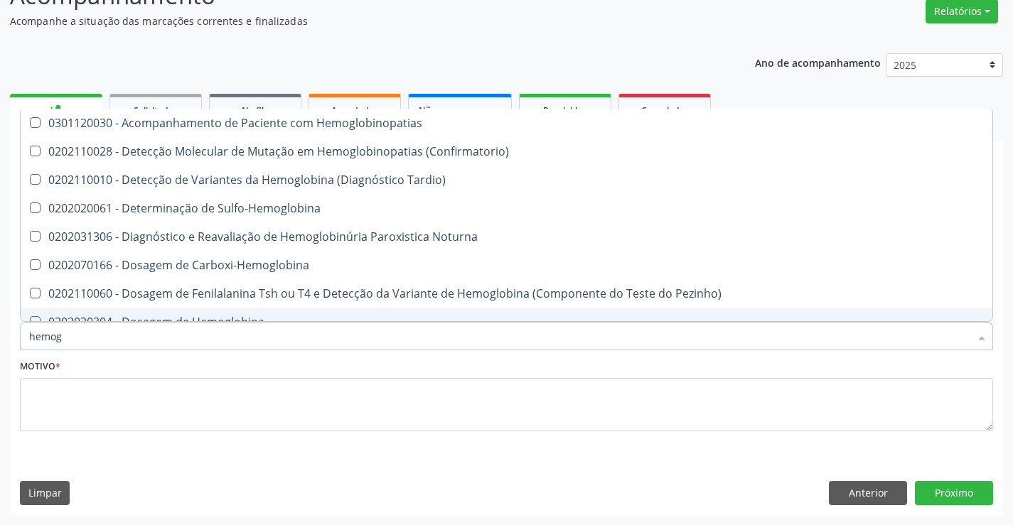
type input "hemogr"
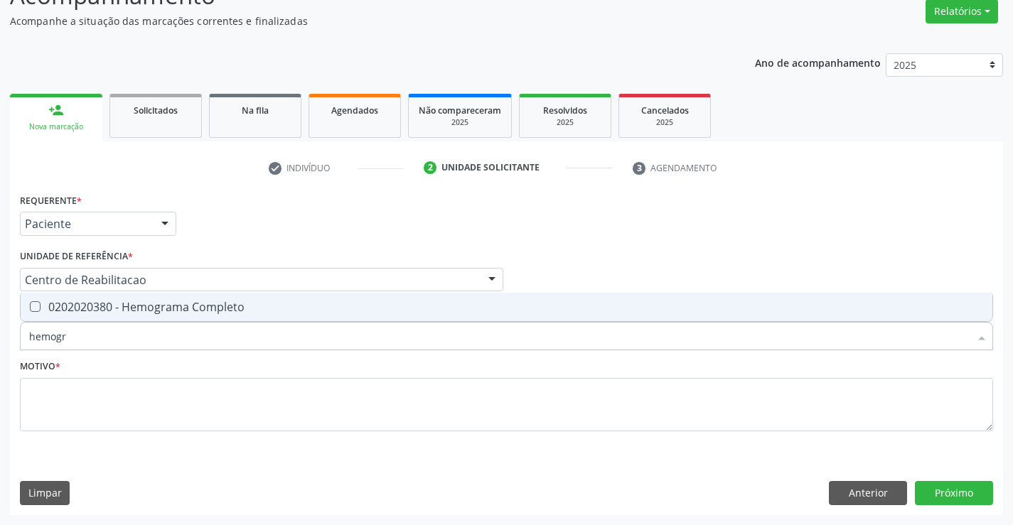
click at [139, 317] on span "0202020380 - Hemograma Completo" at bounding box center [507, 307] width 972 height 28
checkbox Completo "true"
drag, startPoint x: 70, startPoint y: 340, endPoint x: 0, endPoint y: 342, distance: 70.4
click at [0, 342] on div "Acompanhamento Acompanhe a situação das marcações correntes e finalizadas Relat…" at bounding box center [506, 242] width 1013 height 566
type input "c"
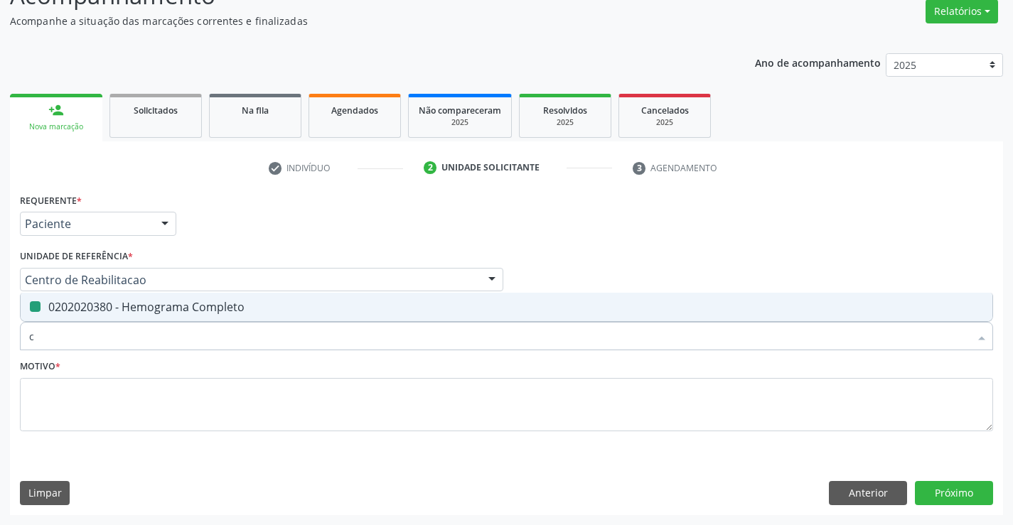
checkbox Completo "false"
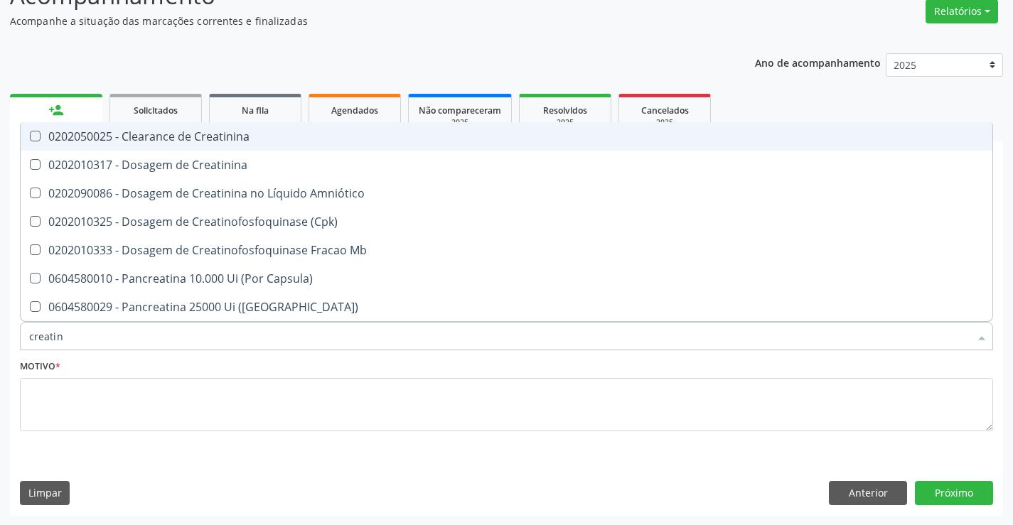
type input "creatini"
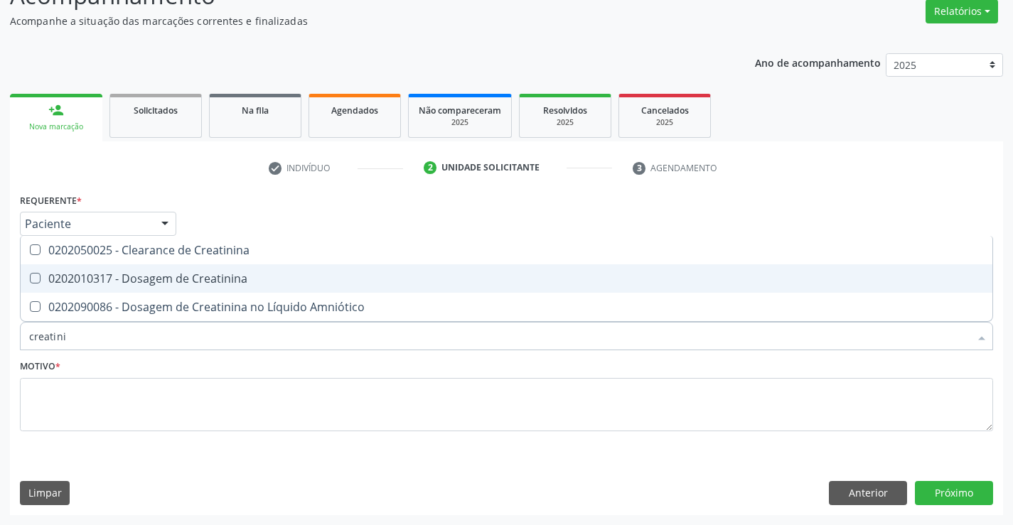
click at [103, 284] on div "0202010317 - Dosagem de Creatinina" at bounding box center [506, 278] width 955 height 11
checkbox Creatinina "true"
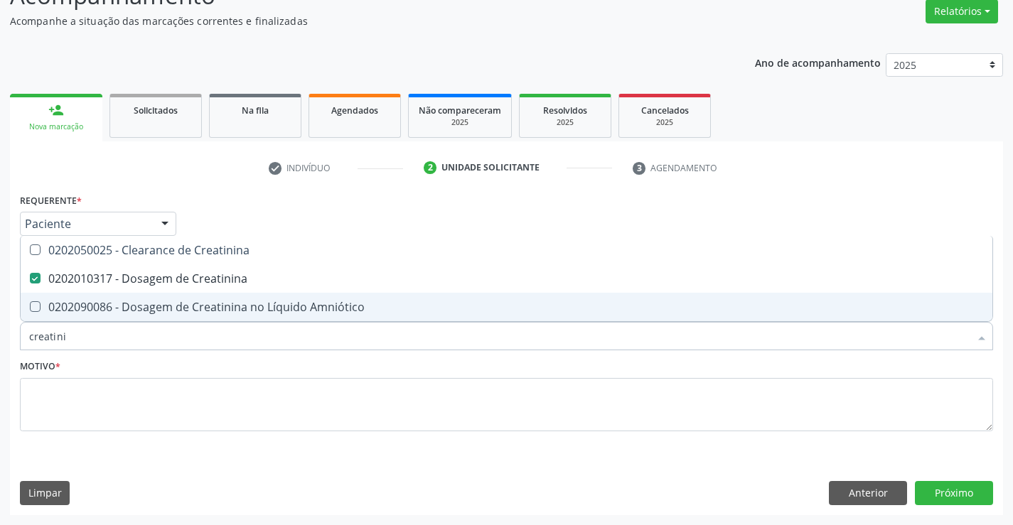
drag, startPoint x: 77, startPoint y: 343, endPoint x: 0, endPoint y: 341, distance: 76.8
click at [0, 341] on div "Acompanhamento Acompanhe a situação das marcações correntes e finalizadas Relat…" at bounding box center [506, 242] width 1013 height 566
type input "g"
checkbox Creatinina "false"
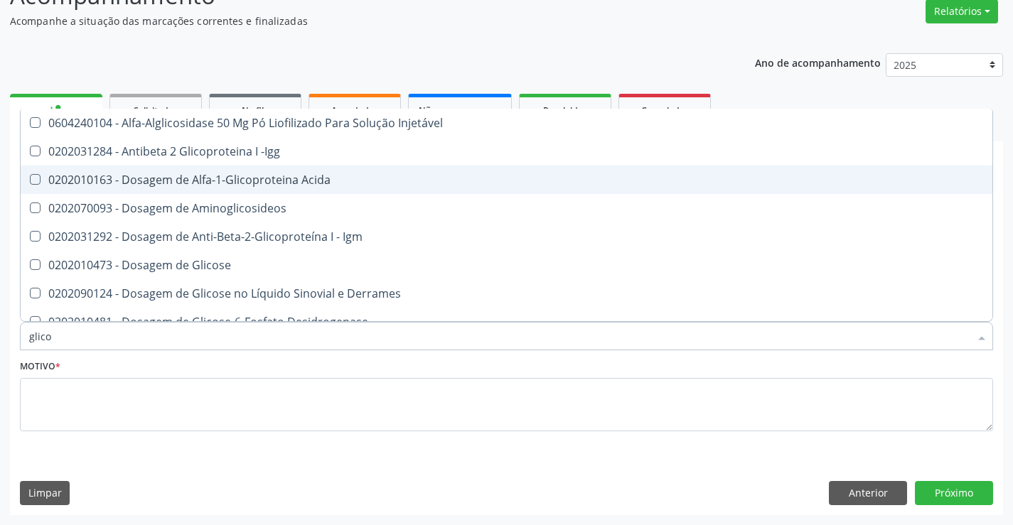
type input "glicos"
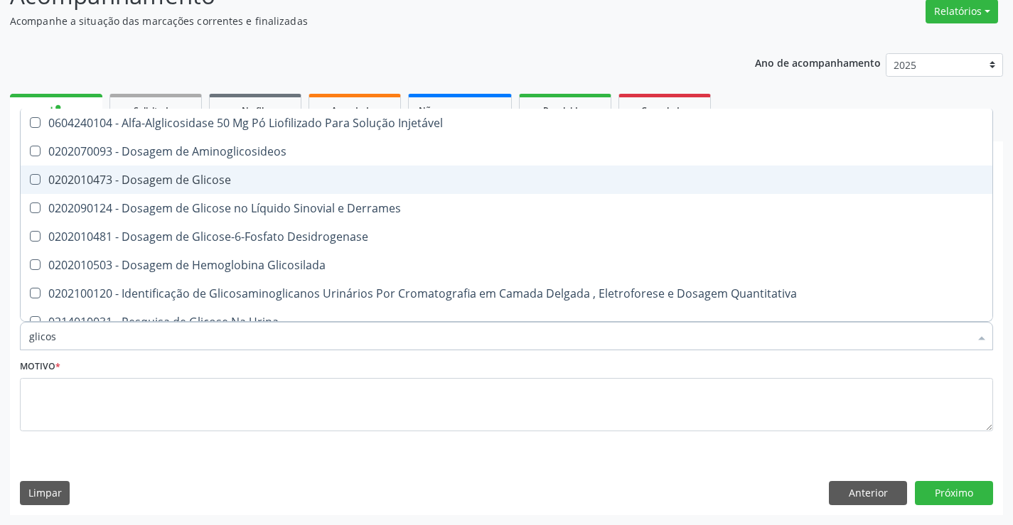
click at [274, 167] on span "0202010473 - Dosagem de Glicose" at bounding box center [507, 180] width 972 height 28
checkbox Glicose "true"
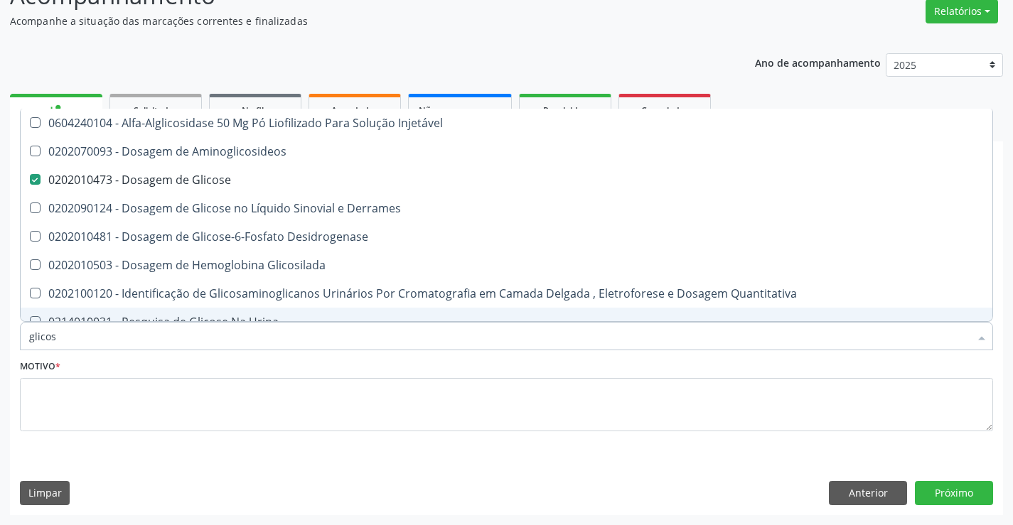
drag, startPoint x: 9, startPoint y: 341, endPoint x: 0, endPoint y: 342, distance: 9.3
click at [0, 342] on div "Acompanhamento Acompanhe a situação das marcações correntes e finalizadas Relat…" at bounding box center [506, 242] width 1013 height 566
type input "te"
checkbox Glicose "false"
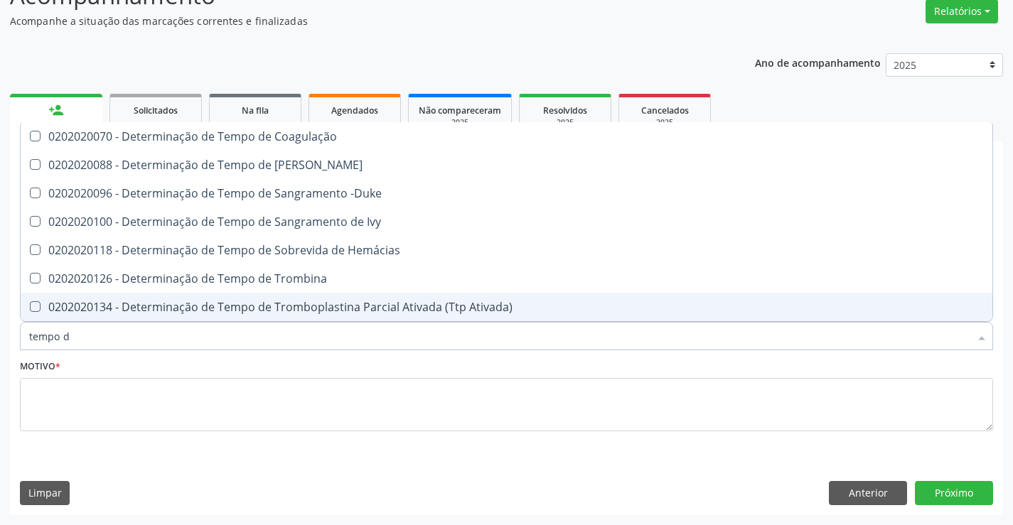
type input "tempo de"
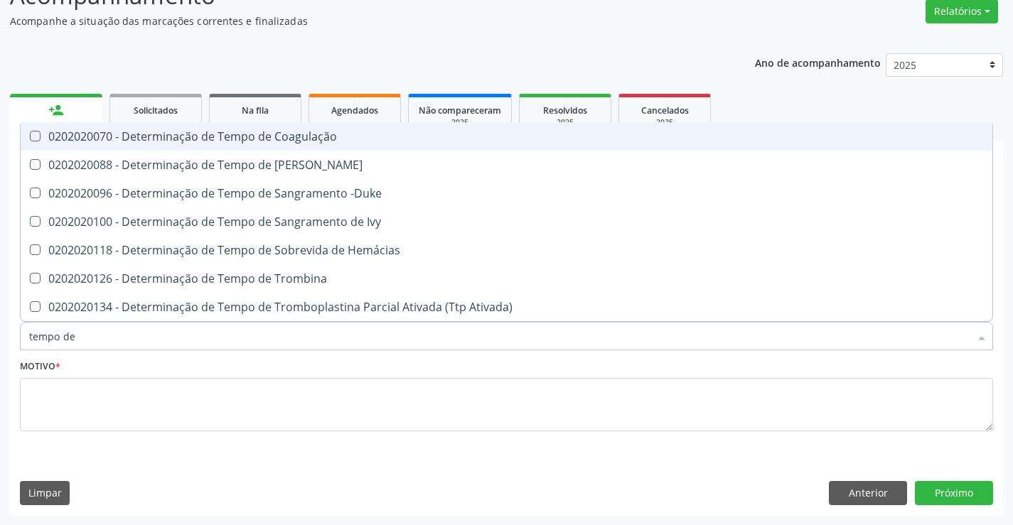
click at [279, 132] on div "0202020070 - Determinação de Tempo de Coagulação" at bounding box center [506, 136] width 955 height 11
checkbox Coagulação "true"
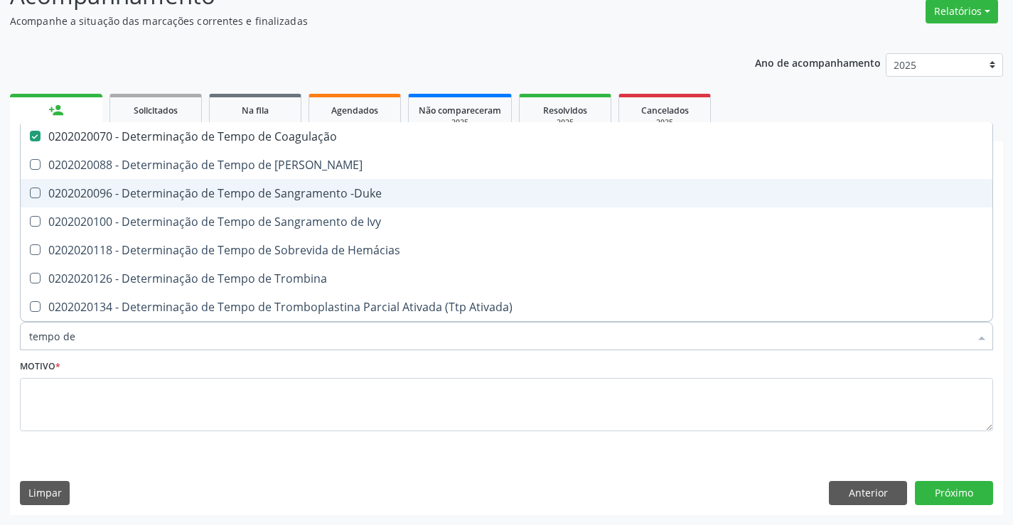
click at [279, 191] on div "0202020096 - Determinação de Tempo de Sangramento -Duke" at bounding box center [506, 193] width 955 height 11
checkbox -Duke "true"
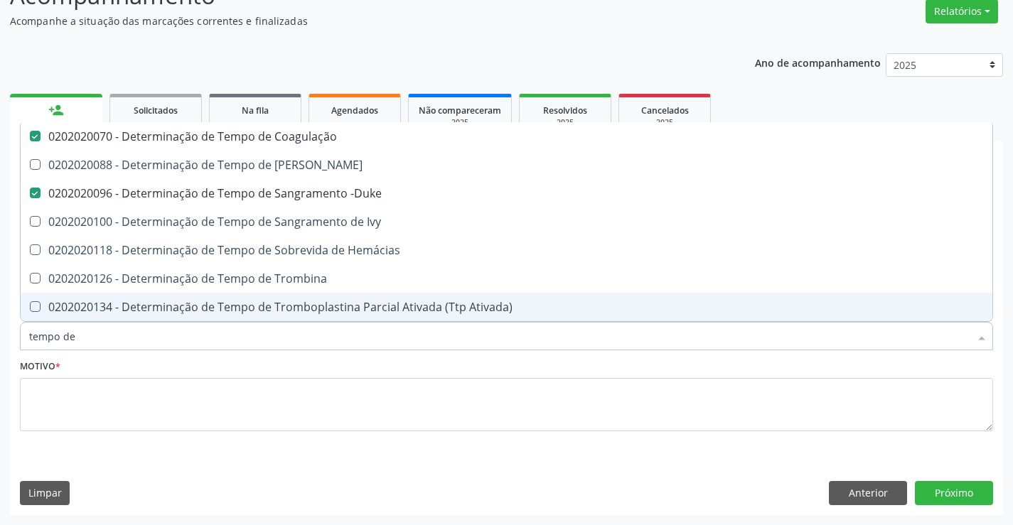
drag, startPoint x: 99, startPoint y: 337, endPoint x: 0, endPoint y: 337, distance: 98.8
click at [0, 337] on div "Acompanhamento Acompanhe a situação das marcações correntes e finalizadas Relat…" at bounding box center [506, 242] width 1013 height 566
type input "t"
checkbox Coagulação "false"
checkbox -Duke "false"
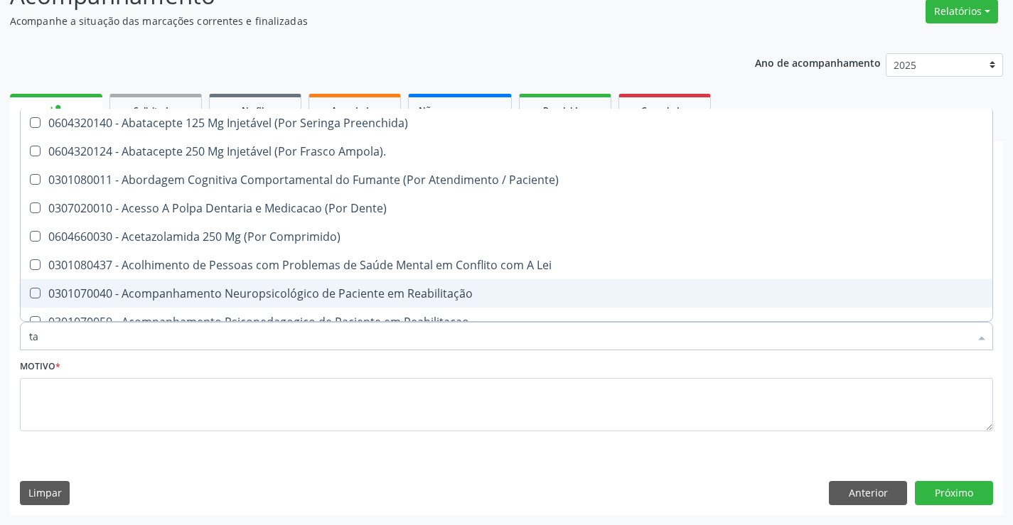
type input "tap"
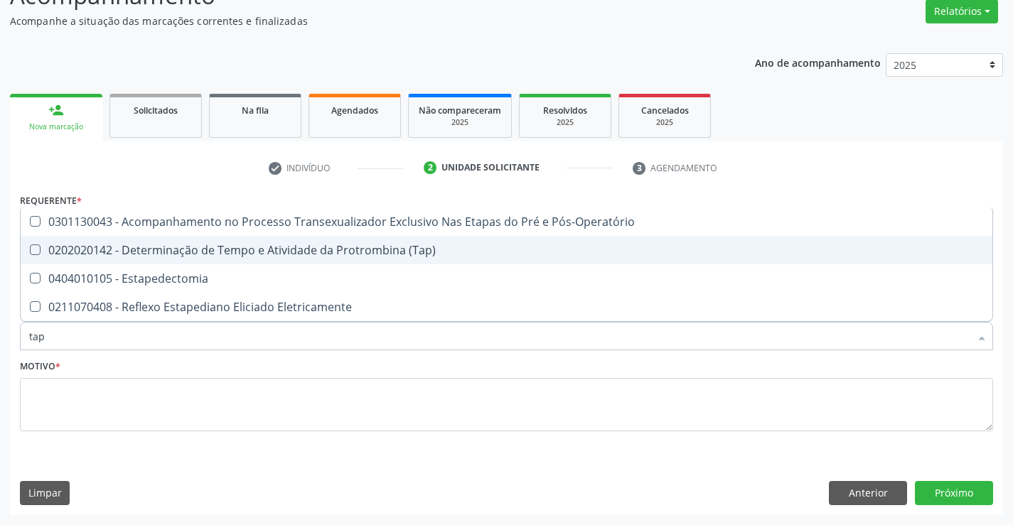
click at [280, 252] on div "0202020142 - Determinação de Tempo e Atividade da Protrombina (Tap)" at bounding box center [506, 250] width 955 height 11
checkbox \(Tap\) "true"
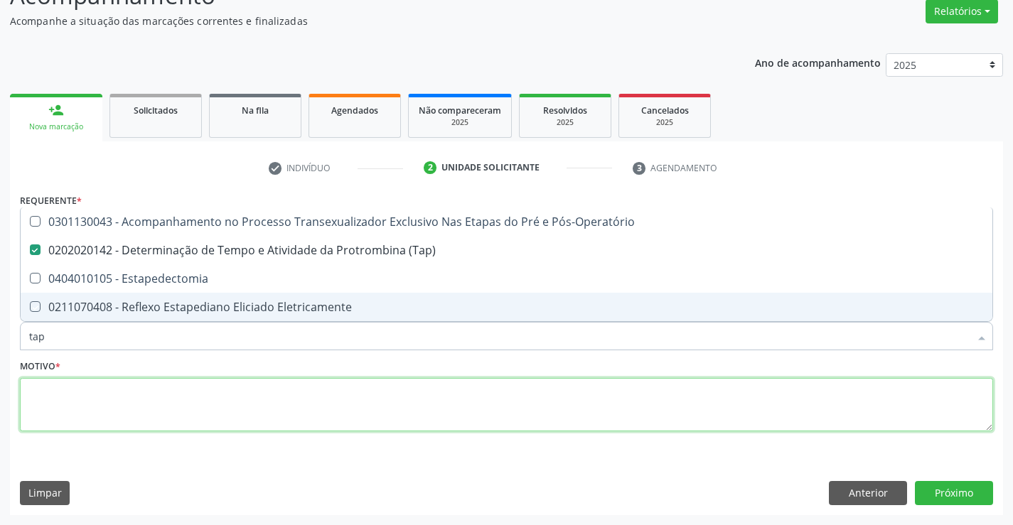
click at [184, 395] on textarea at bounding box center [506, 405] width 973 height 54
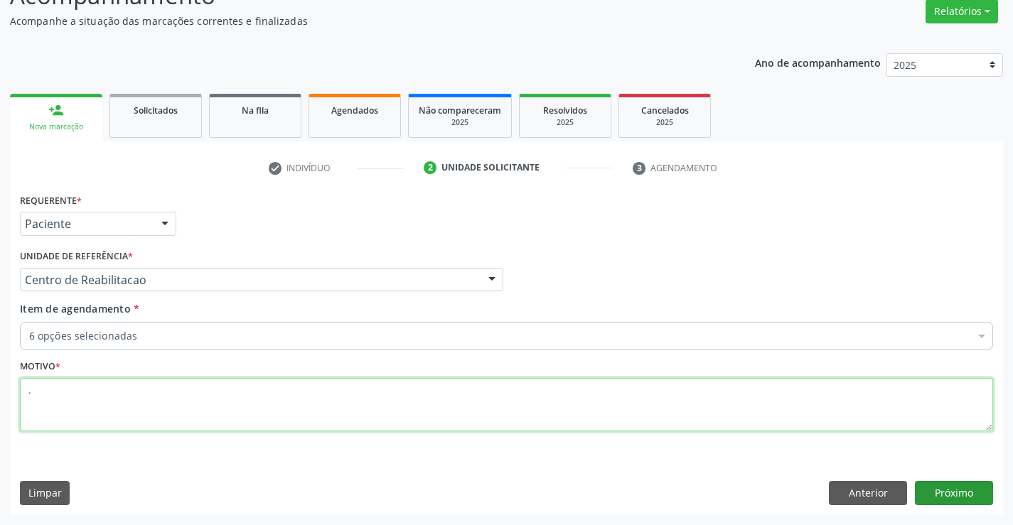
type textarea "."
click at [951, 494] on button "Próximo" at bounding box center [954, 493] width 78 height 24
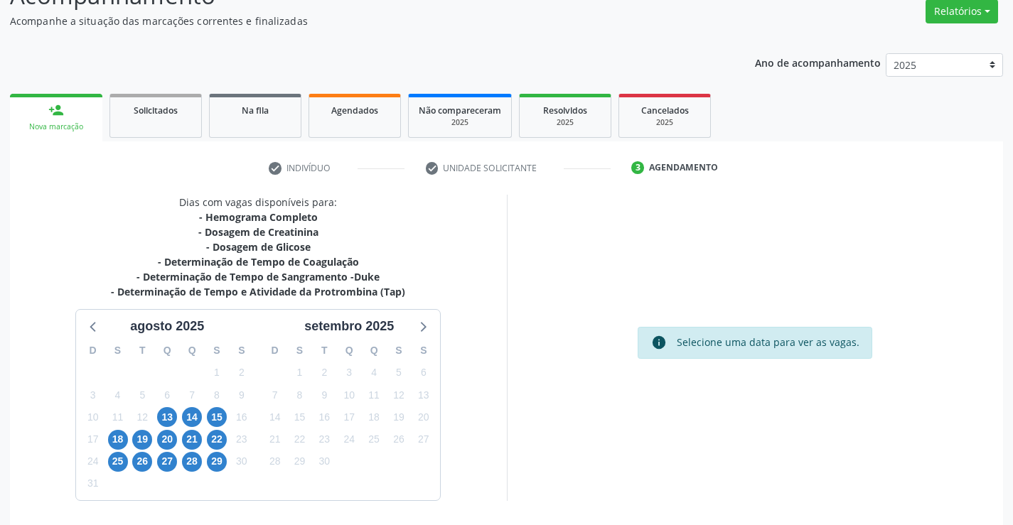
scroll to position [168, 0]
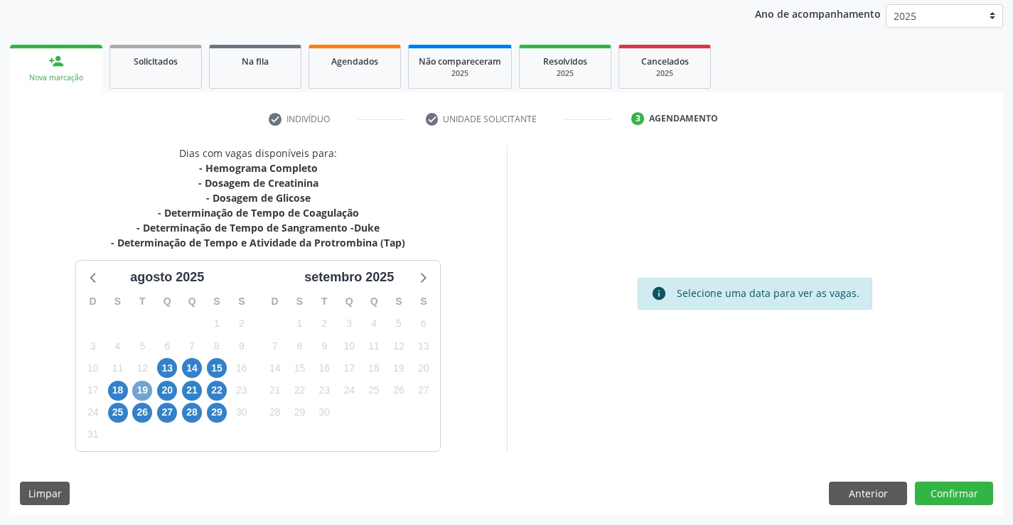
click at [149, 389] on span "19" at bounding box center [142, 391] width 20 height 20
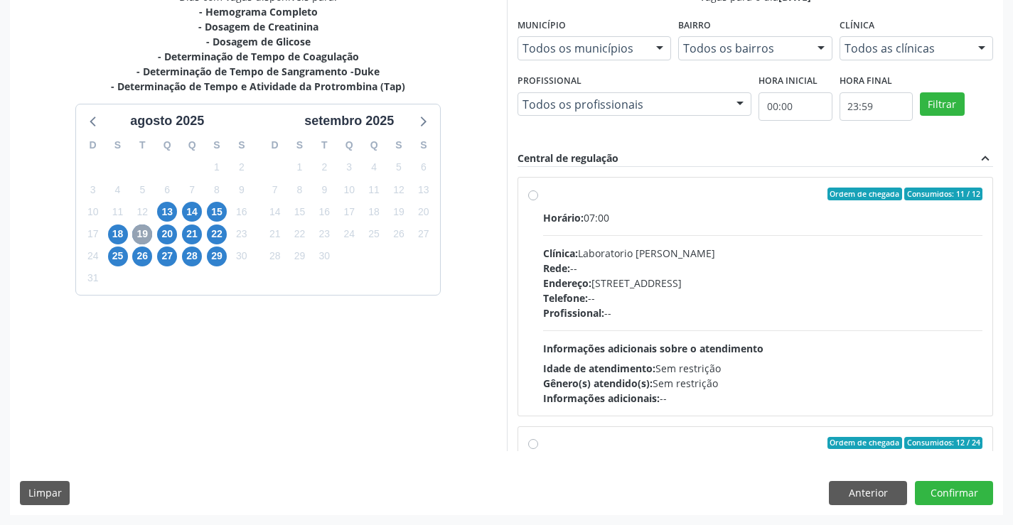
scroll to position [253, 0]
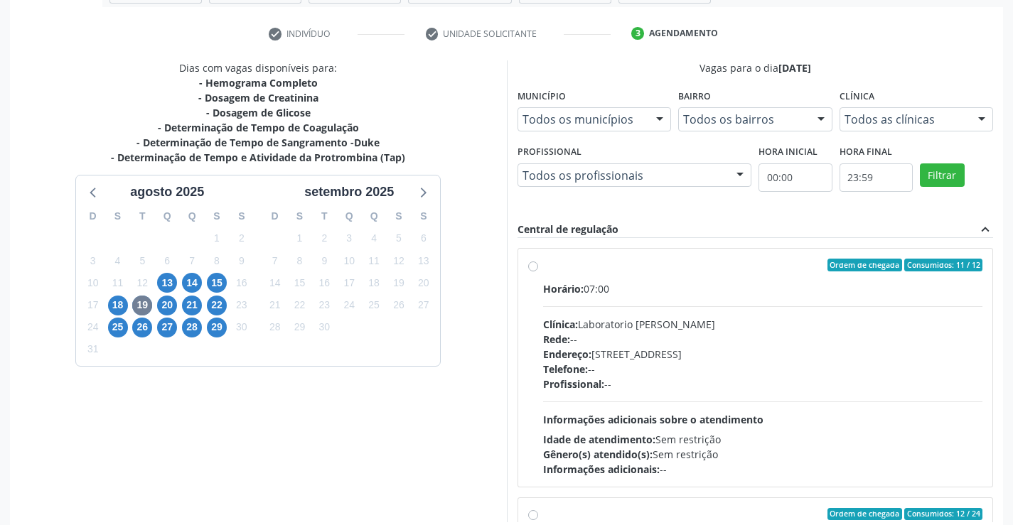
click at [653, 310] on div "Horário: 07:00 Clínica: Laboratorio Jose Paulo Terto Rede: -- Endereço: Casa, n…" at bounding box center [763, 380] width 440 height 196
click at [538, 272] on input "Ordem de chegada Consumidos: 11 / 12 Horário: 07:00 Clínica: Laboratorio Jose P…" at bounding box center [533, 265] width 10 height 13
radio input "true"
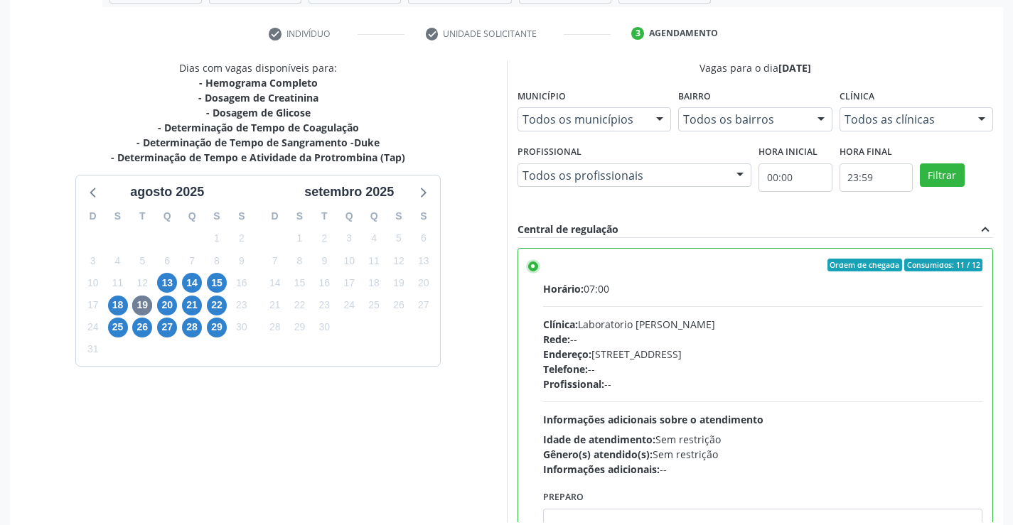
scroll to position [324, 0]
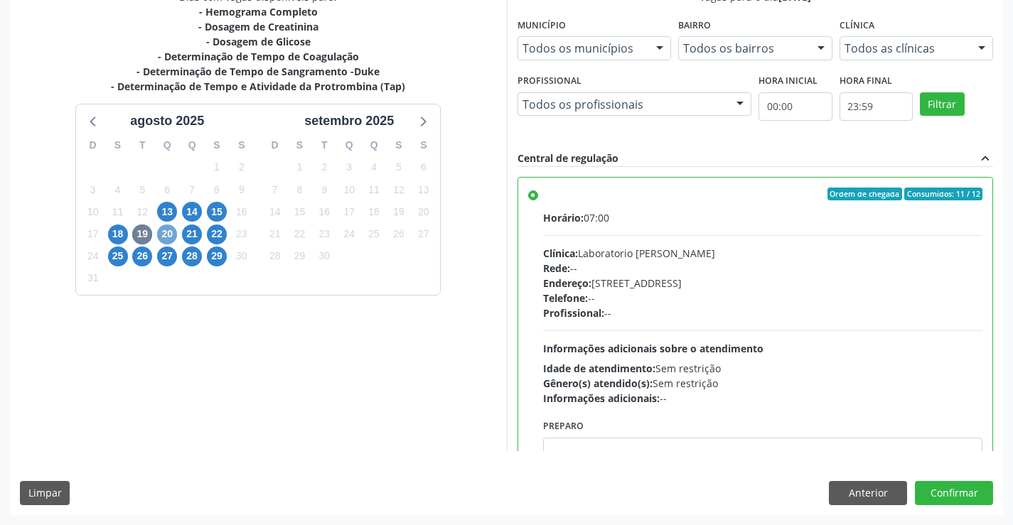
click at [174, 240] on span "20" at bounding box center [167, 235] width 20 height 20
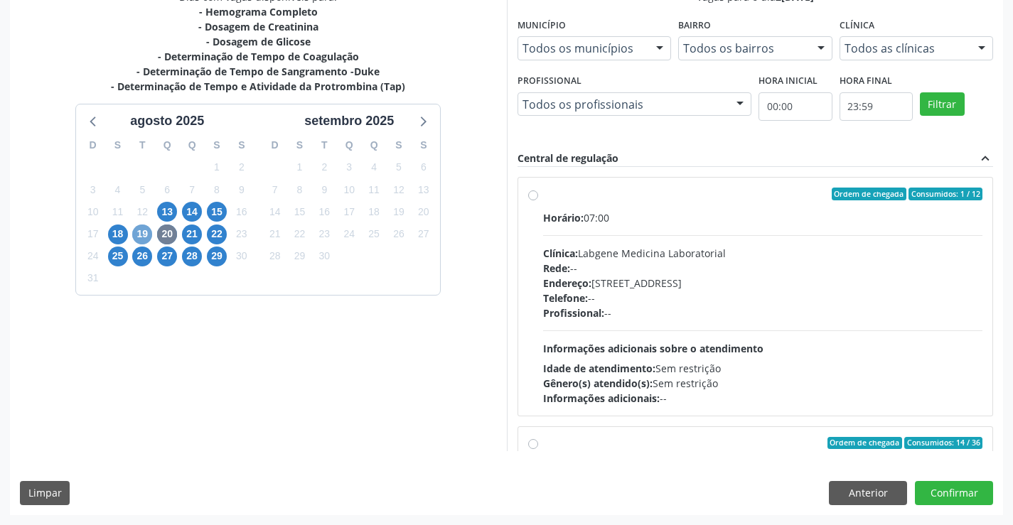
click at [139, 235] on span "19" at bounding box center [142, 235] width 20 height 20
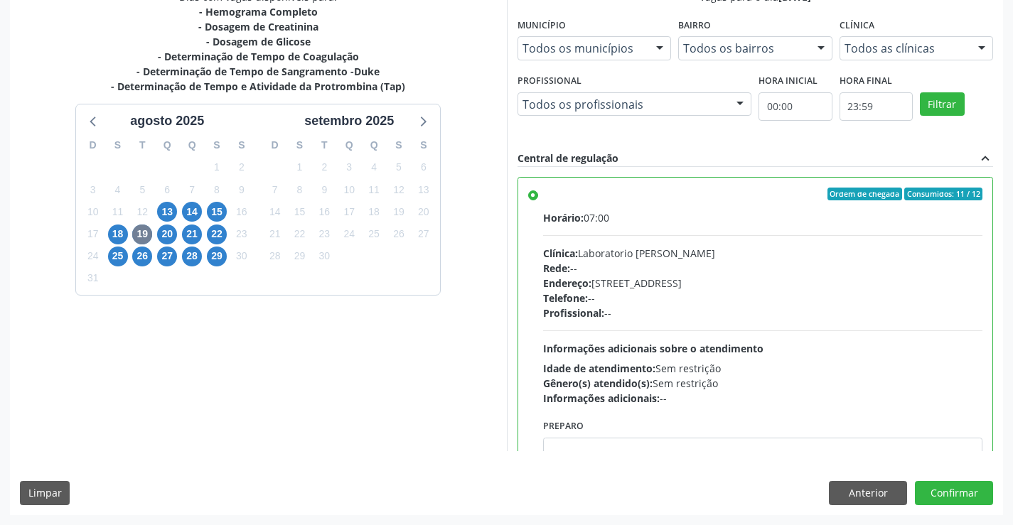
click at [181, 215] on div "14" at bounding box center [192, 212] width 25 height 22
click at [189, 215] on span "14" at bounding box center [192, 212] width 20 height 20
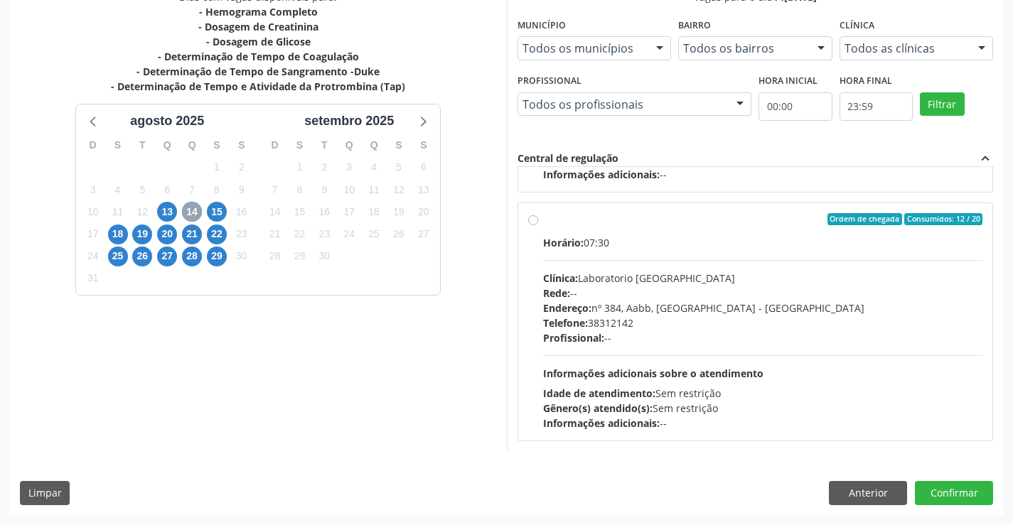
scroll to position [0, 0]
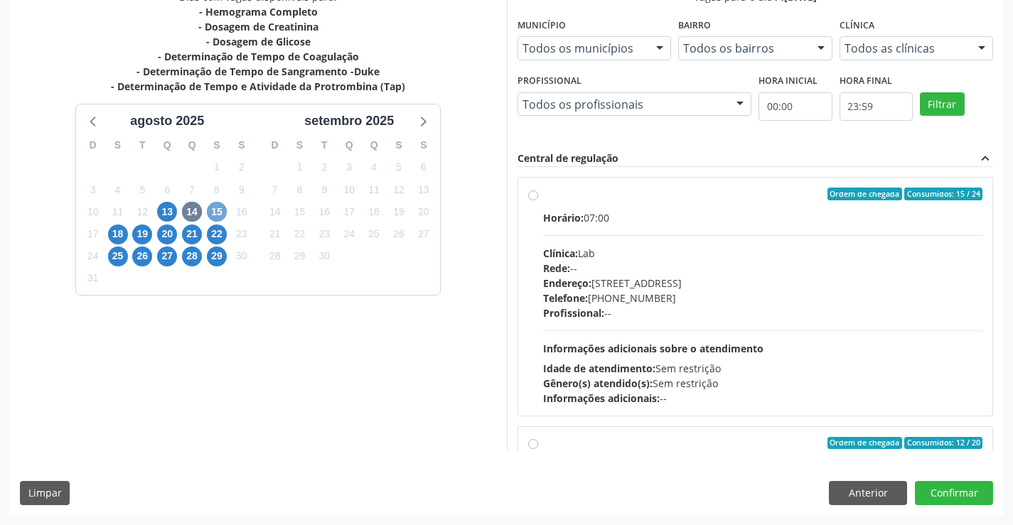
click at [224, 216] on span "15" at bounding box center [217, 212] width 20 height 20
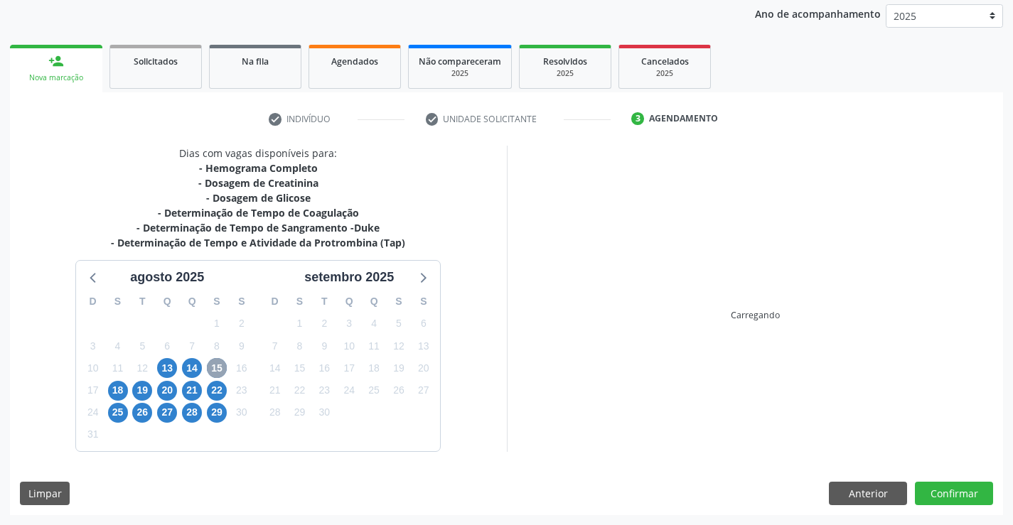
scroll to position [299, 0]
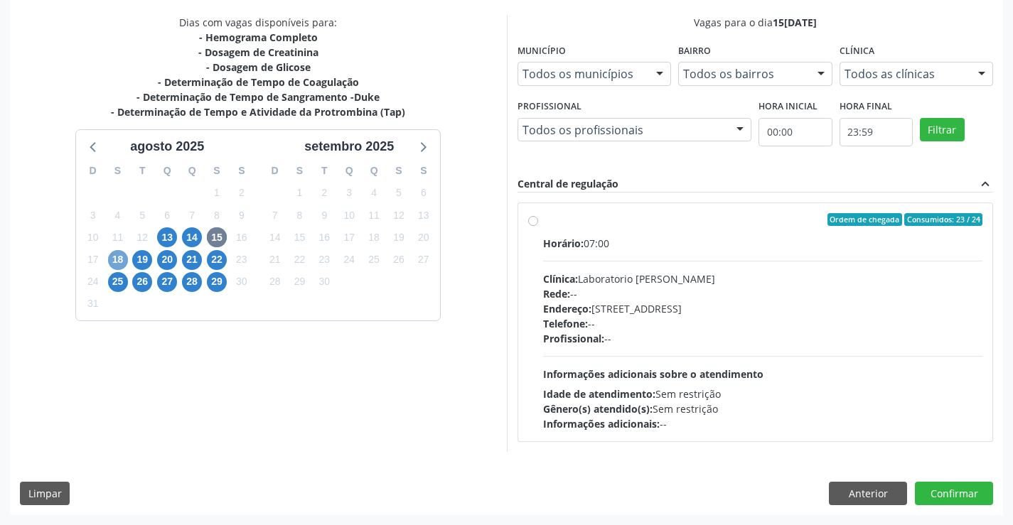
click at [120, 260] on span "18" at bounding box center [118, 260] width 20 height 20
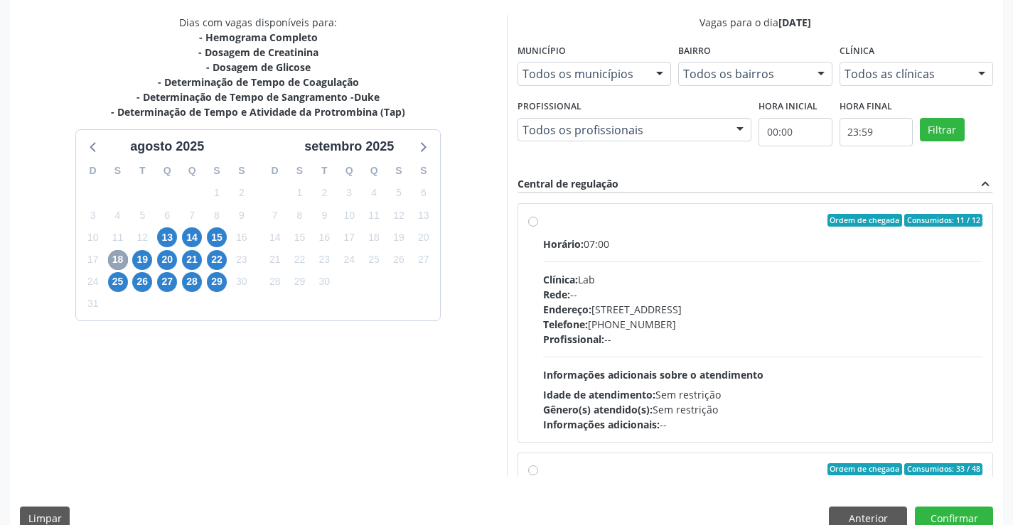
scroll to position [722, 0]
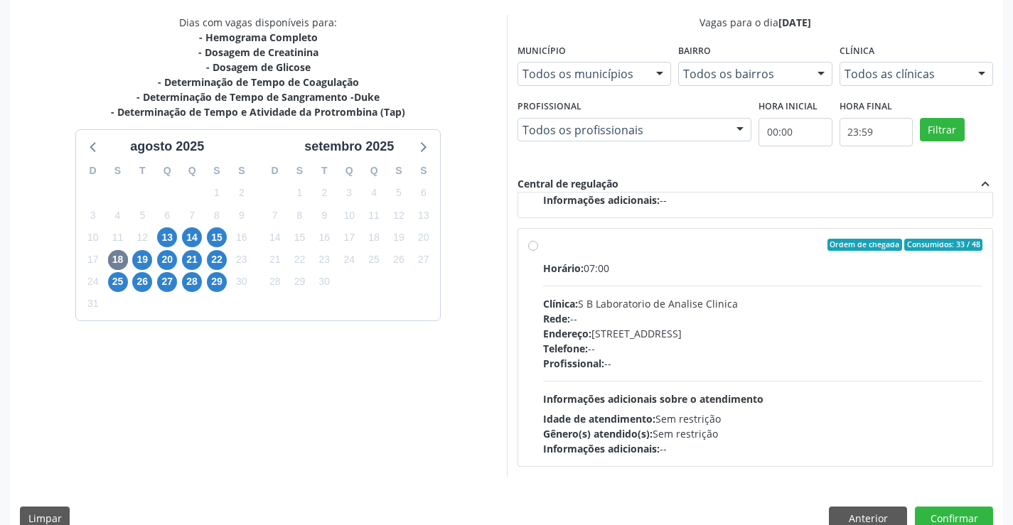
click at [732, 364] on div "Profissional: --" at bounding box center [763, 363] width 440 height 15
click at [538, 252] on input "Ordem de chegada Consumidos: 33 / 48 Horário: 07:00 Clínica: S B Laboratorio de…" at bounding box center [533, 245] width 10 height 13
radio input "true"
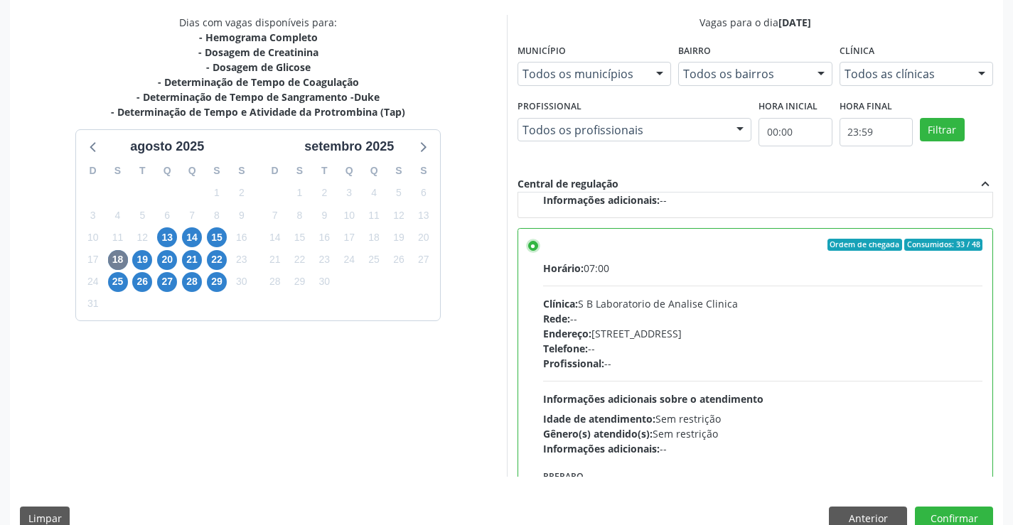
scroll to position [324, 0]
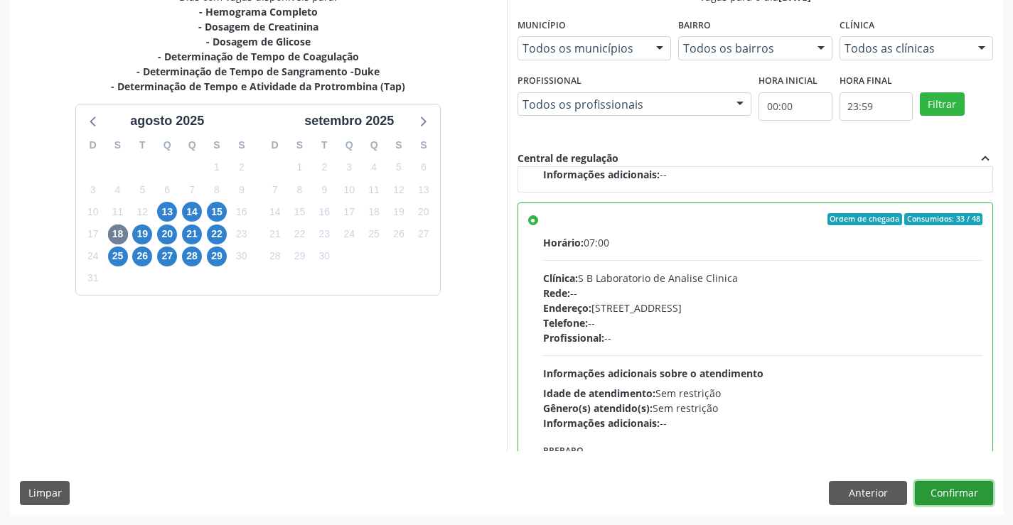
click at [938, 484] on button "Confirmar" at bounding box center [954, 493] width 78 height 24
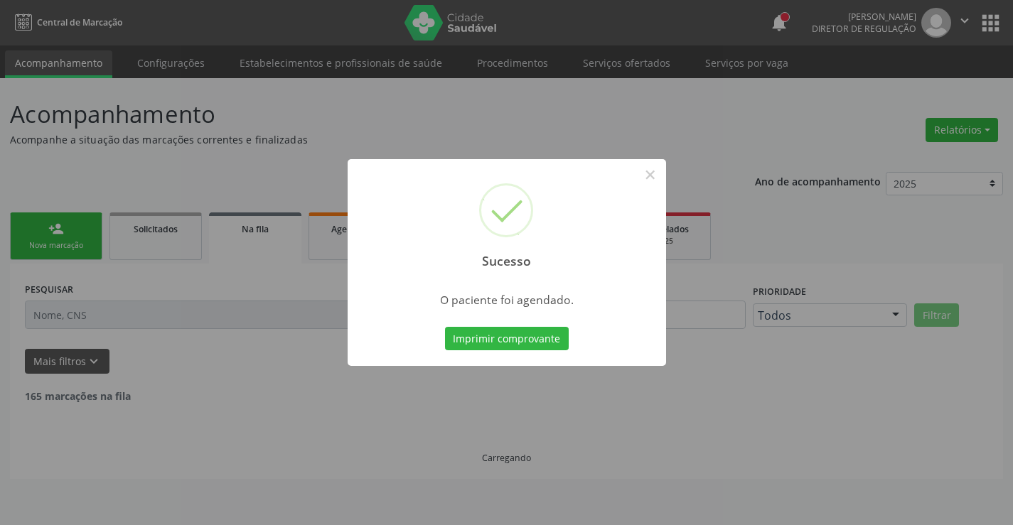
scroll to position [0, 0]
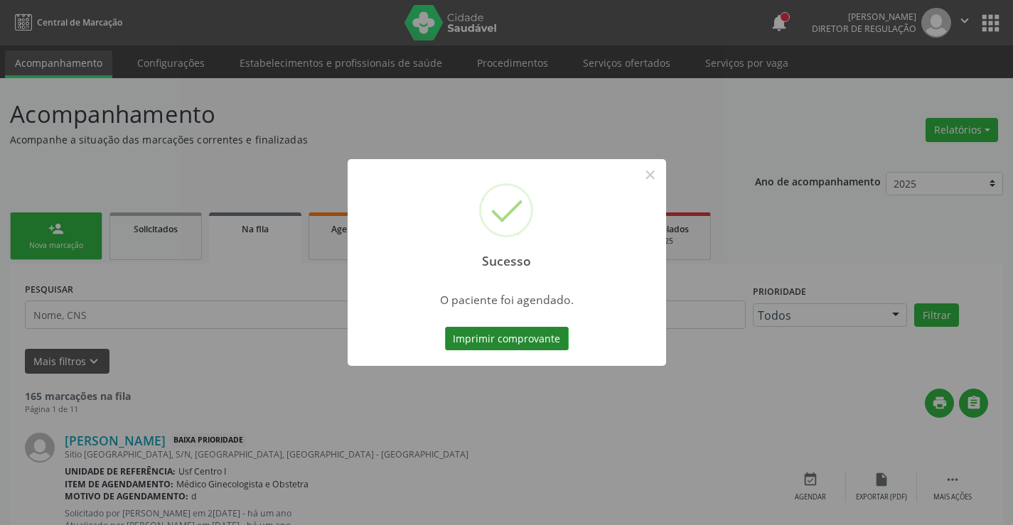
click at [486, 333] on button "Imprimir comprovante" at bounding box center [507, 339] width 124 height 24
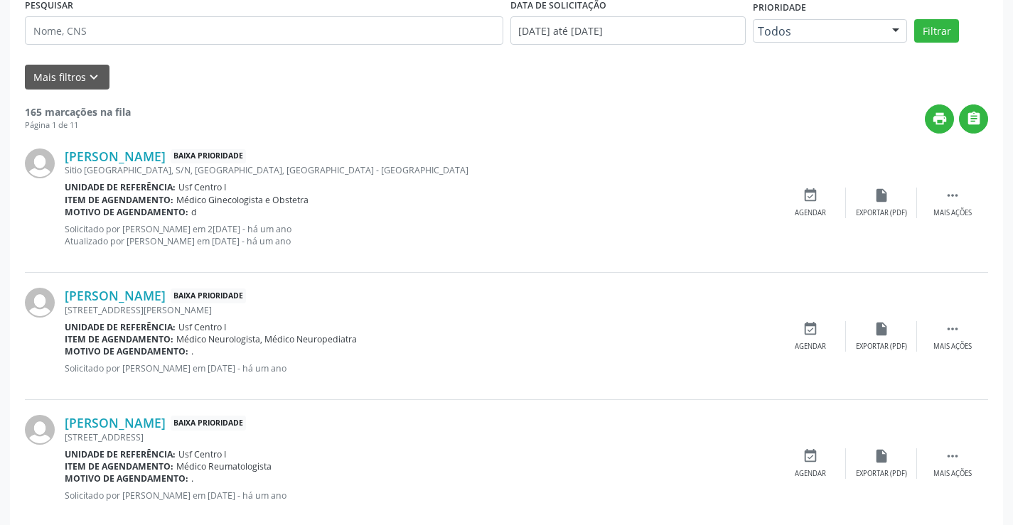
scroll to position [71, 0]
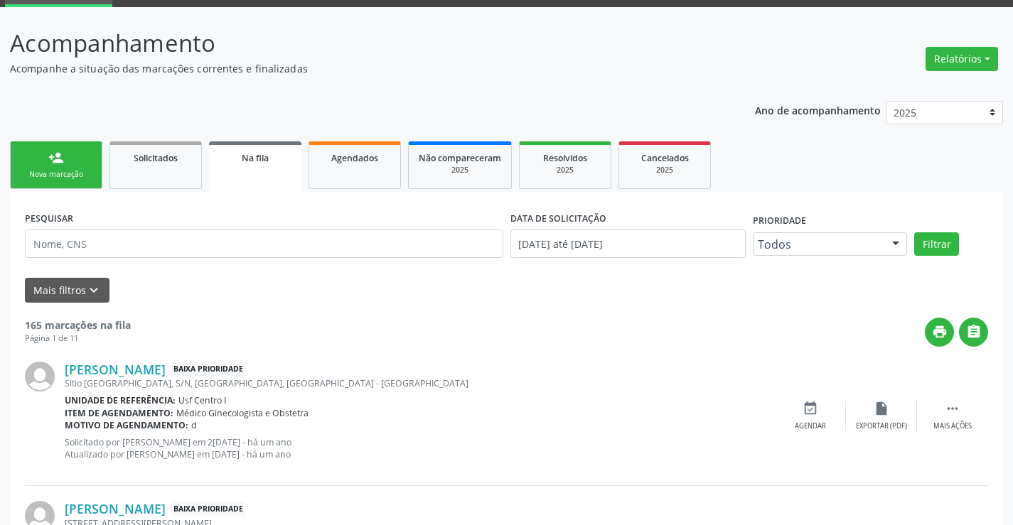
click at [65, 162] on link "person_add Nova marcação" at bounding box center [56, 165] width 92 height 48
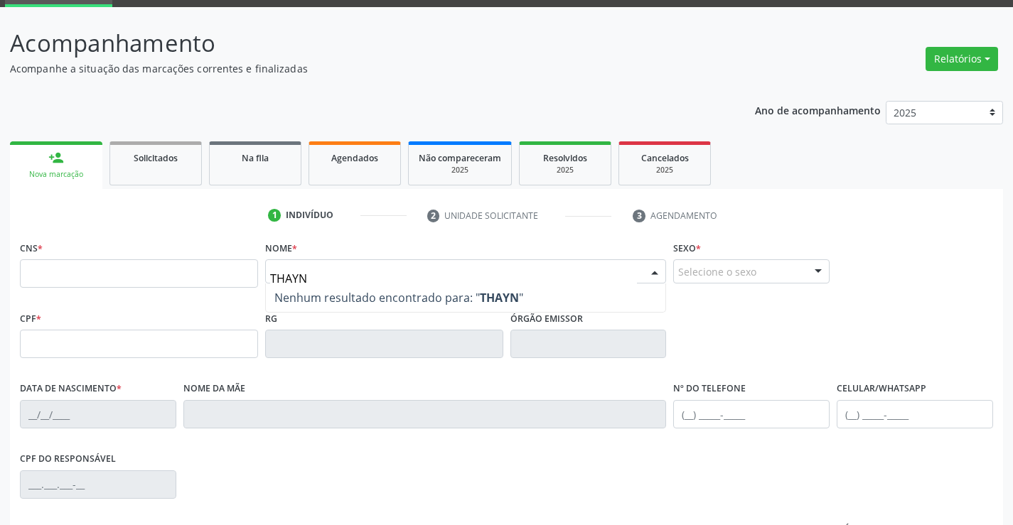
type input "THAYNN"
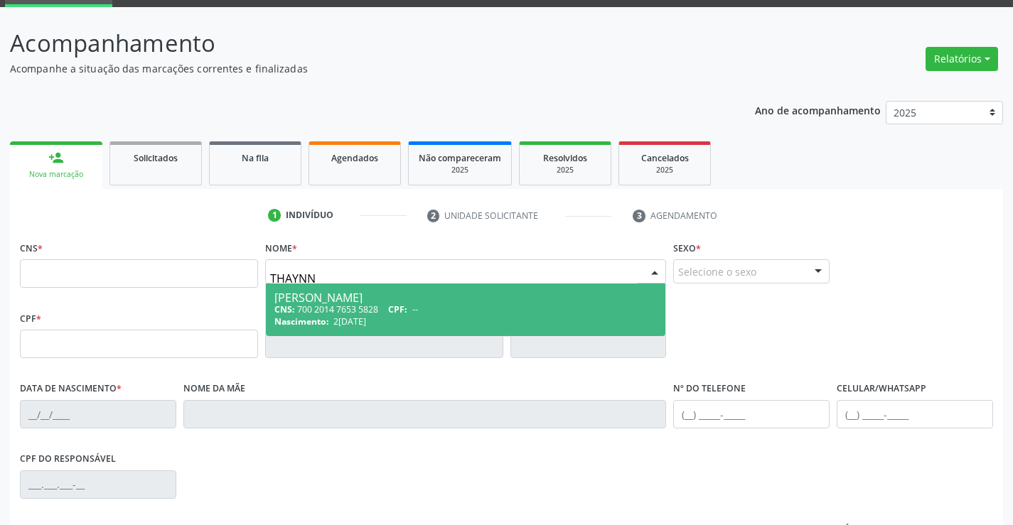
click at [304, 289] on span "Thaynna Vasconcelos Alves Ferreira CNS: 700 2014 7653 5828 CPF: -- Nascimento: …" at bounding box center [466, 310] width 400 height 53
type input "700 2014 7653 5828"
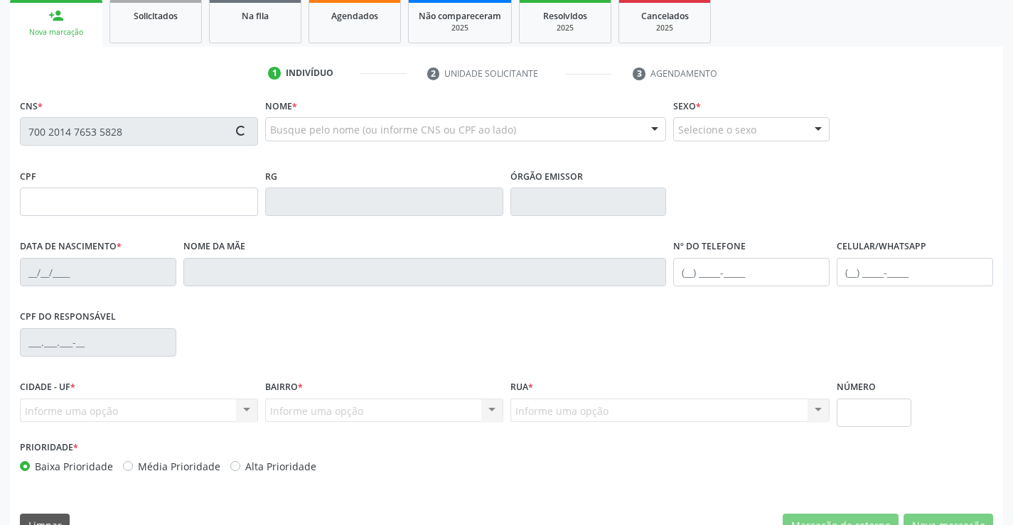
scroll to position [245, 0]
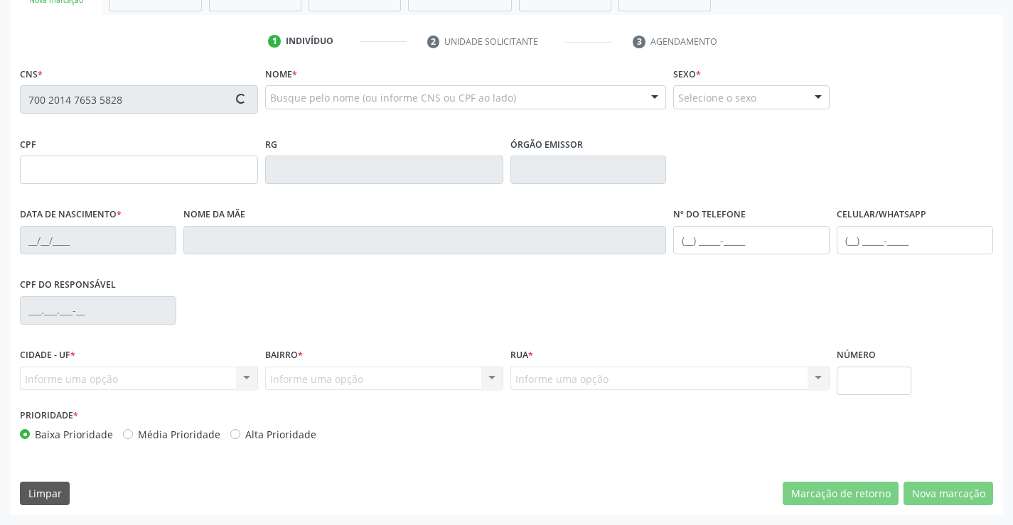
type input "28/02/2003"
type input "Maria Betania Vasconcelos"
type input "(99) 99999-9999"
type input "(87) 99628-2142"
type input "040.207.004-60"
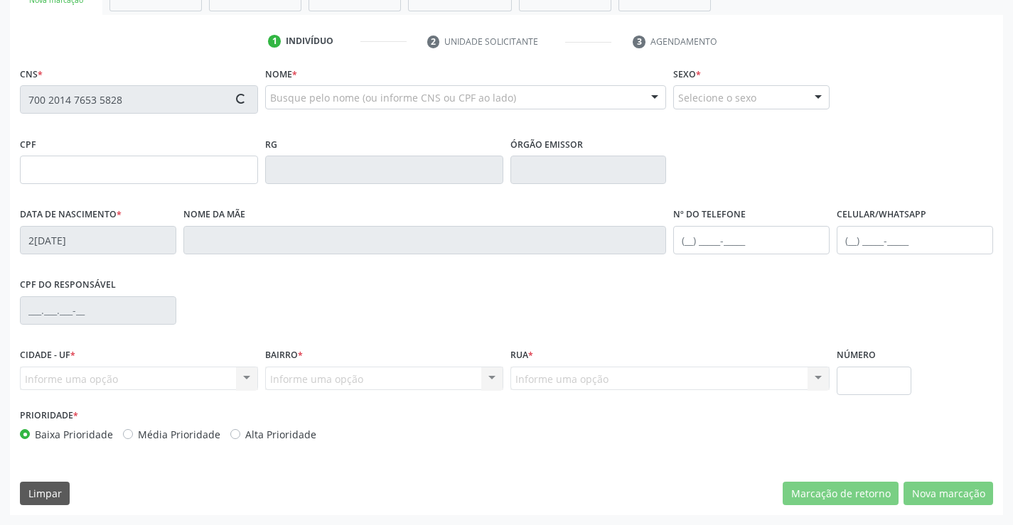
type input "367"
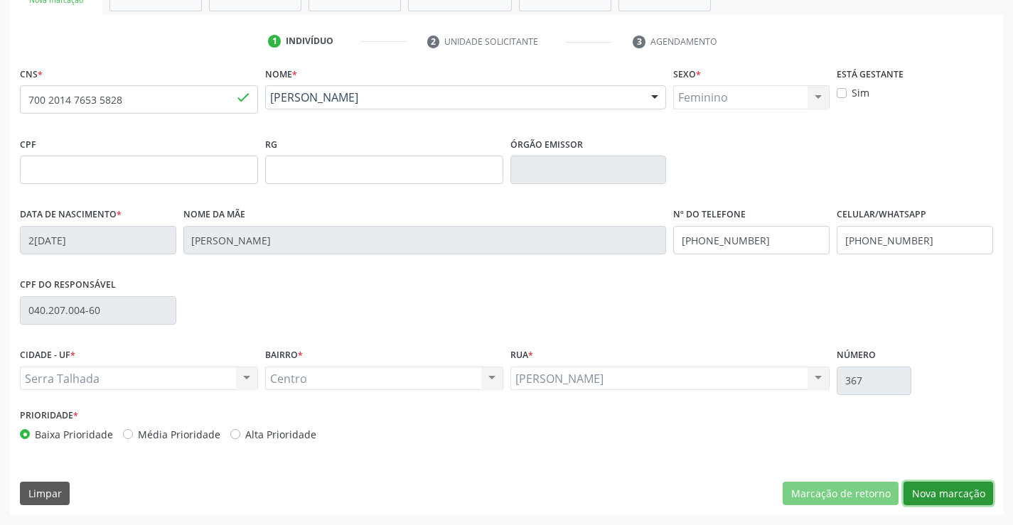
click at [944, 482] on button "Nova marcação" at bounding box center [949, 494] width 90 height 24
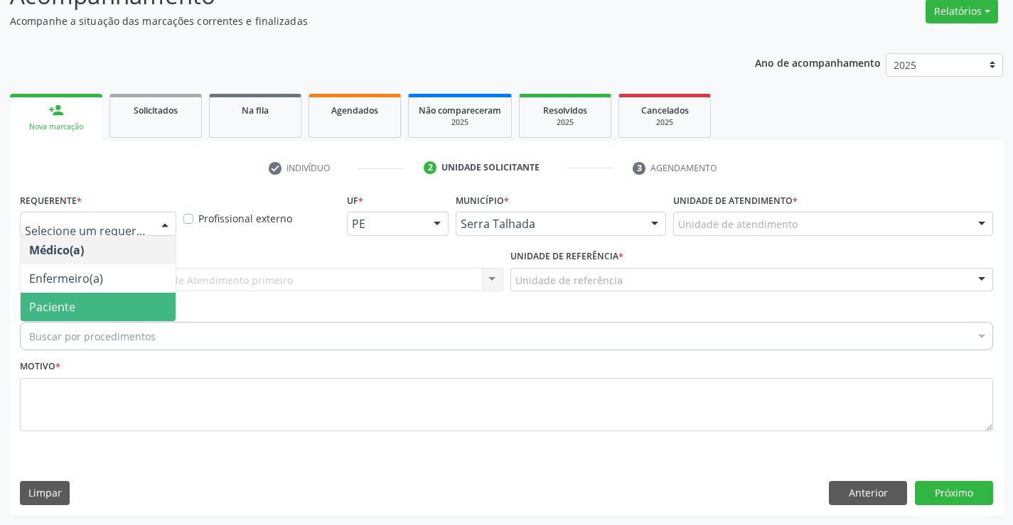
click at [91, 297] on span "Paciente" at bounding box center [98, 307] width 155 height 28
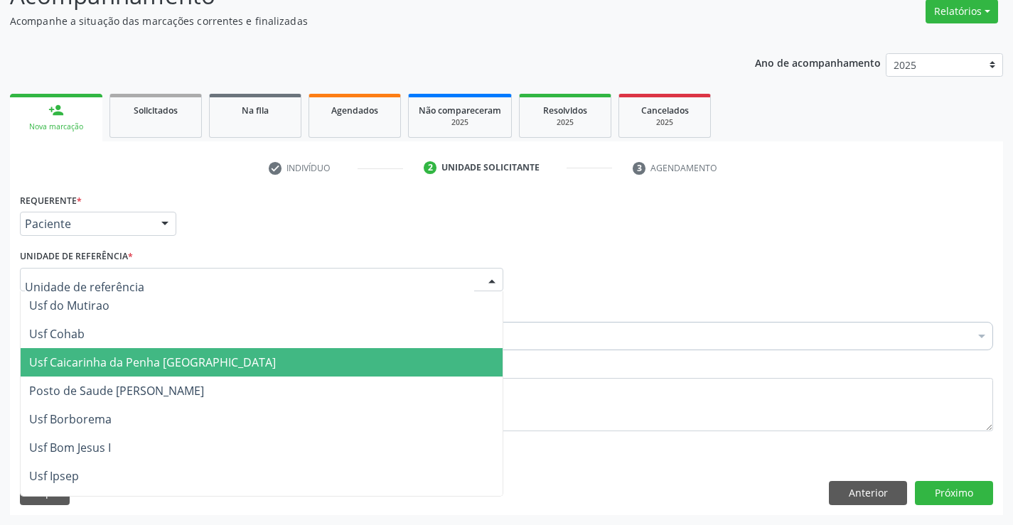
click at [117, 360] on span "Usf Caicarinha da Penha [GEOGRAPHIC_DATA]" at bounding box center [152, 363] width 247 height 16
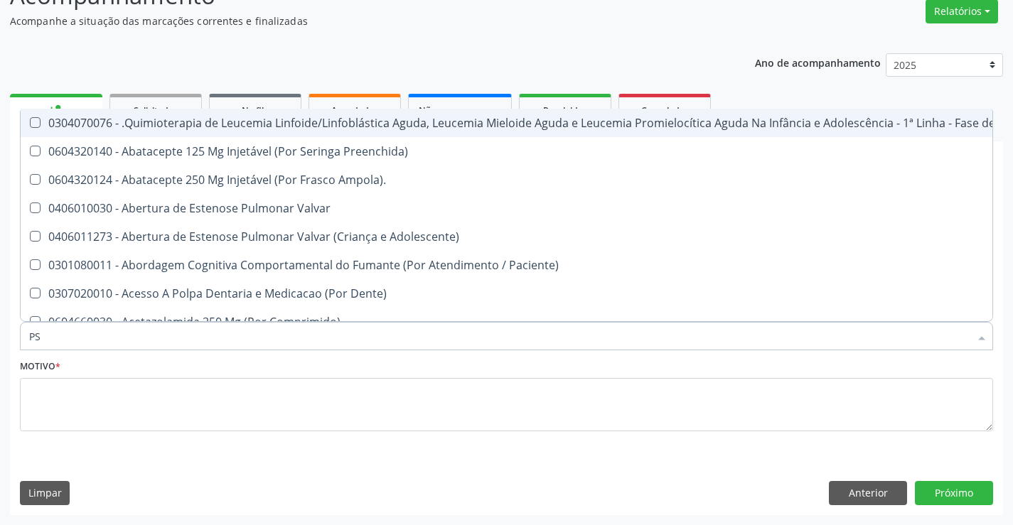
type input "PSA"
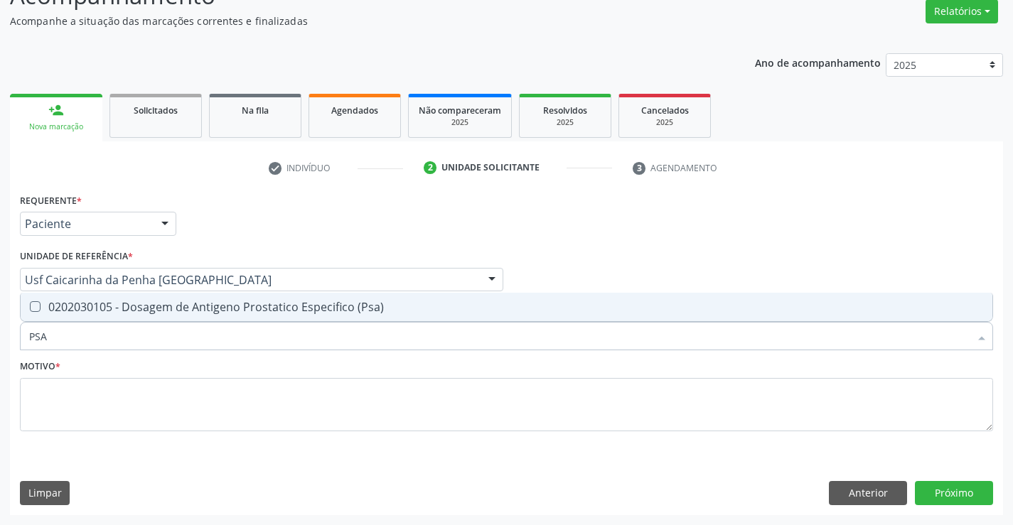
drag, startPoint x: 119, startPoint y: 337, endPoint x: 1, endPoint y: 340, distance: 117.4
click at [1, 340] on div "Acompanhamento Acompanhe a situação das marcações correntes e finalizadas Relat…" at bounding box center [506, 242] width 1013 height 566
